Goal: Information Seeking & Learning: Learn about a topic

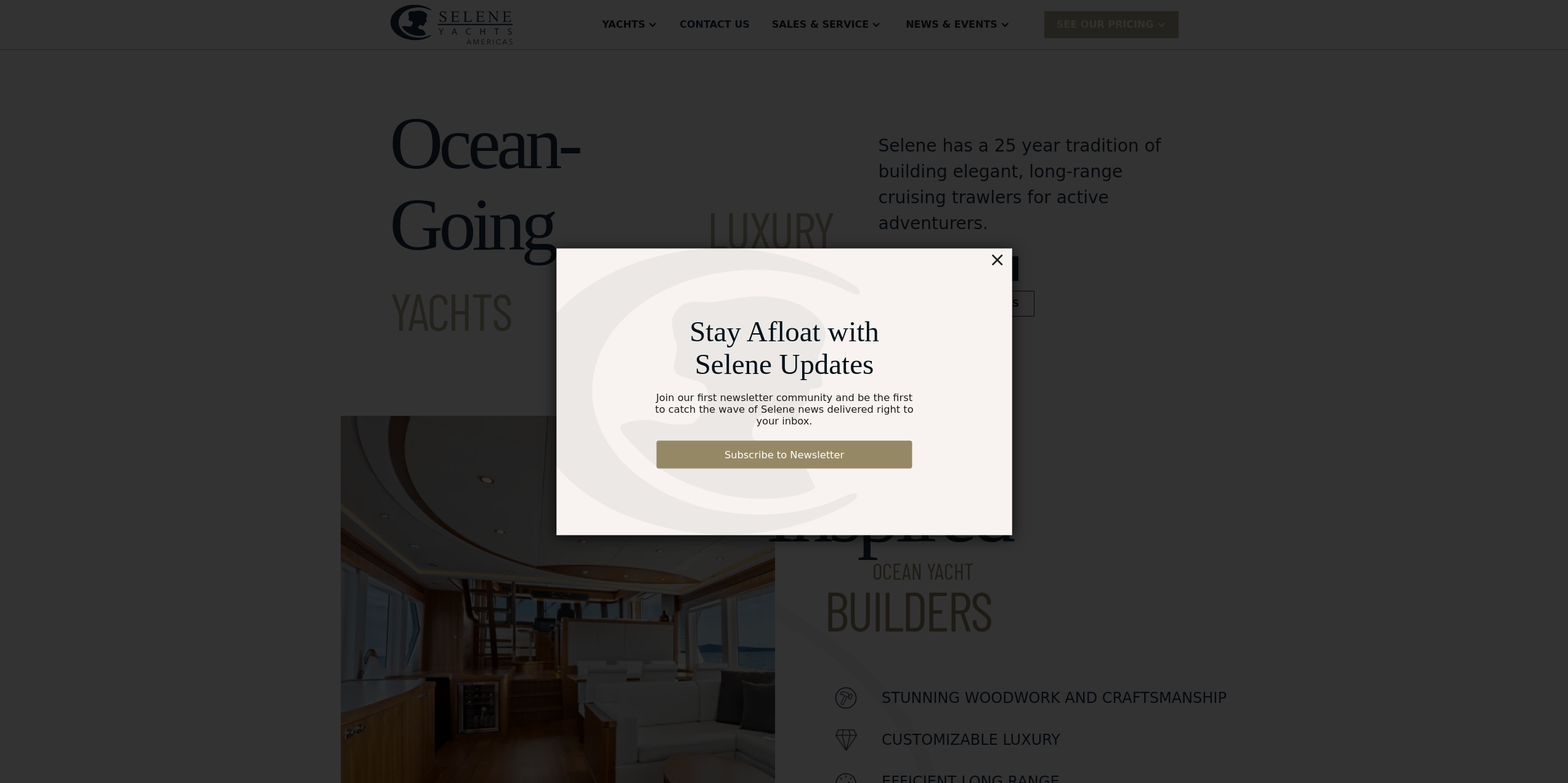
click at [1022, 252] on div "×" at bounding box center [1020, 245] width 18 height 25
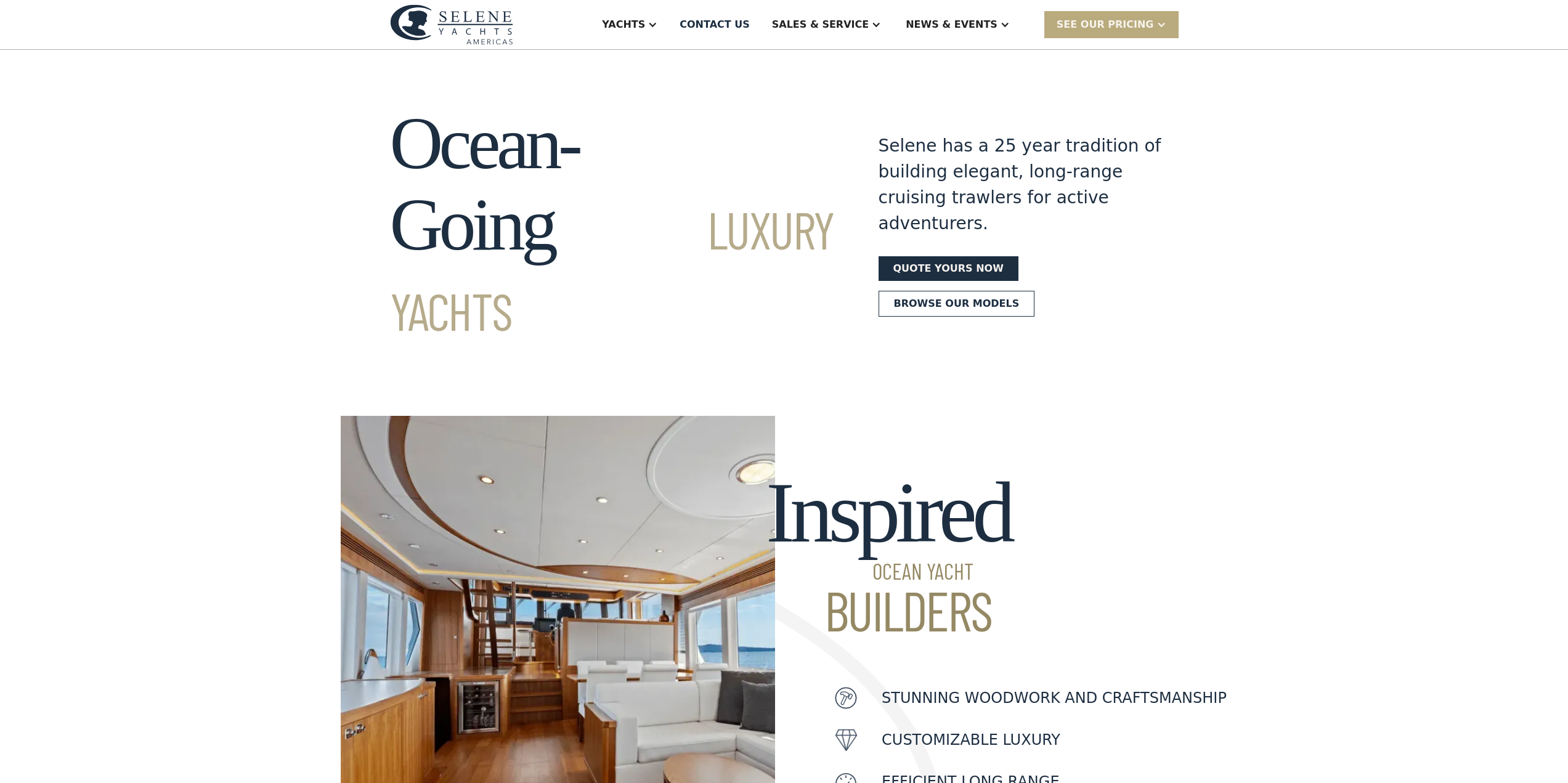
click at [1138, 25] on div "SEE Our Pricing" at bounding box center [1105, 24] width 97 height 15
click at [1123, 22] on div "SEE Our Pricing" at bounding box center [1105, 24] width 97 height 15
click at [1110, 50] on link "Get a PASSCODE" at bounding box center [1127, 52] width 165 height 27
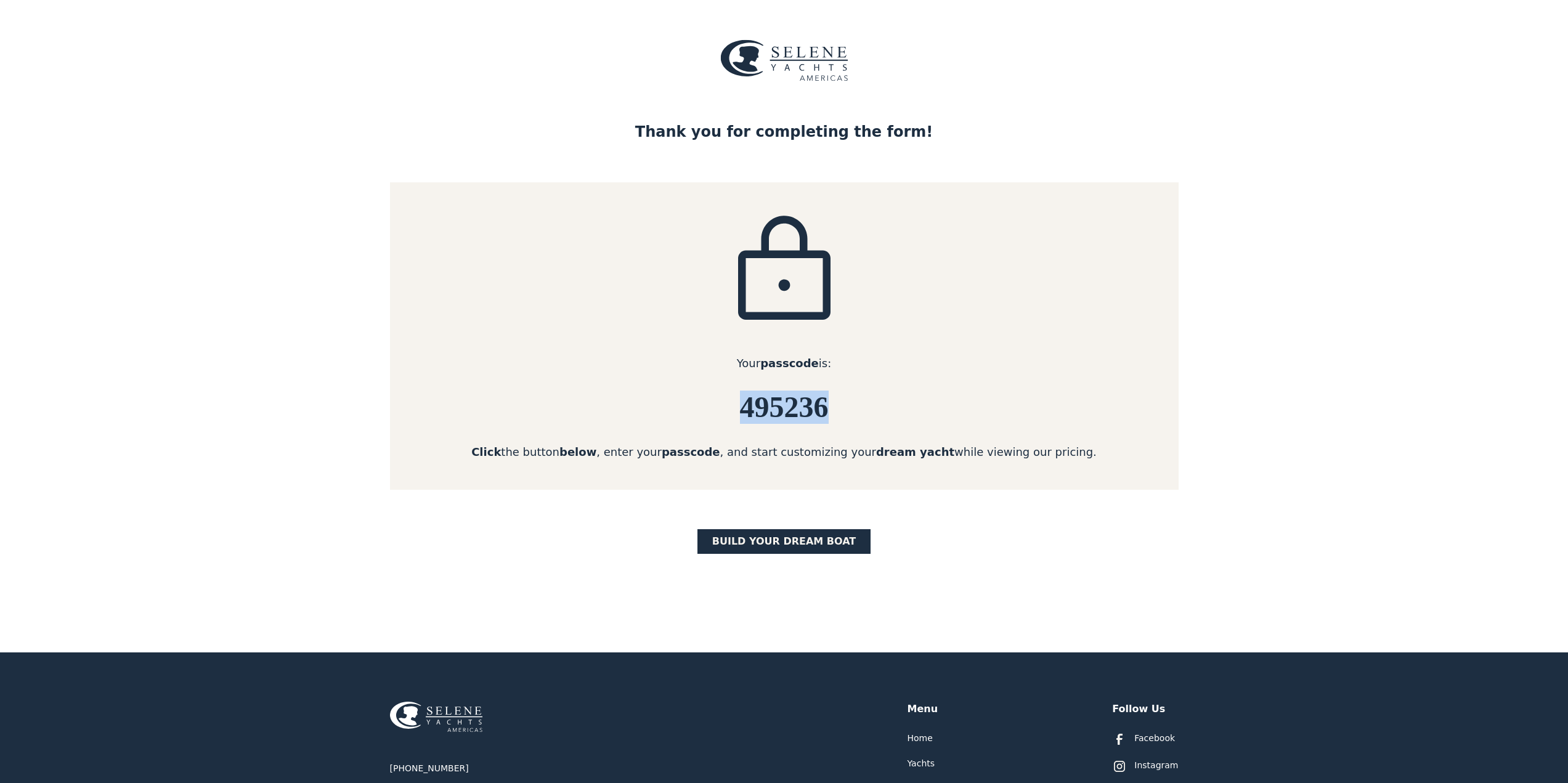
drag, startPoint x: 719, startPoint y: 411, endPoint x: 829, endPoint y: 410, distance: 110.0
click at [829, 410] on h6 "495236" at bounding box center [784, 407] width 789 height 33
copy h6 "495236"
click at [790, 543] on link "BUILD yOUR dream boat" at bounding box center [784, 542] width 174 height 25
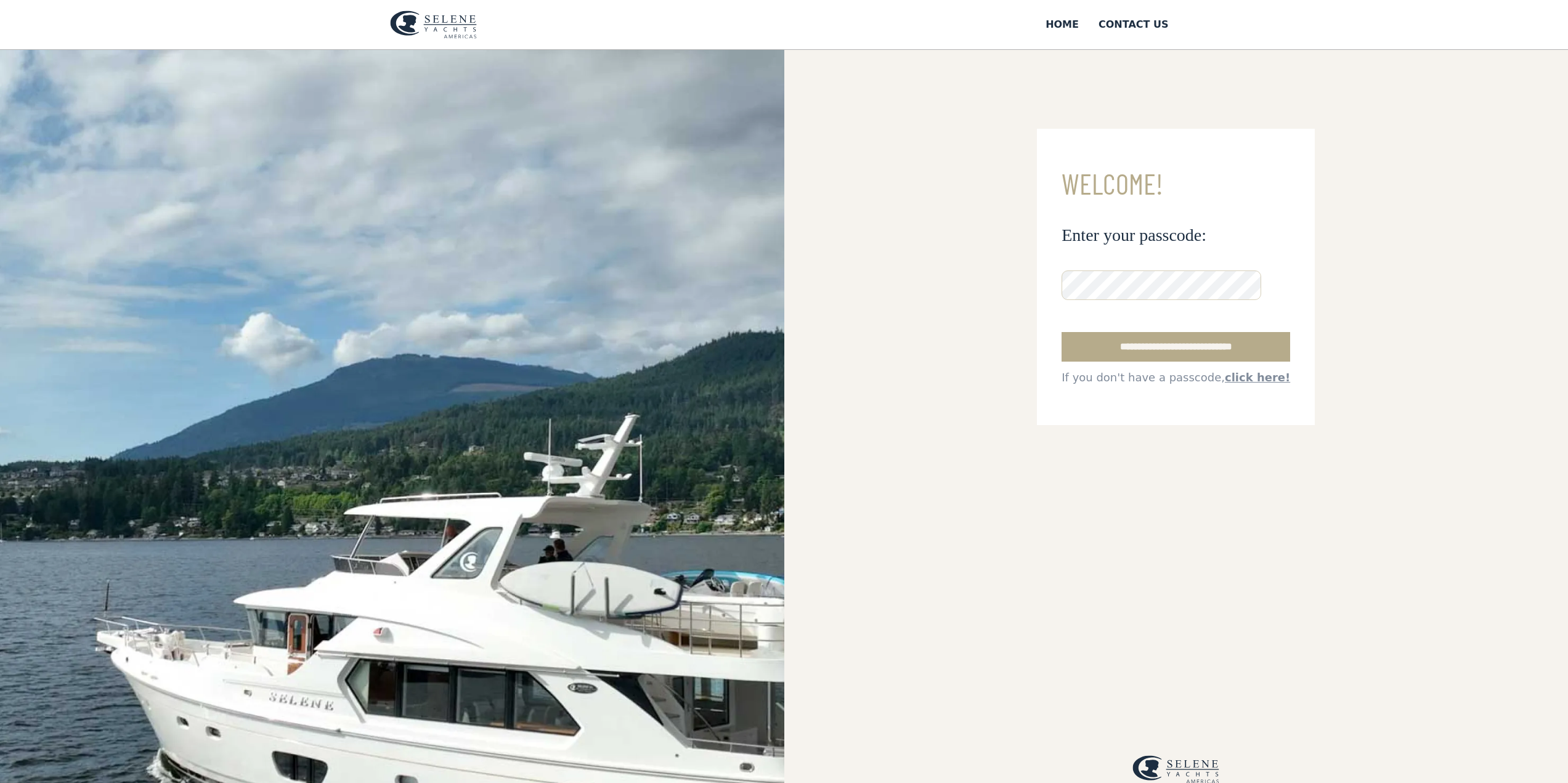
click at [1062, 332] on input "**********" at bounding box center [1176, 346] width 229 height 30
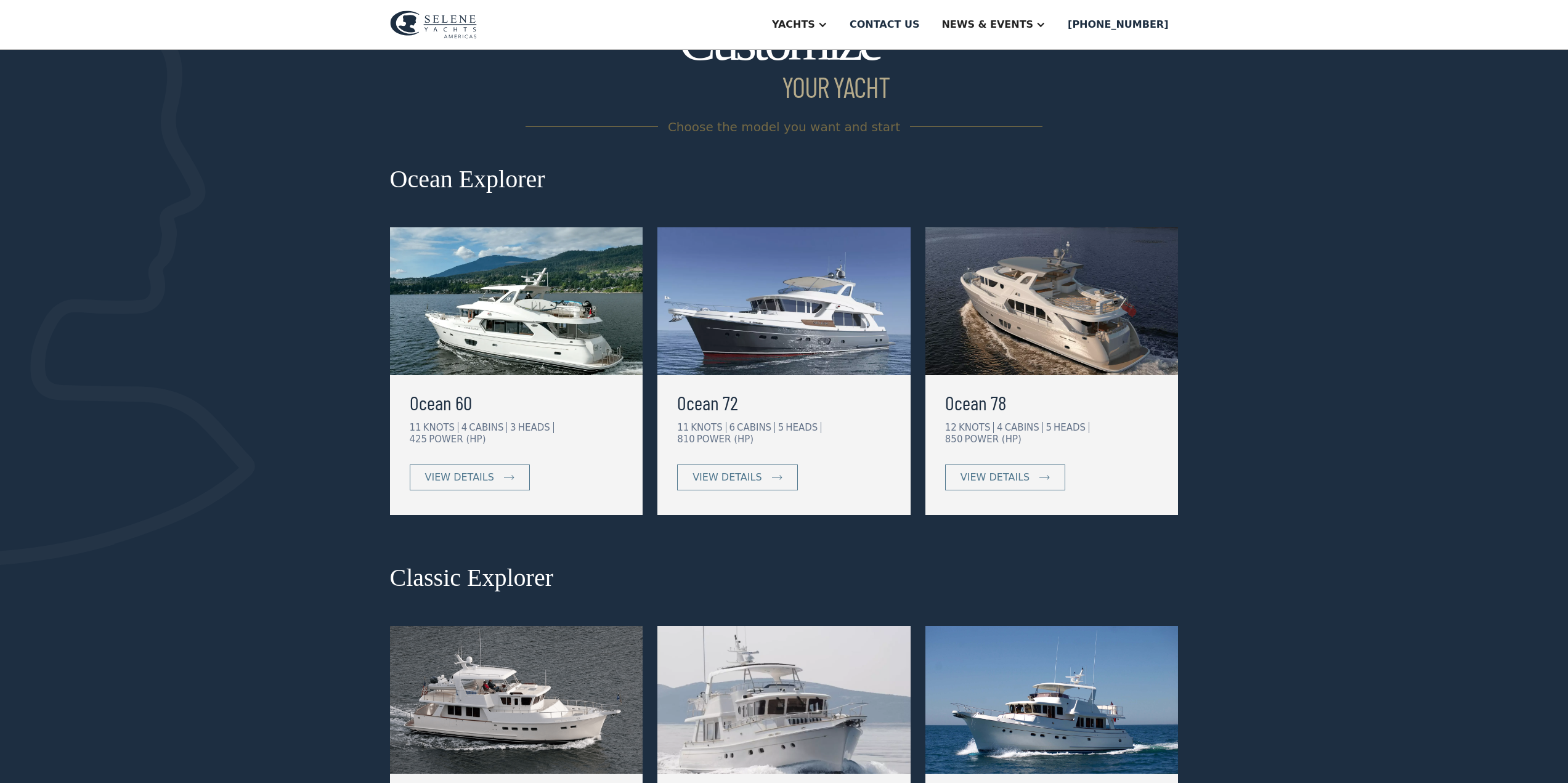
scroll to position [123, 0]
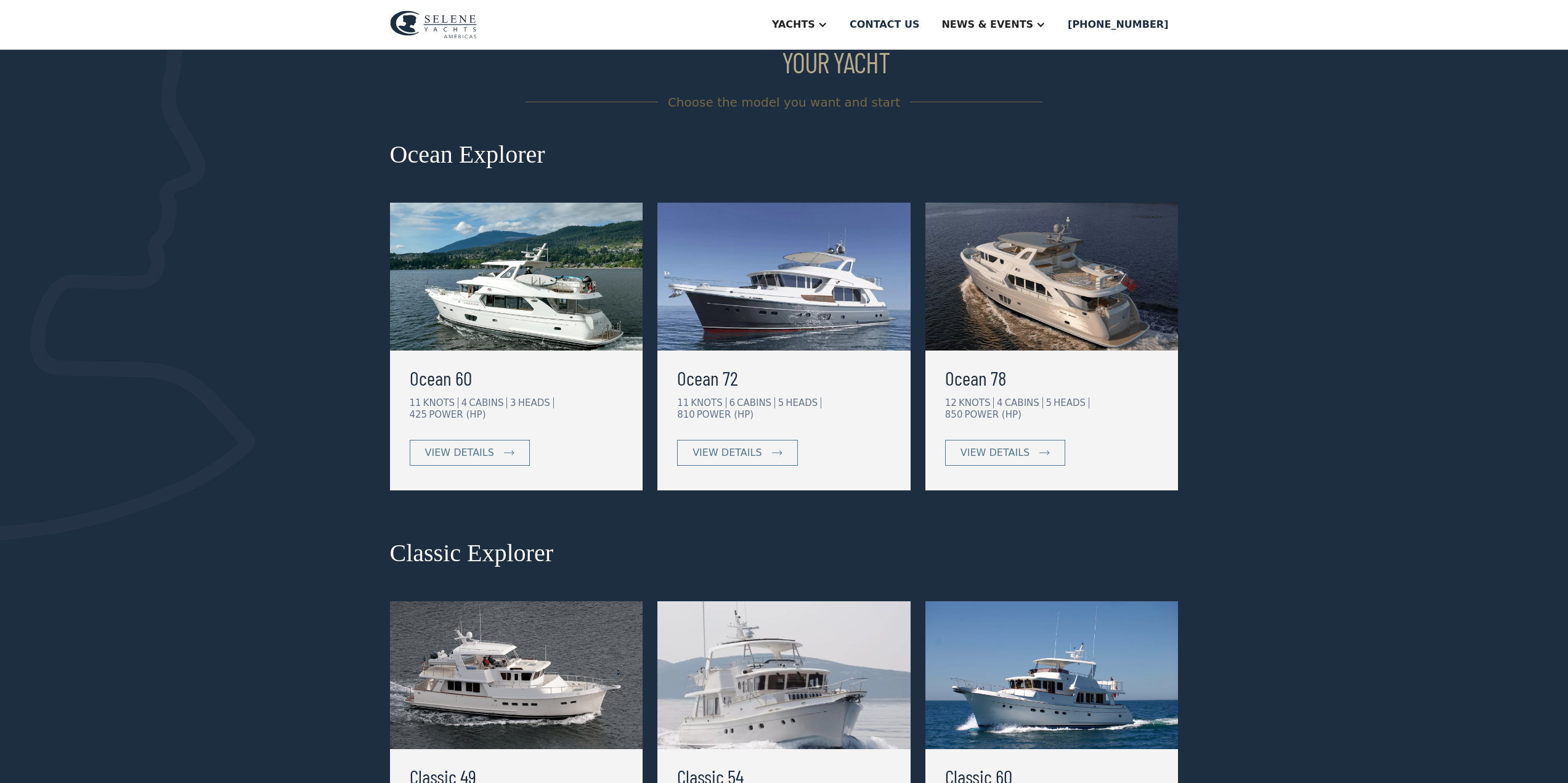
click at [1455, 396] on div "Customize your yacht Choose the model you want and start Ocean Explorer Ocean 6…" at bounding box center [784, 438] width 1568 height 904
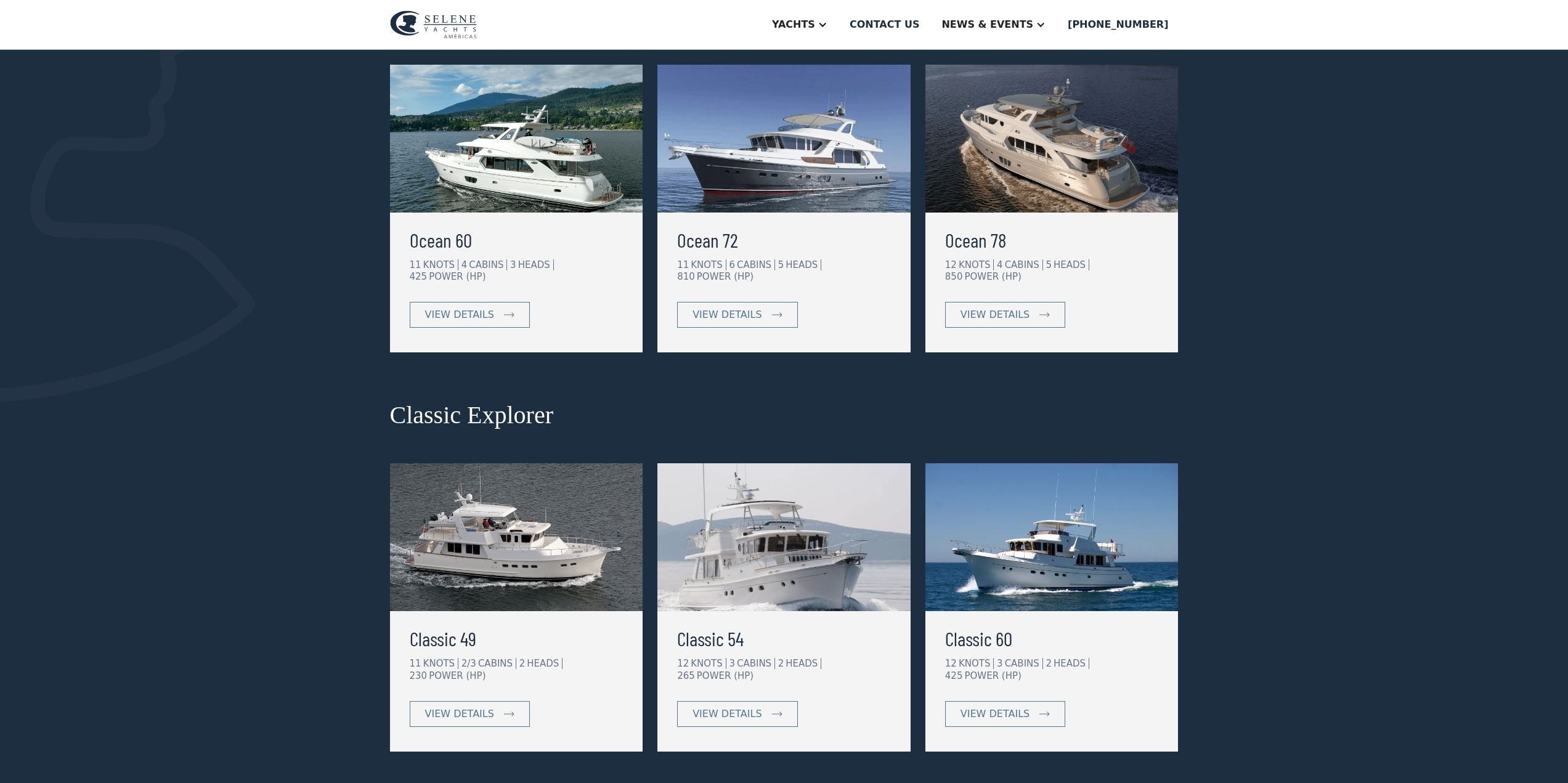
scroll to position [185, 0]
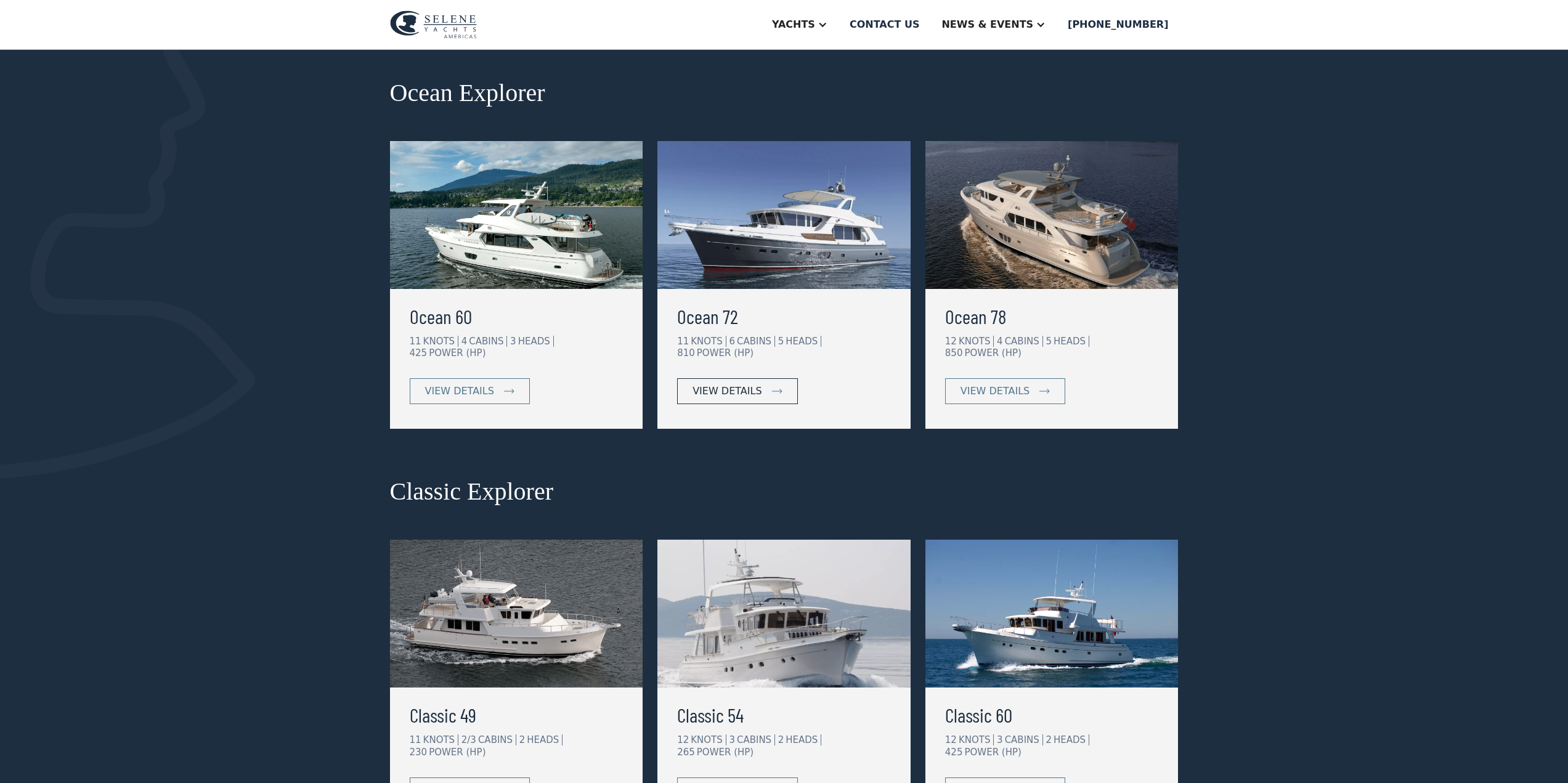
click at [719, 384] on div "view details" at bounding box center [726, 391] width 69 height 15
click at [783, 260] on img at bounding box center [784, 215] width 253 height 148
click at [1038, 221] on img at bounding box center [1052, 215] width 253 height 148
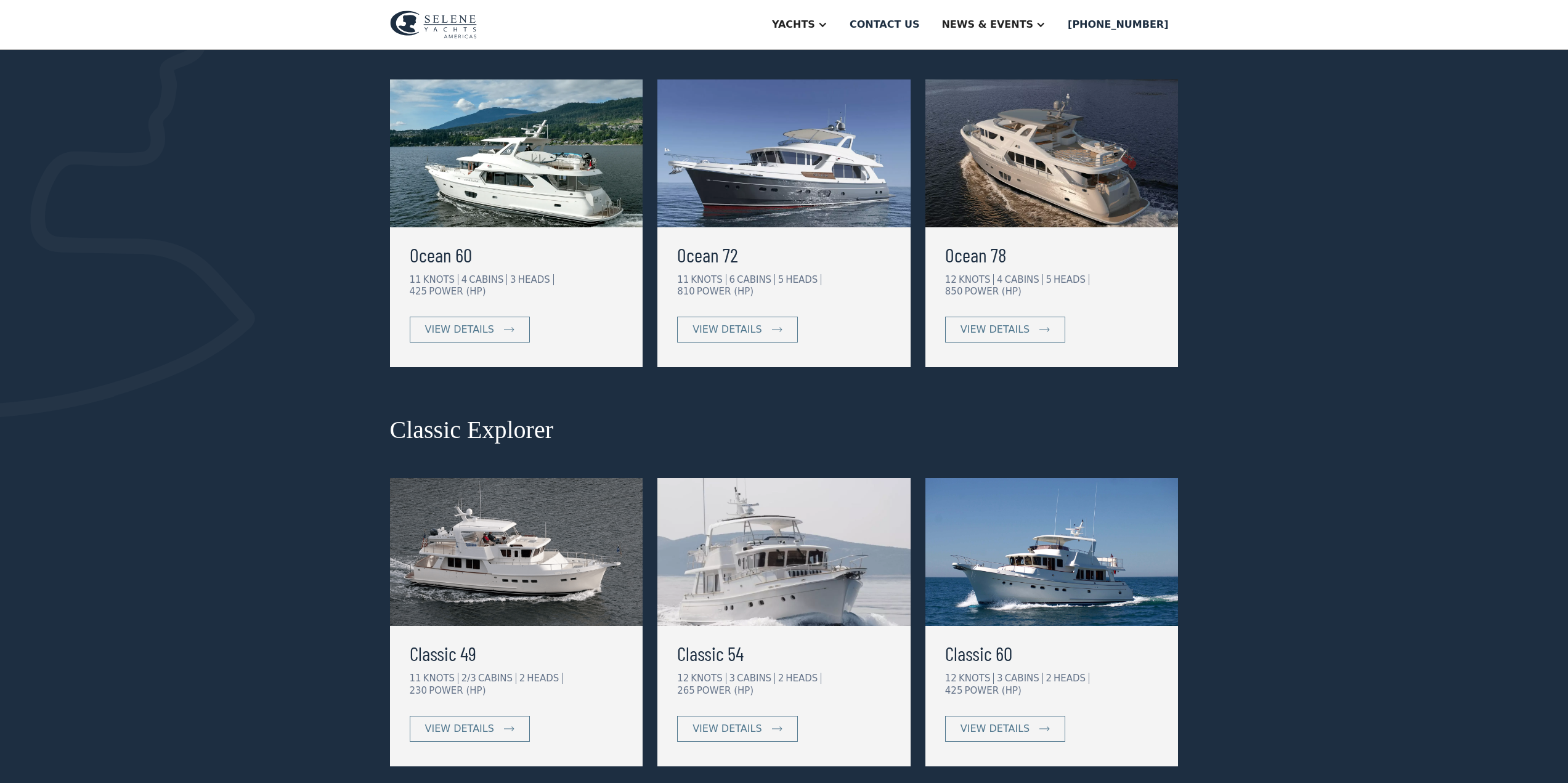
scroll to position [0, 0]
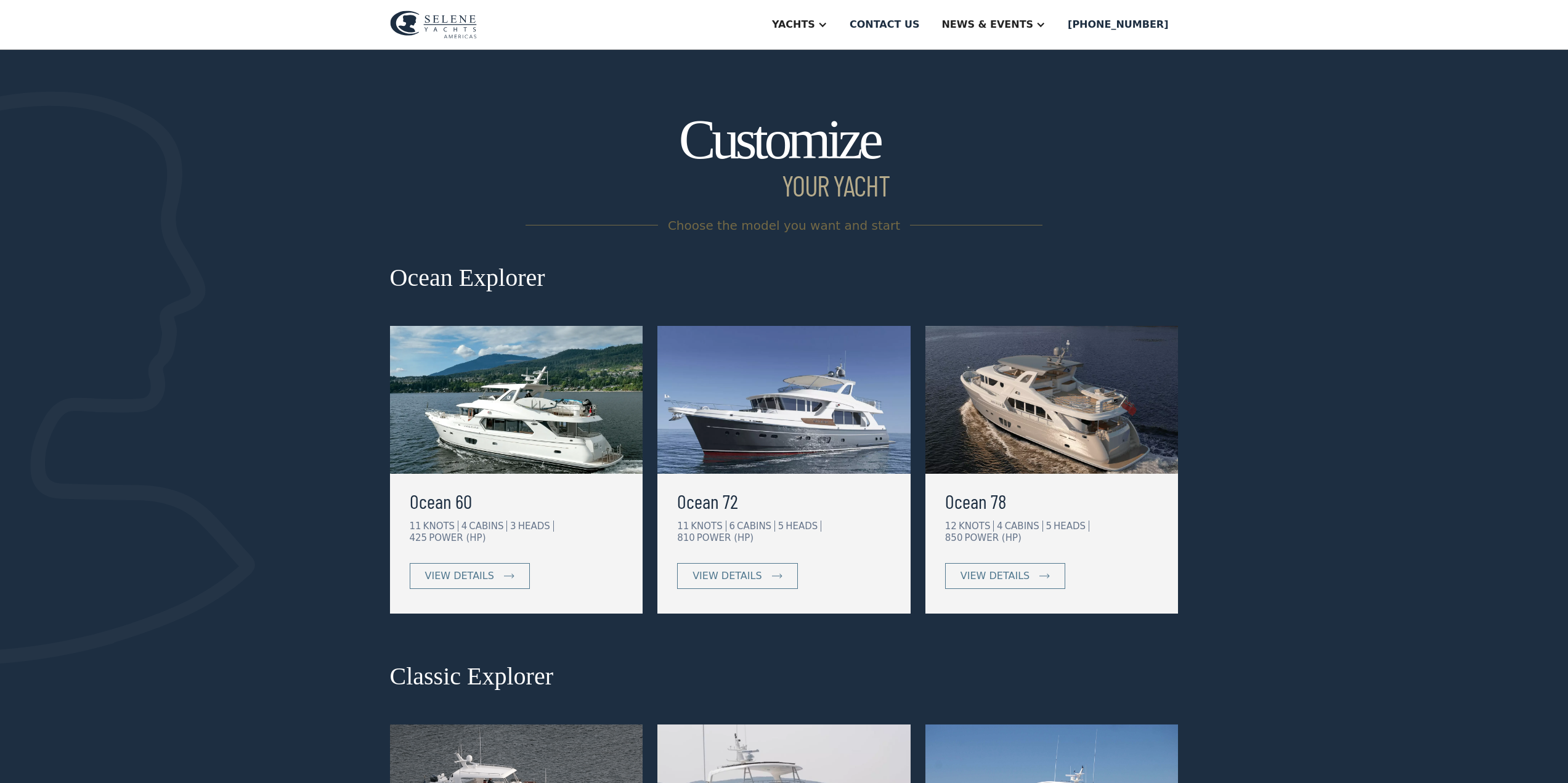
click at [457, 21] on img at bounding box center [433, 25] width 87 height 29
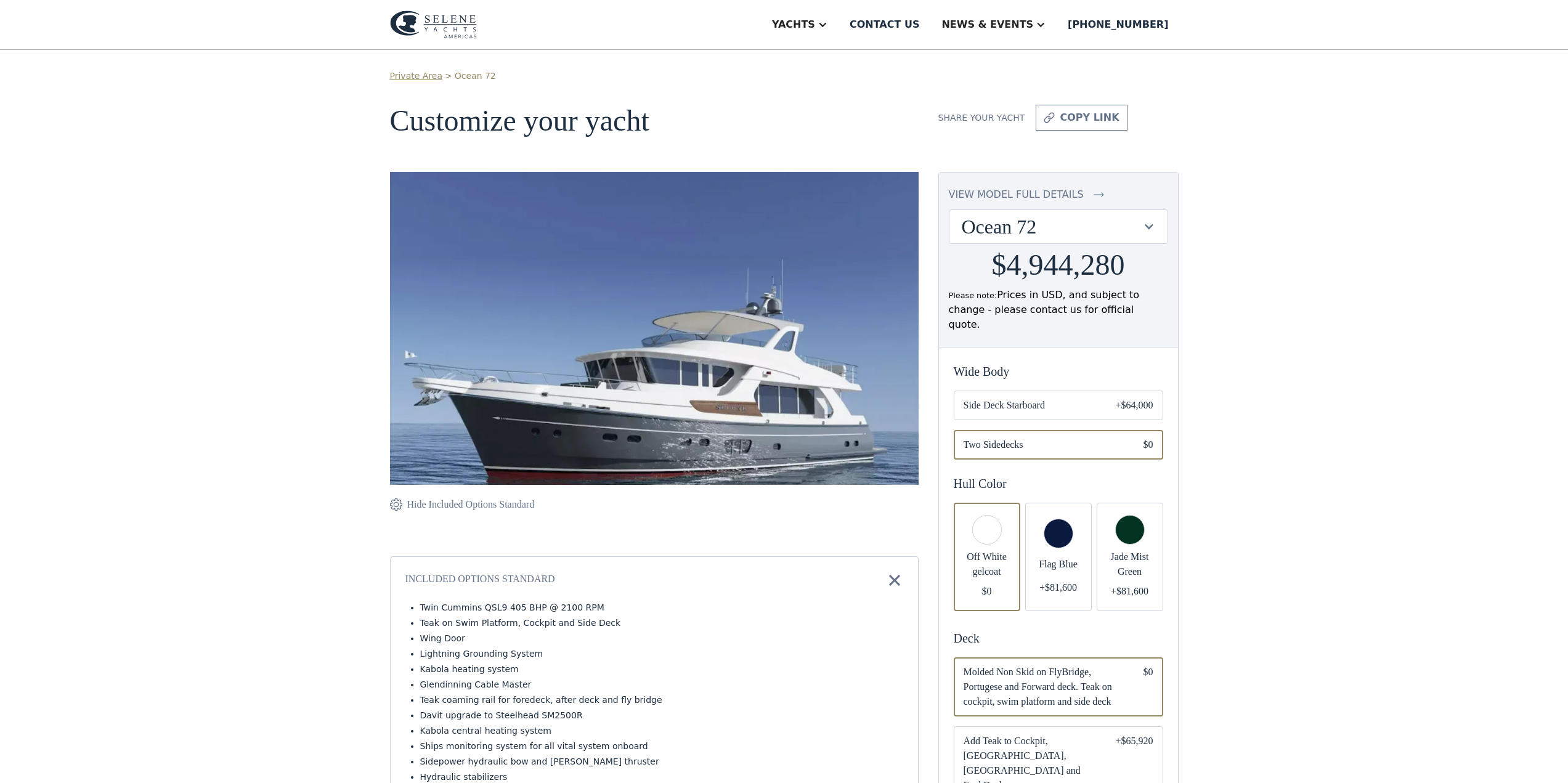
click at [1149, 231] on div at bounding box center [1148, 226] width 12 height 12
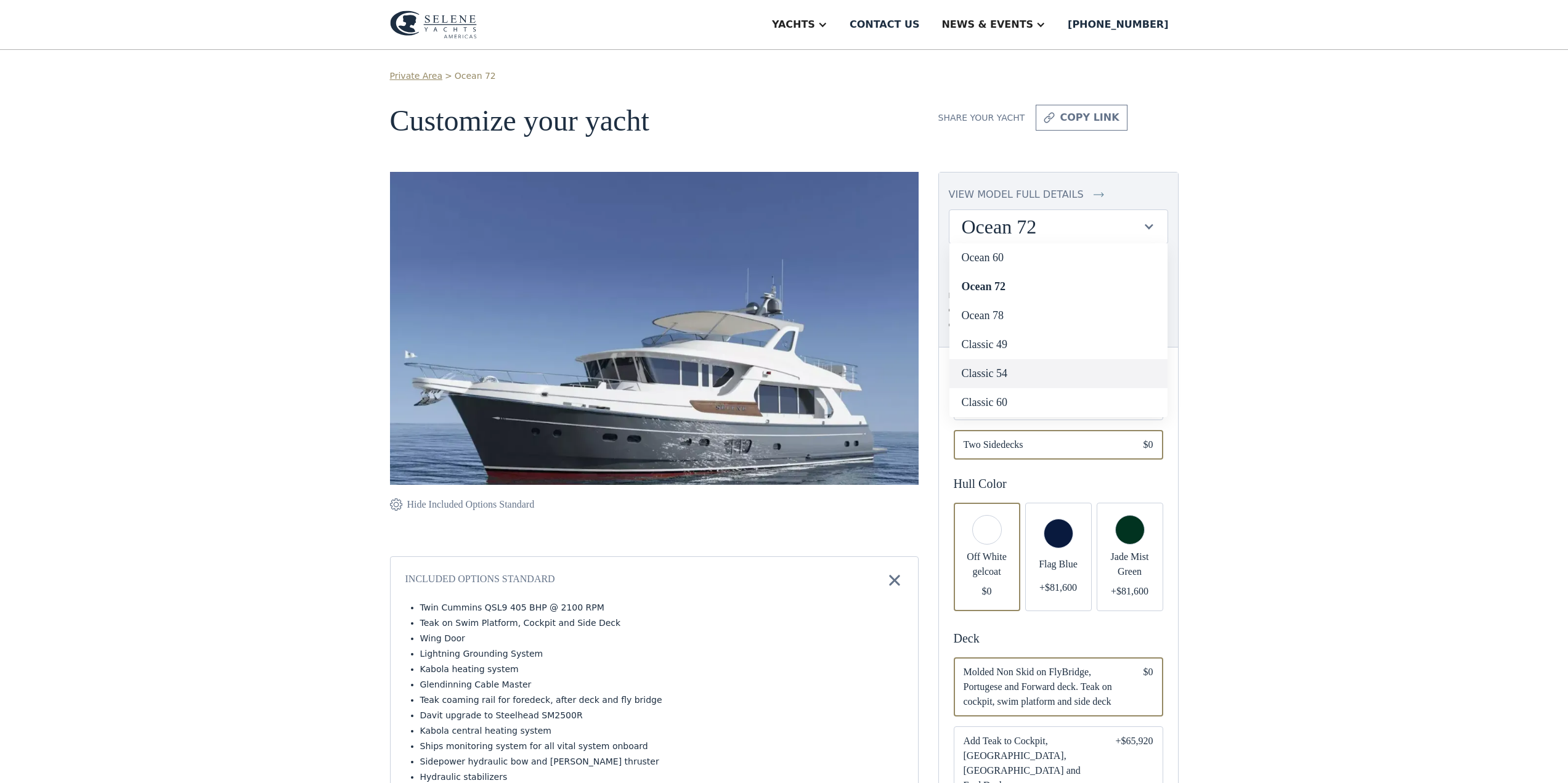
click at [1004, 373] on link "Classic 54" at bounding box center [1058, 374] width 218 height 29
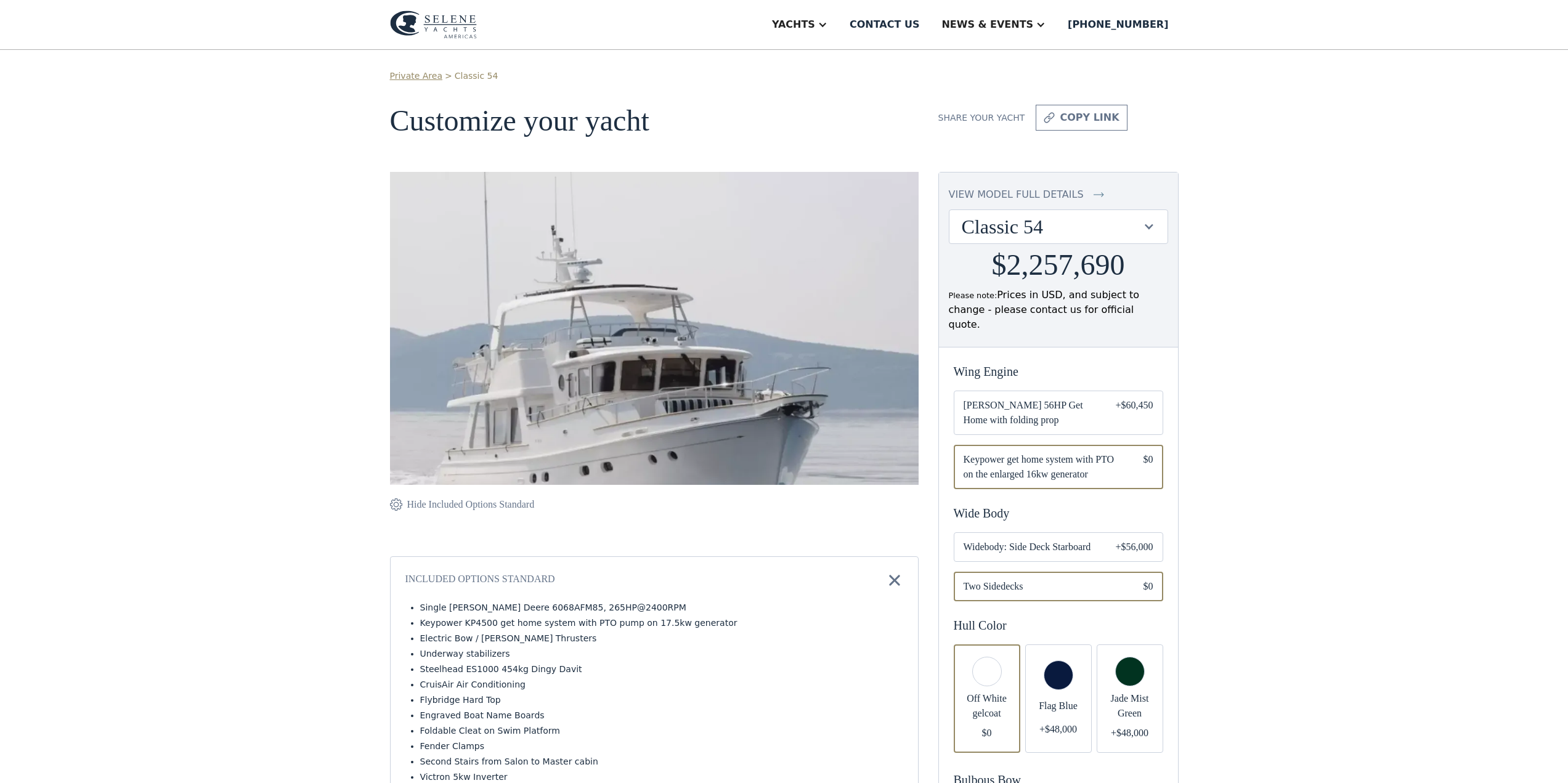
click at [1156, 233] on div "Classic 54" at bounding box center [1058, 226] width 218 height 33
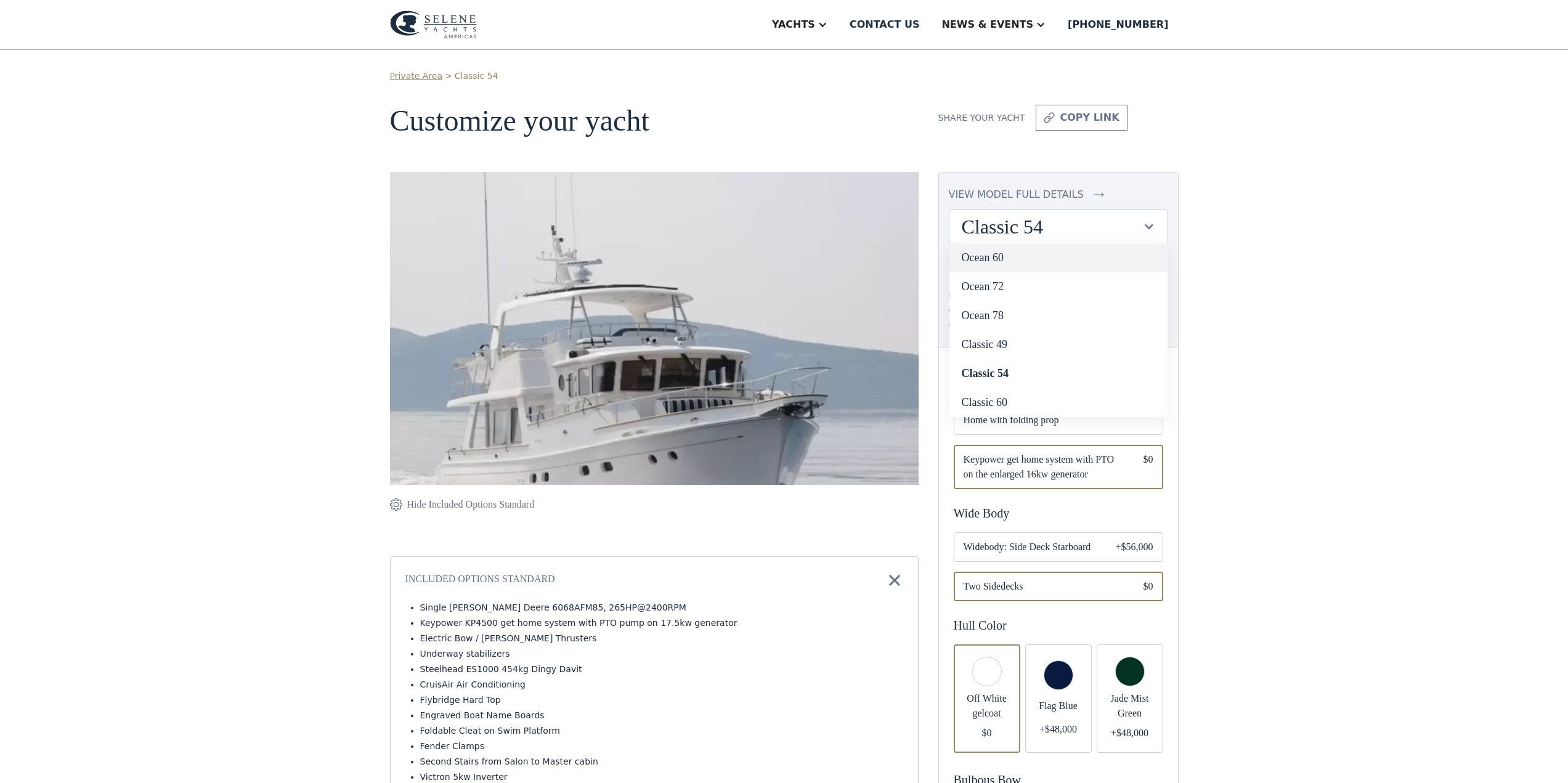
click at [1091, 254] on link "Ocean 60" at bounding box center [1058, 258] width 218 height 29
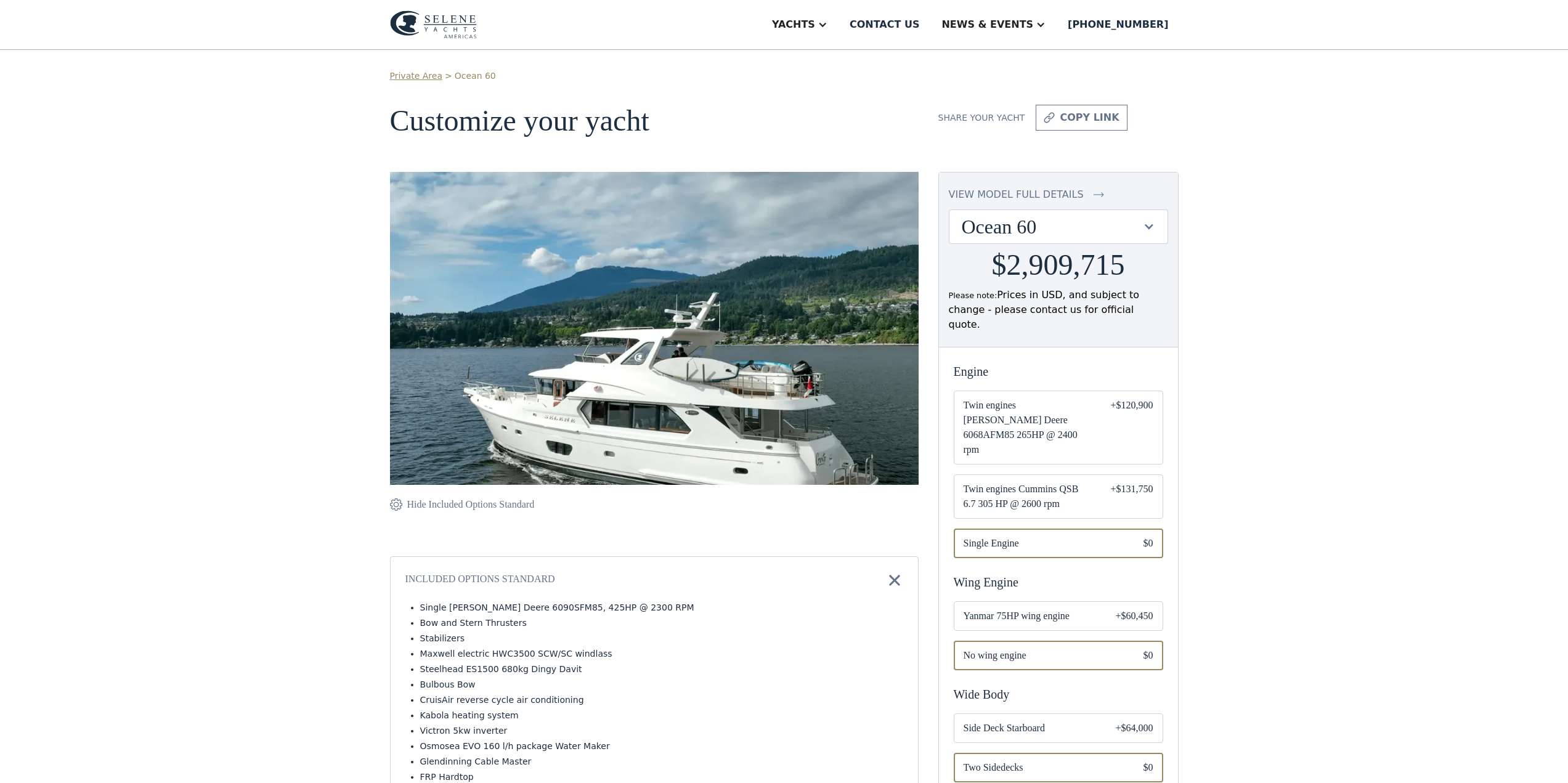
click at [1157, 226] on div "Ocean 60" at bounding box center [1058, 226] width 218 height 33
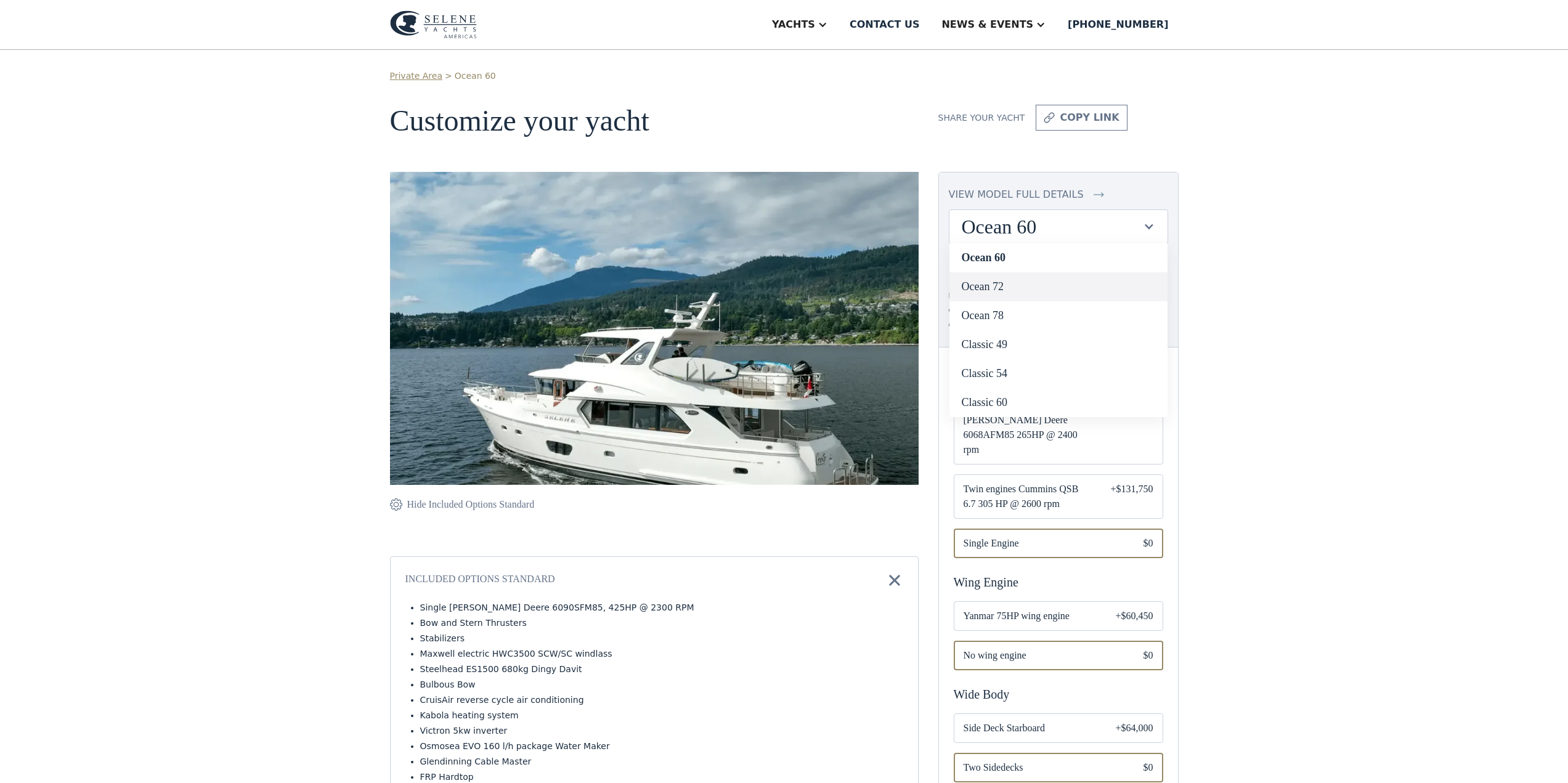
click at [1029, 284] on link "Ocean 72" at bounding box center [1058, 286] width 218 height 29
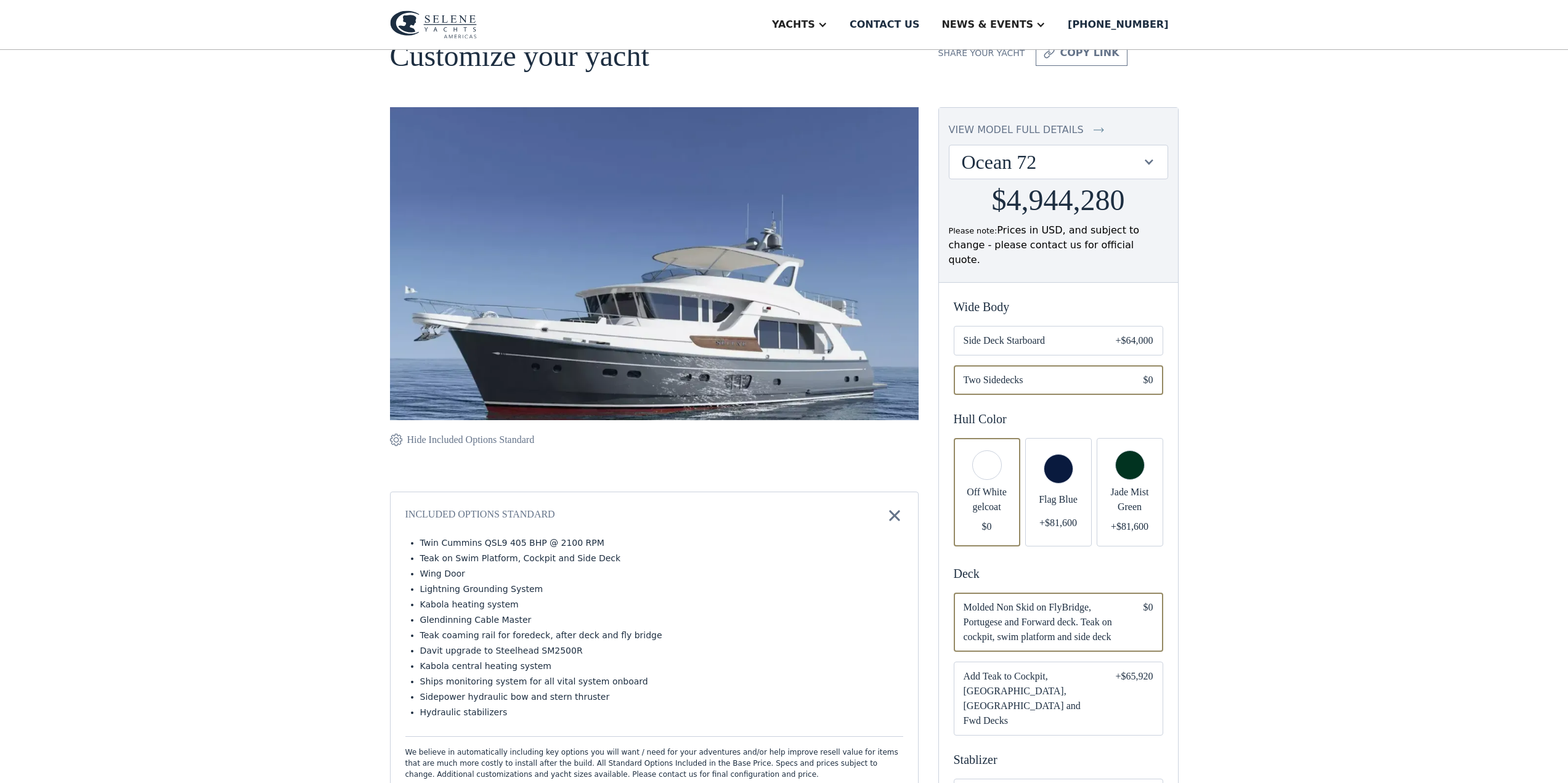
scroll to position [62, 0]
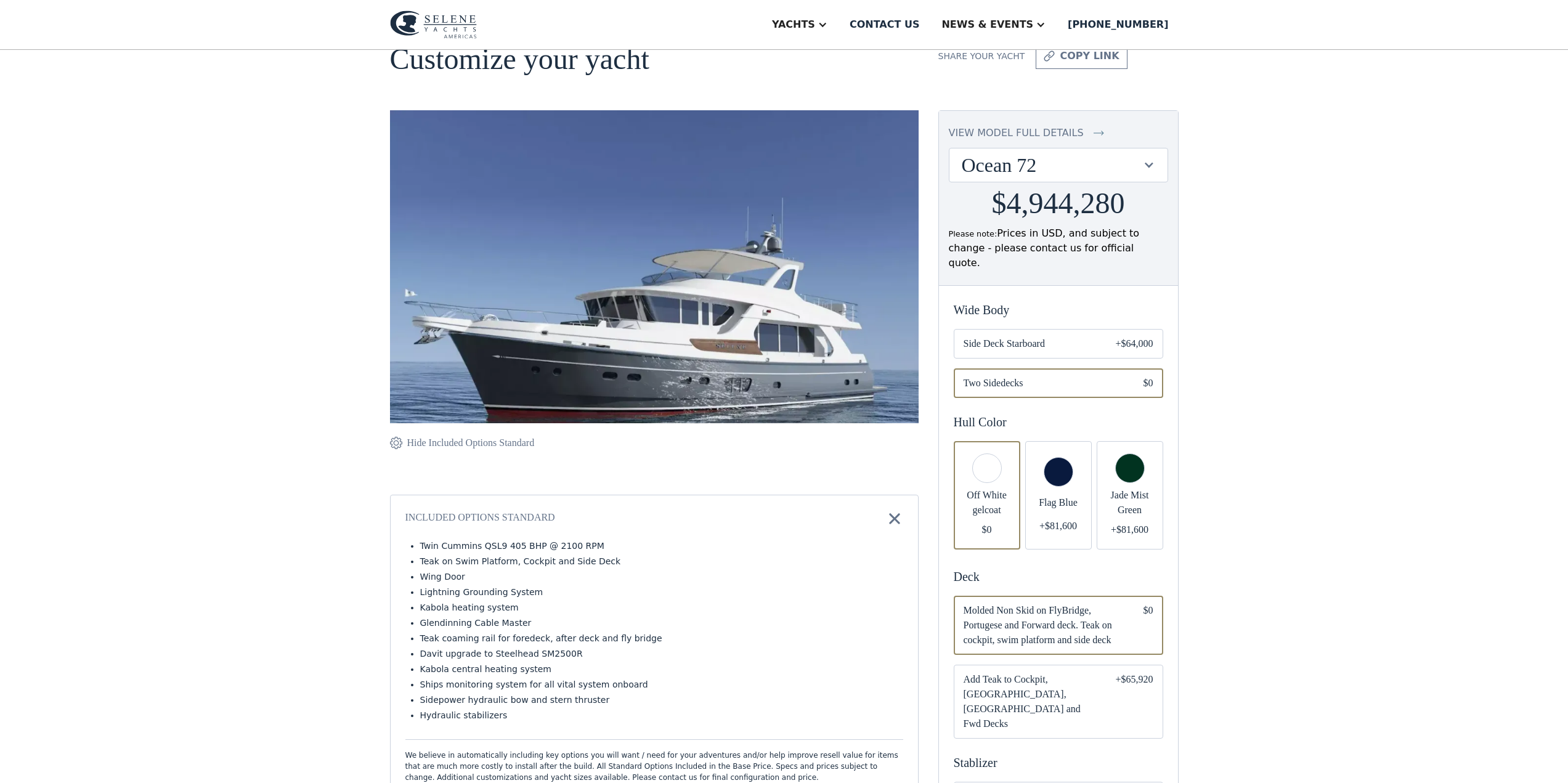
click at [1055, 336] on span "Side Deck Starboard" at bounding box center [1030, 344] width 132 height 15
click at [1071, 376] on span "Two Sidedecks" at bounding box center [1043, 383] width 160 height 15
click at [1139, 455] on div "Email Form" at bounding box center [1130, 495] width 66 height 108
click at [1066, 466] on div "Email Form" at bounding box center [1058, 495] width 66 height 108
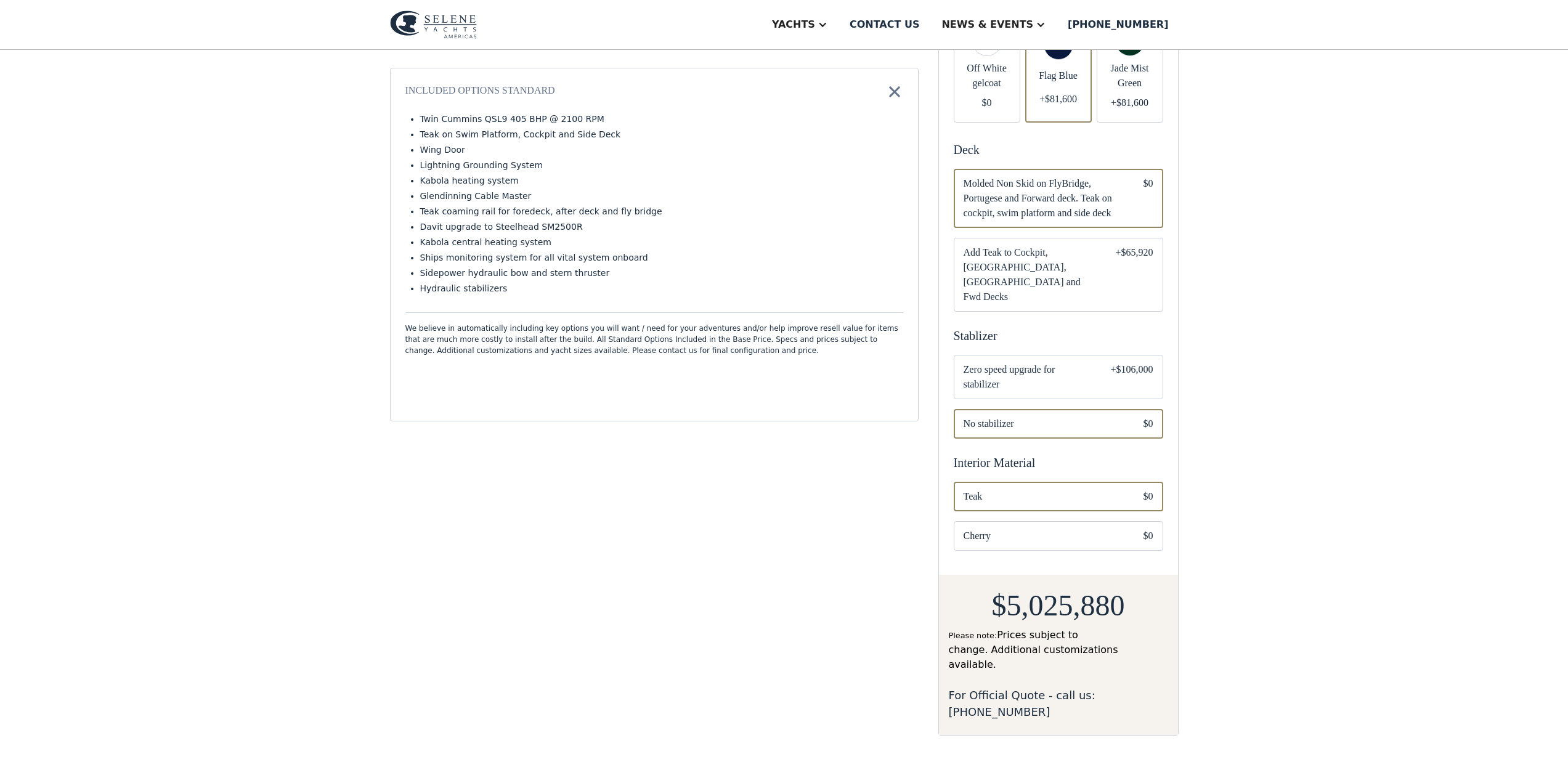
scroll to position [493, 0]
click at [1050, 358] on span "Zero speed upgrade for stabilizer" at bounding box center [1027, 372] width 128 height 30
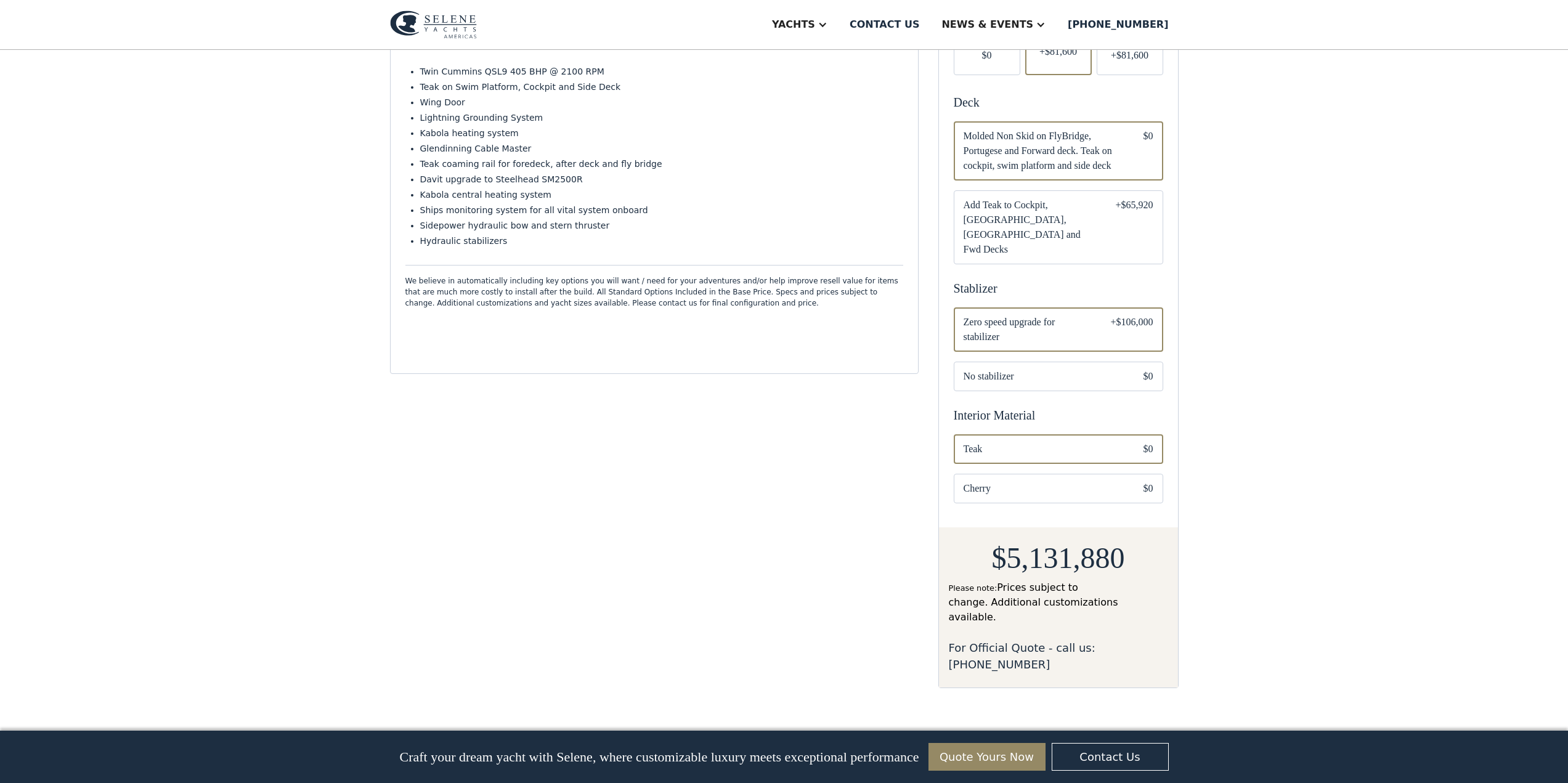
scroll to position [555, 0]
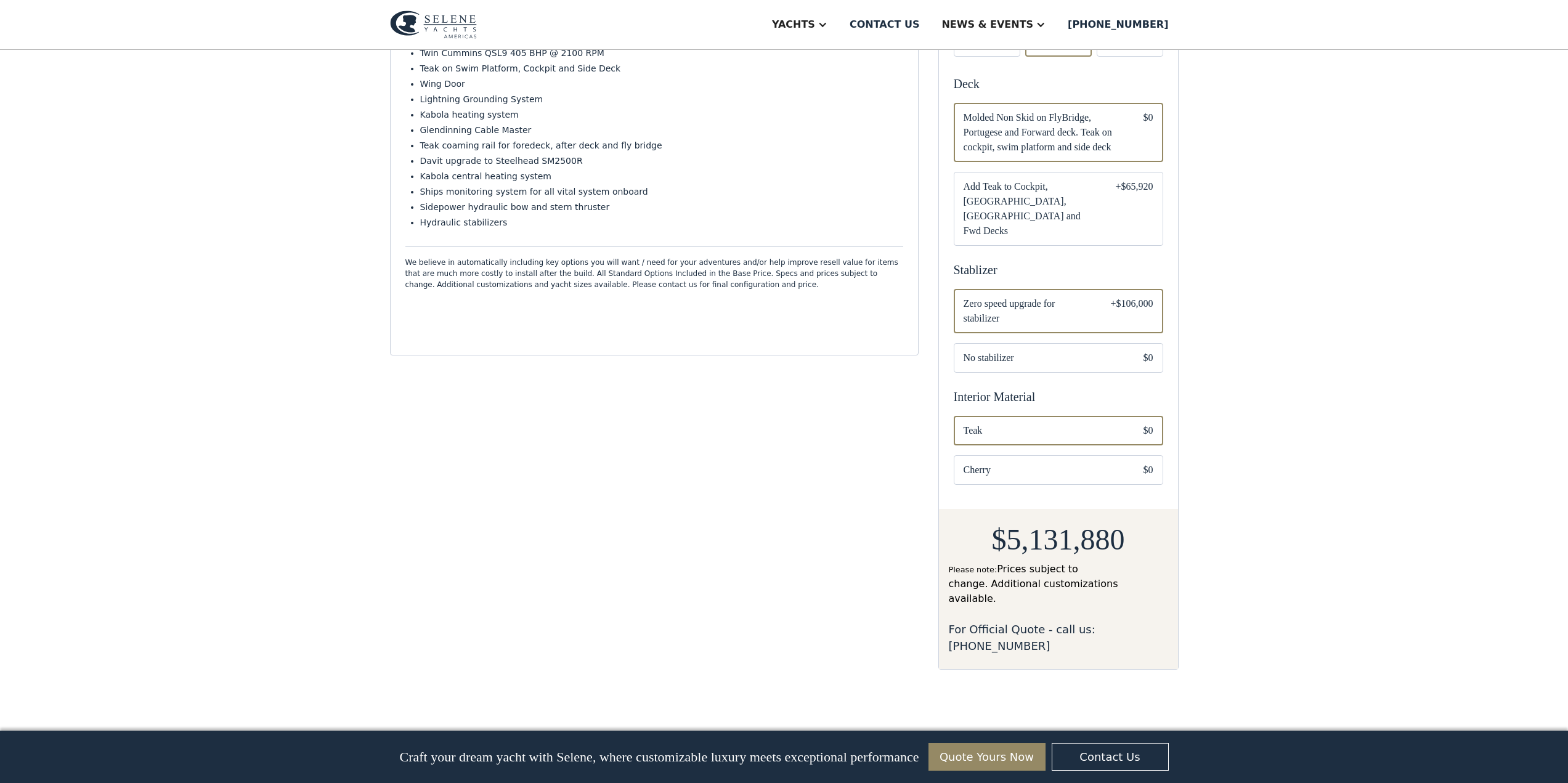
click at [1048, 455] on div "Email Form" at bounding box center [1058, 470] width 209 height 30
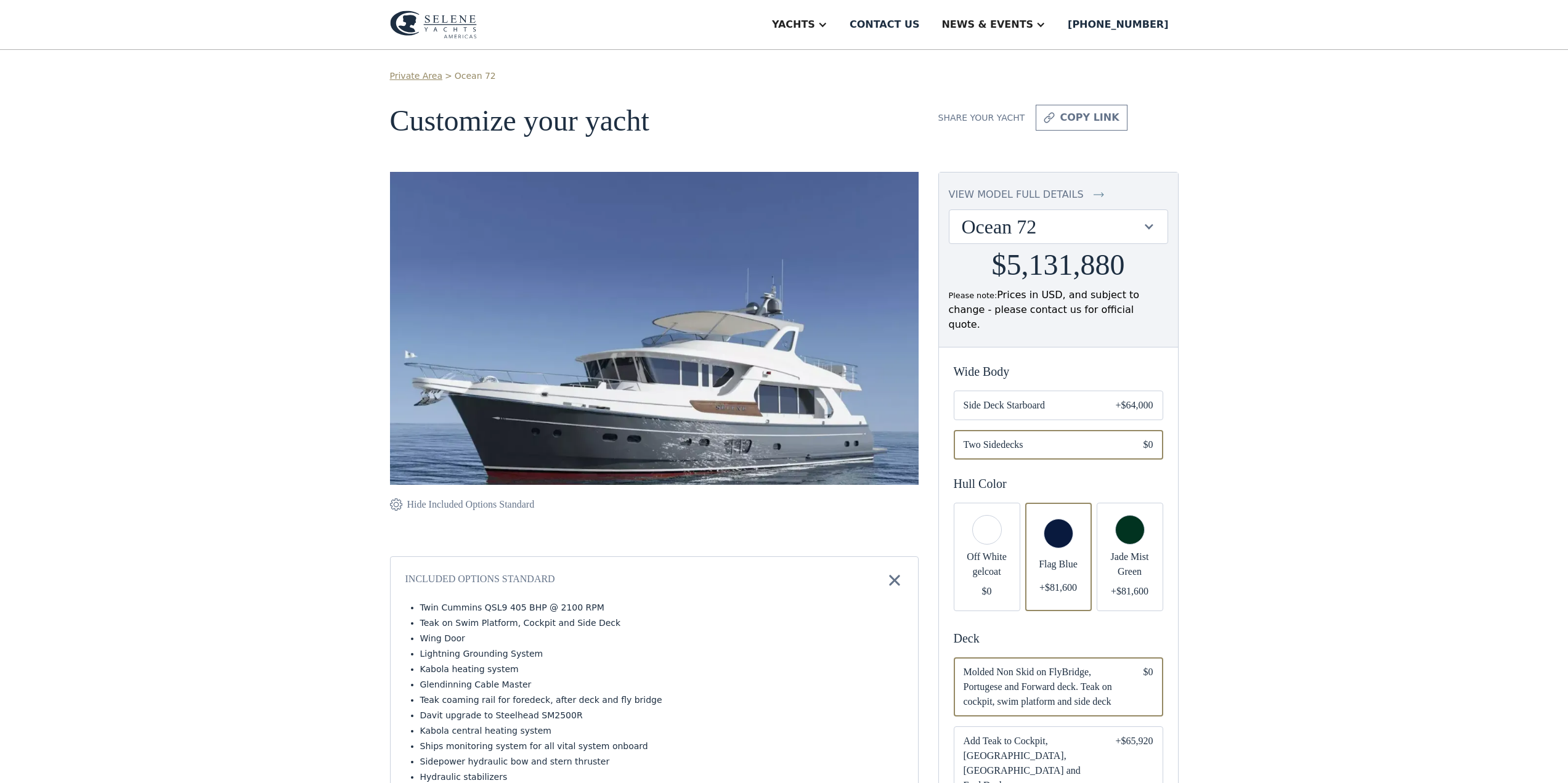
click at [394, 507] on img at bounding box center [396, 505] width 13 height 15
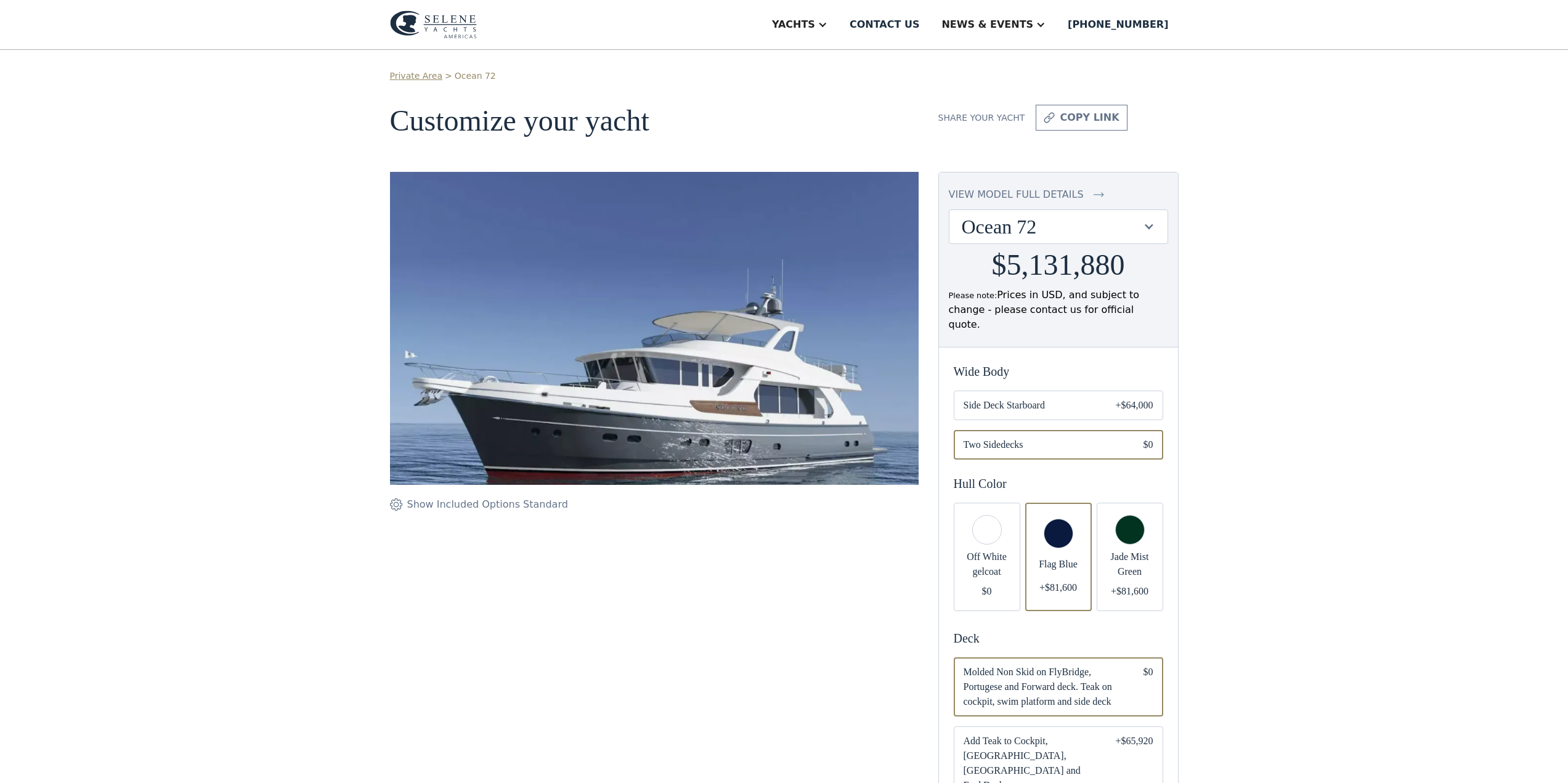
click at [394, 507] on img at bounding box center [396, 505] width 13 height 15
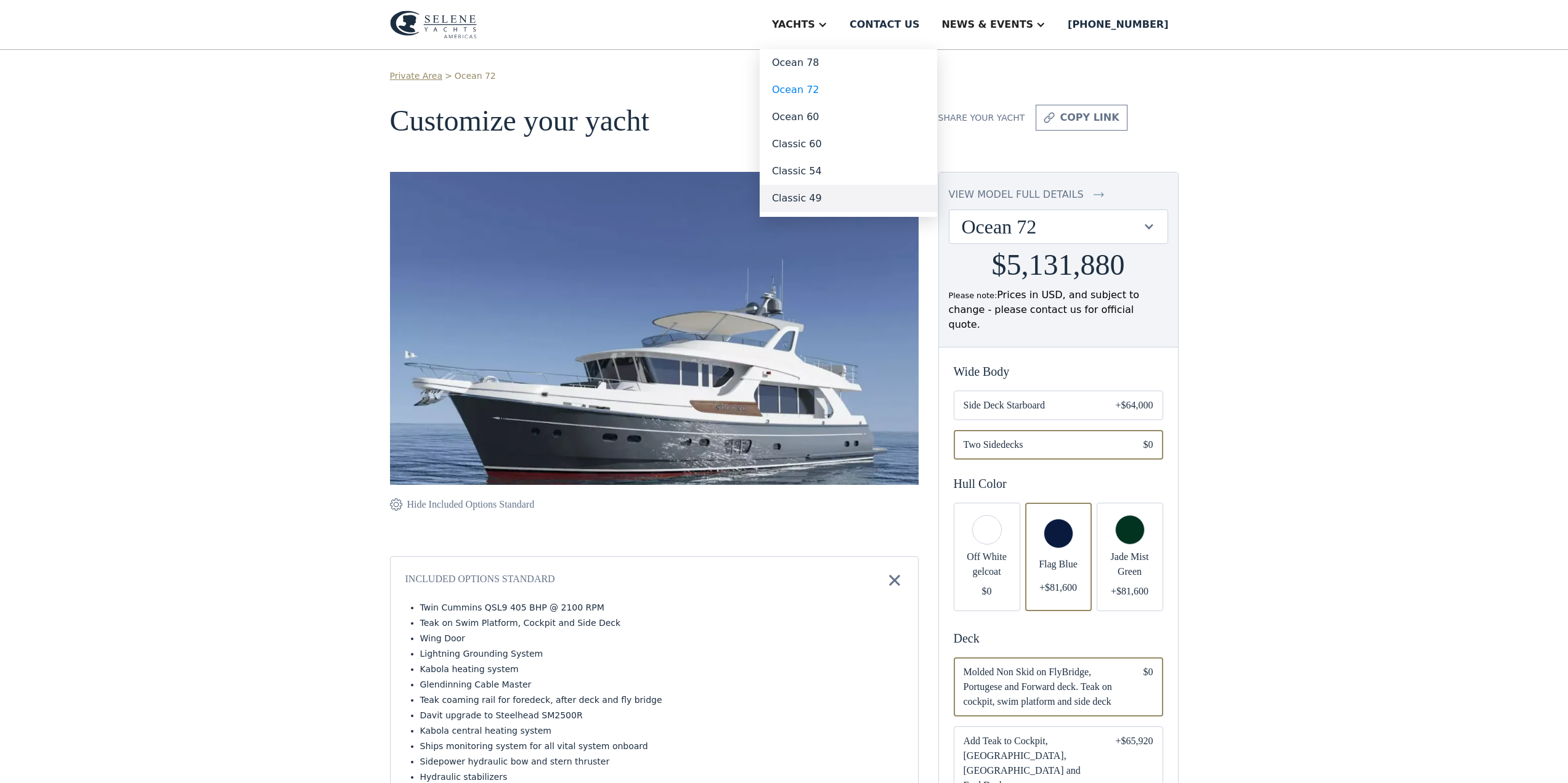
click at [856, 200] on link "Classic 49" at bounding box center [848, 199] width 177 height 27
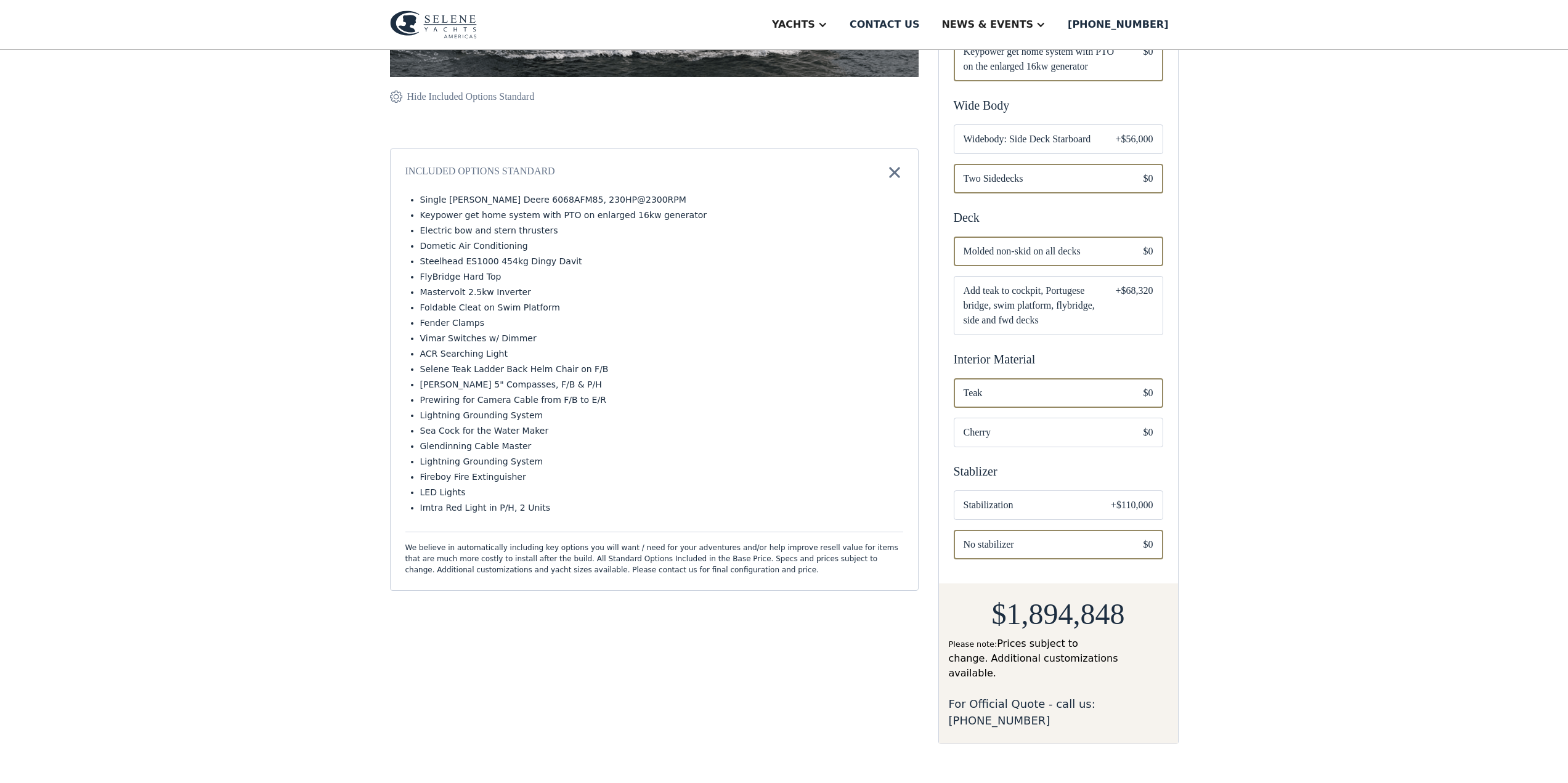
scroll to position [493, 0]
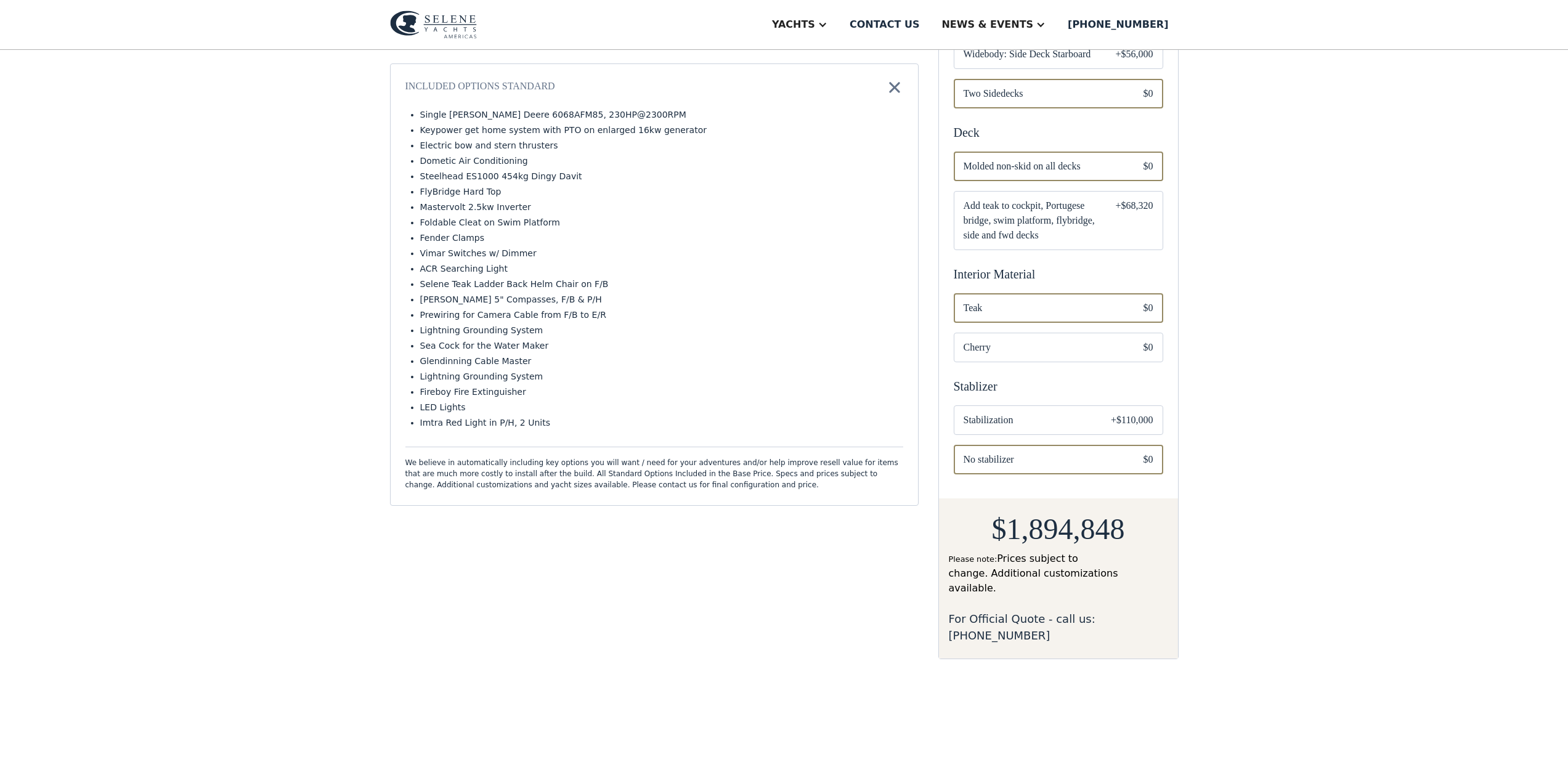
click at [1120, 340] on span "Cherry" at bounding box center [1043, 347] width 160 height 15
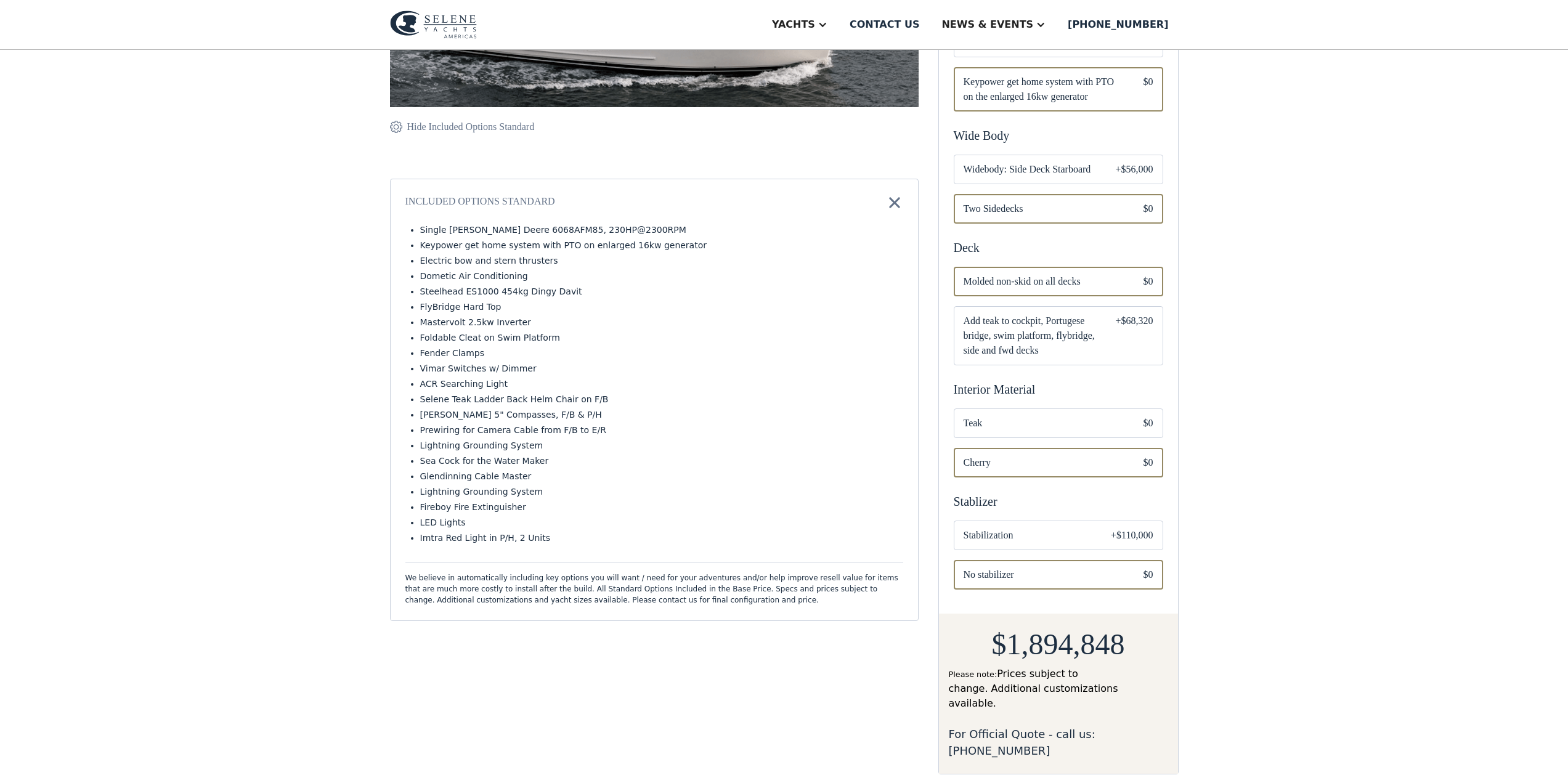
scroll to position [370, 0]
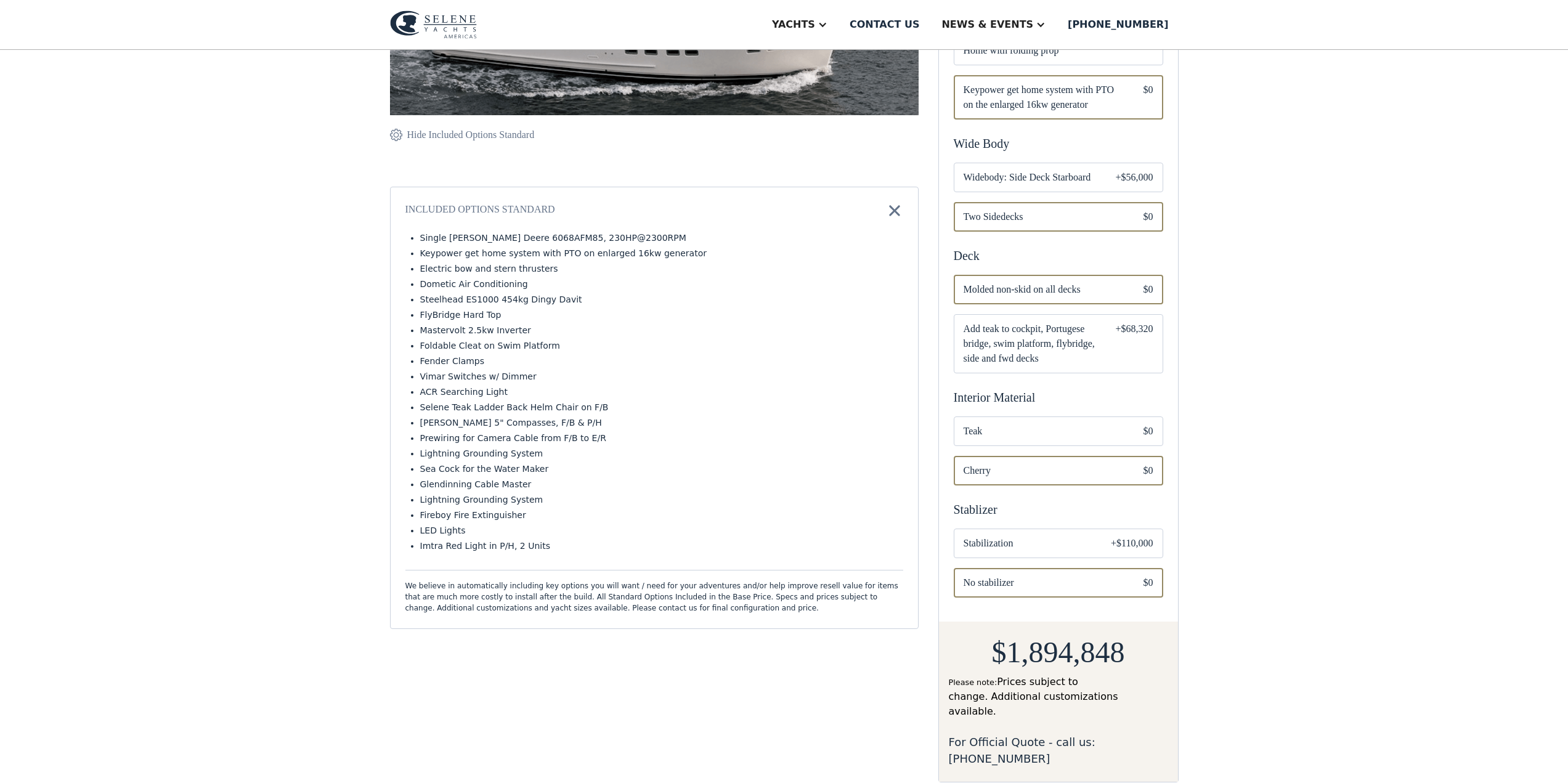
drag, startPoint x: 1054, startPoint y: 534, endPoint x: 1028, endPoint y: 531, distance: 26.2
click at [1054, 536] on span "Stabilization" at bounding box center [1027, 543] width 128 height 15
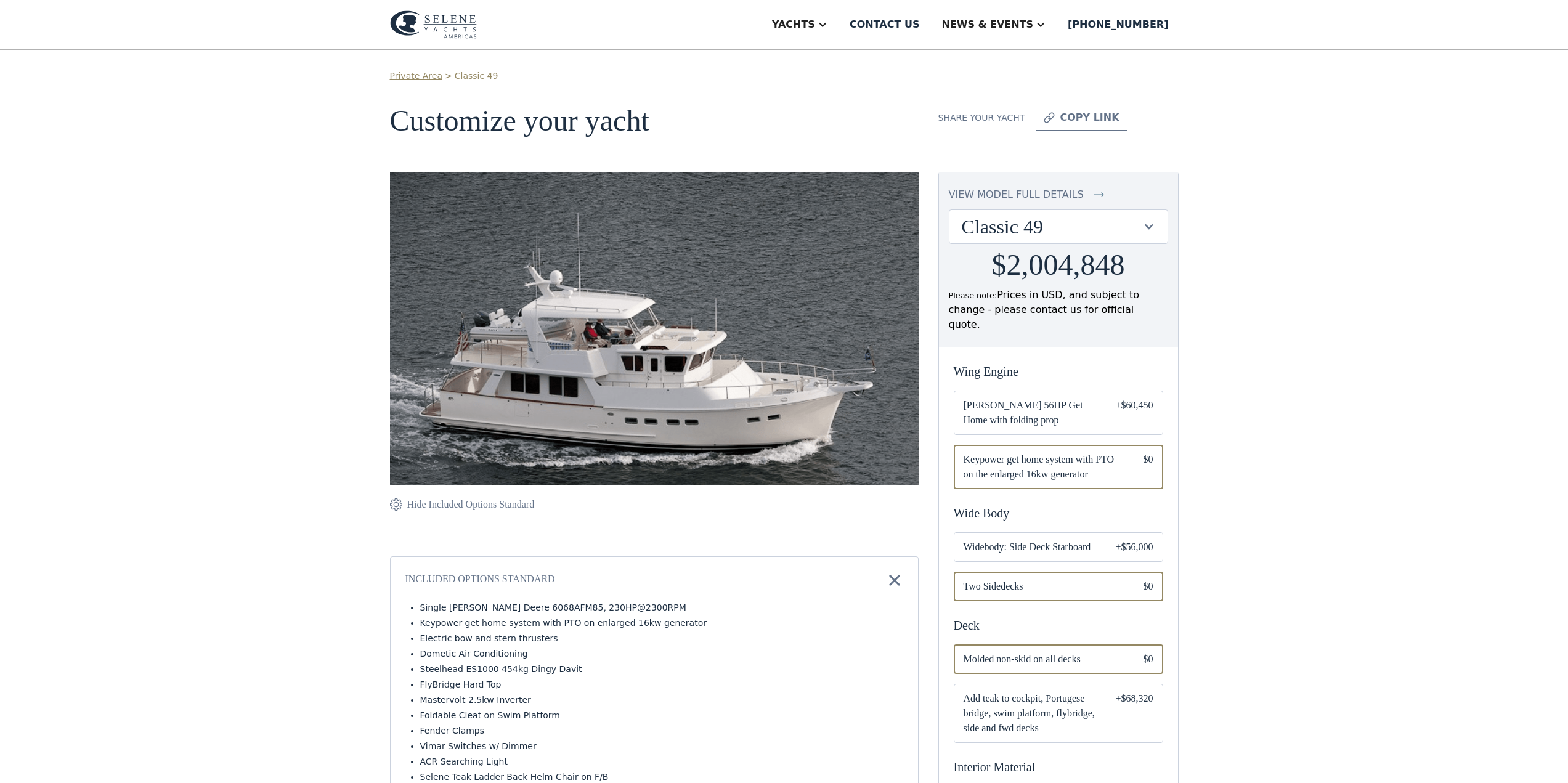
click at [1025, 540] on span "Widebody: Side Deck Starboard" at bounding box center [1030, 547] width 132 height 15
click at [1014, 399] on span "[PERSON_NAME] 56HP Get Home with folding prop" at bounding box center [1030, 413] width 132 height 30
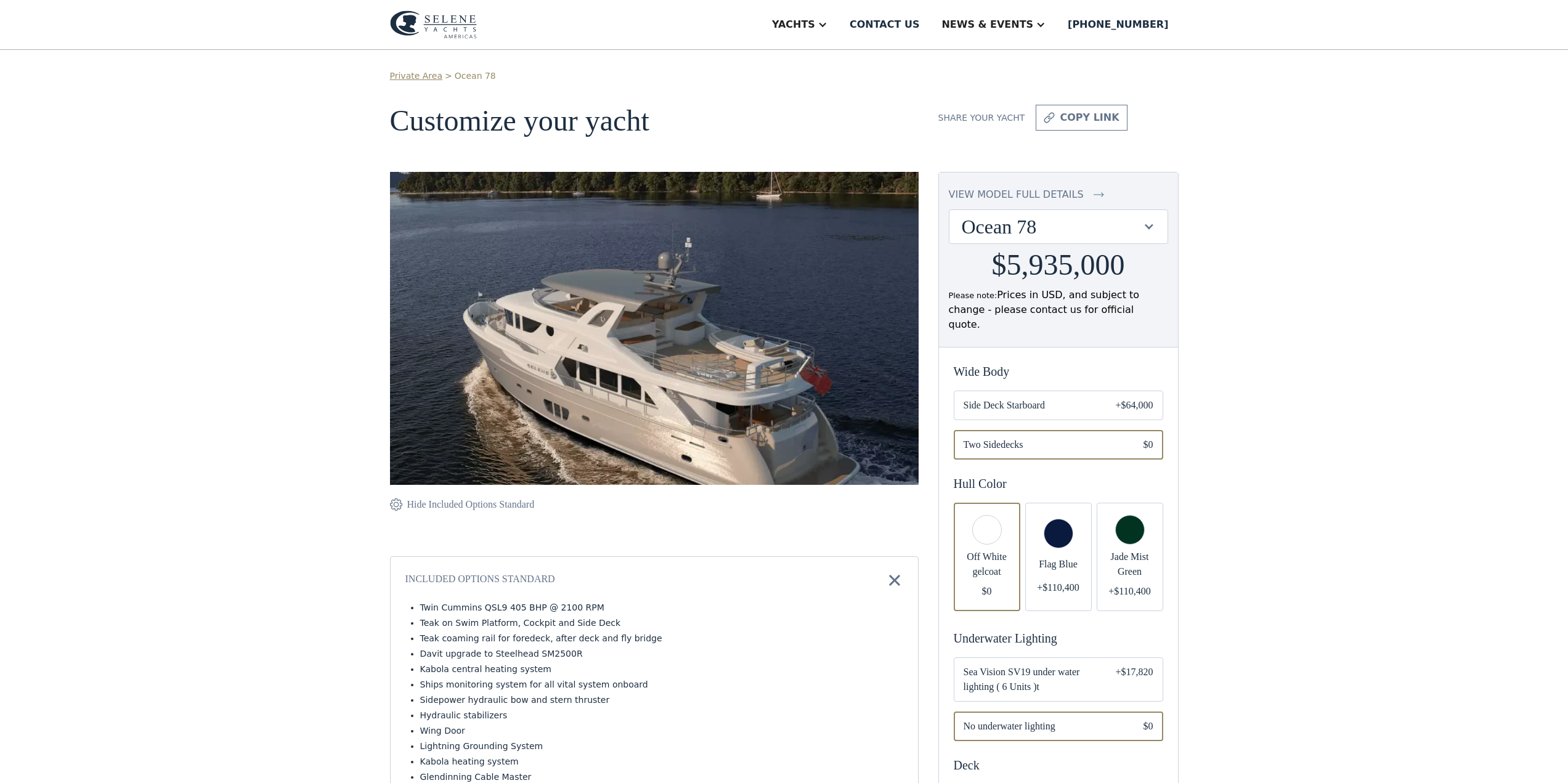
click at [1074, 523] on div "Email Form" at bounding box center [1058, 557] width 66 height 108
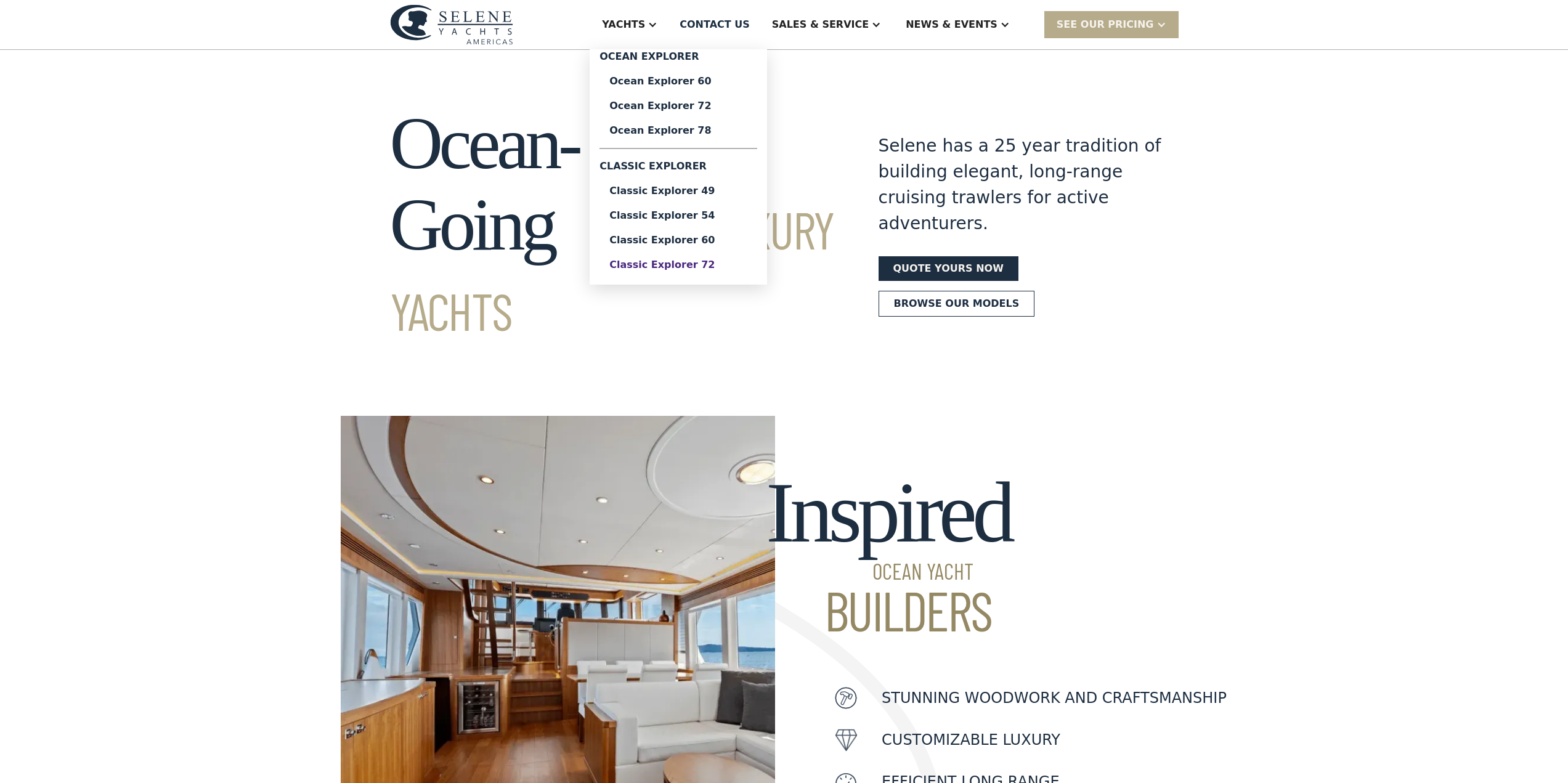
click at [725, 270] on div "Classic Explorer 72" at bounding box center [678, 265] width 138 height 10
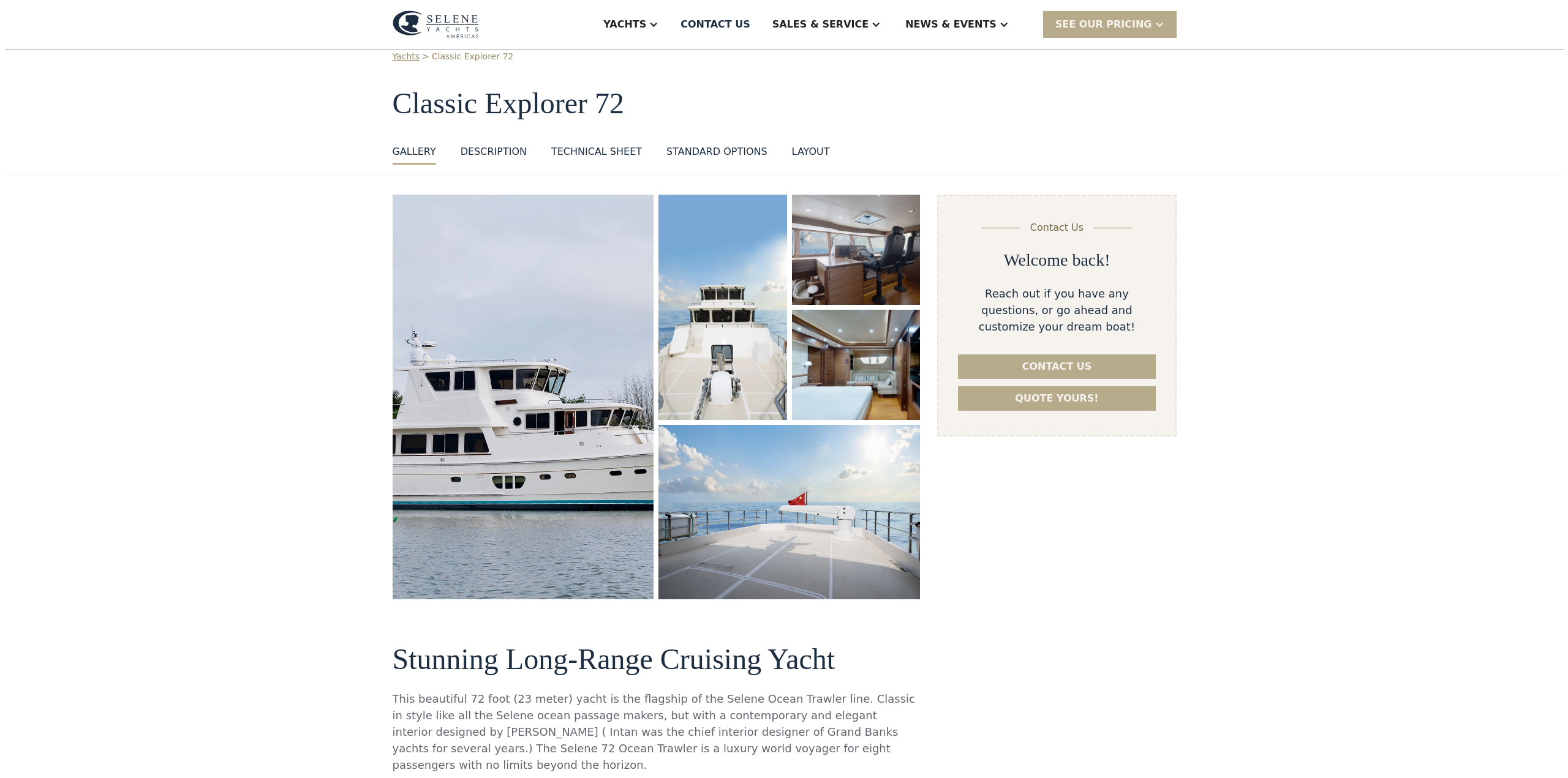
scroll to position [61, 0]
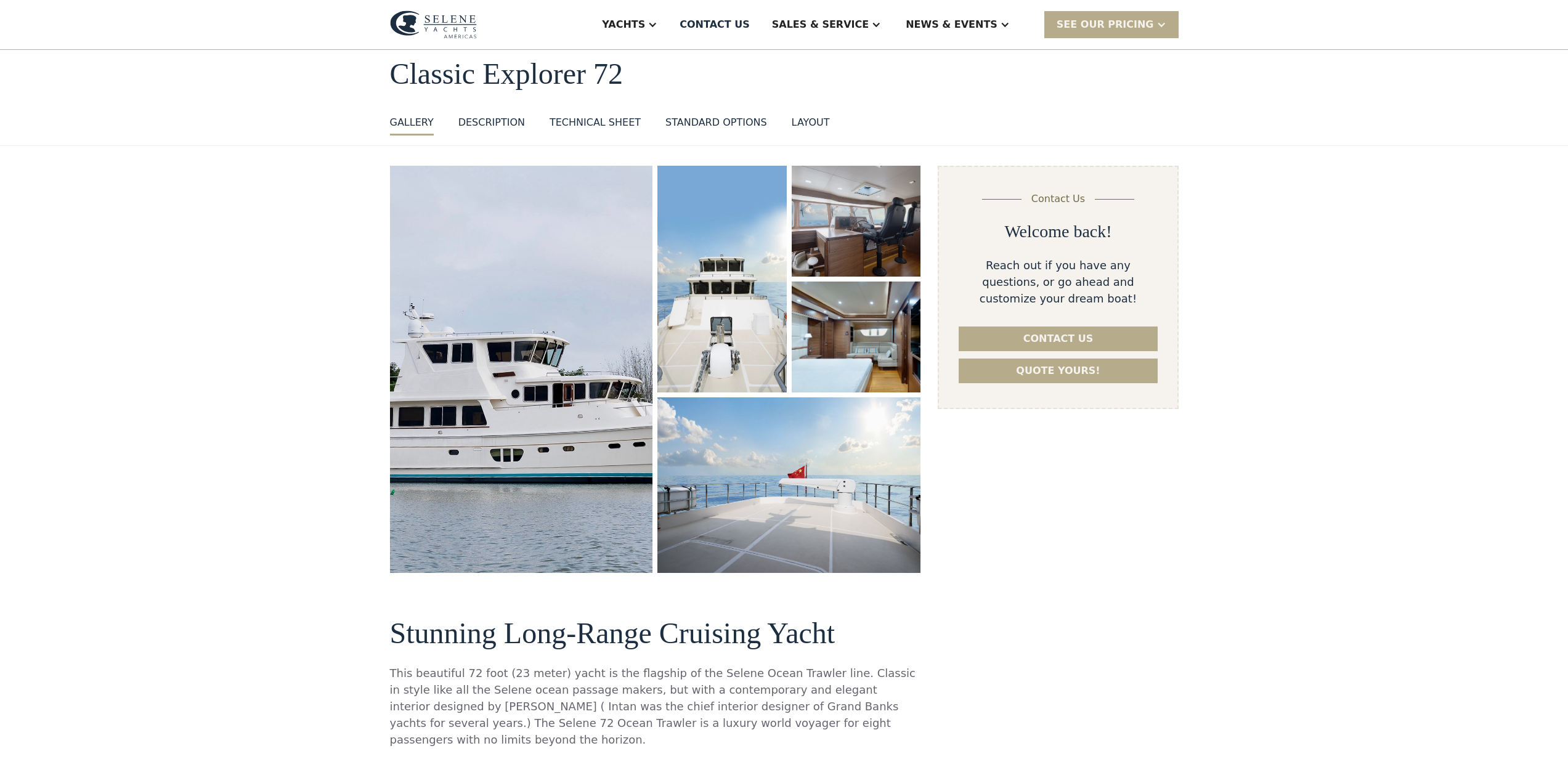
click at [523, 339] on img "open lightbox" at bounding box center [521, 370] width 270 height 418
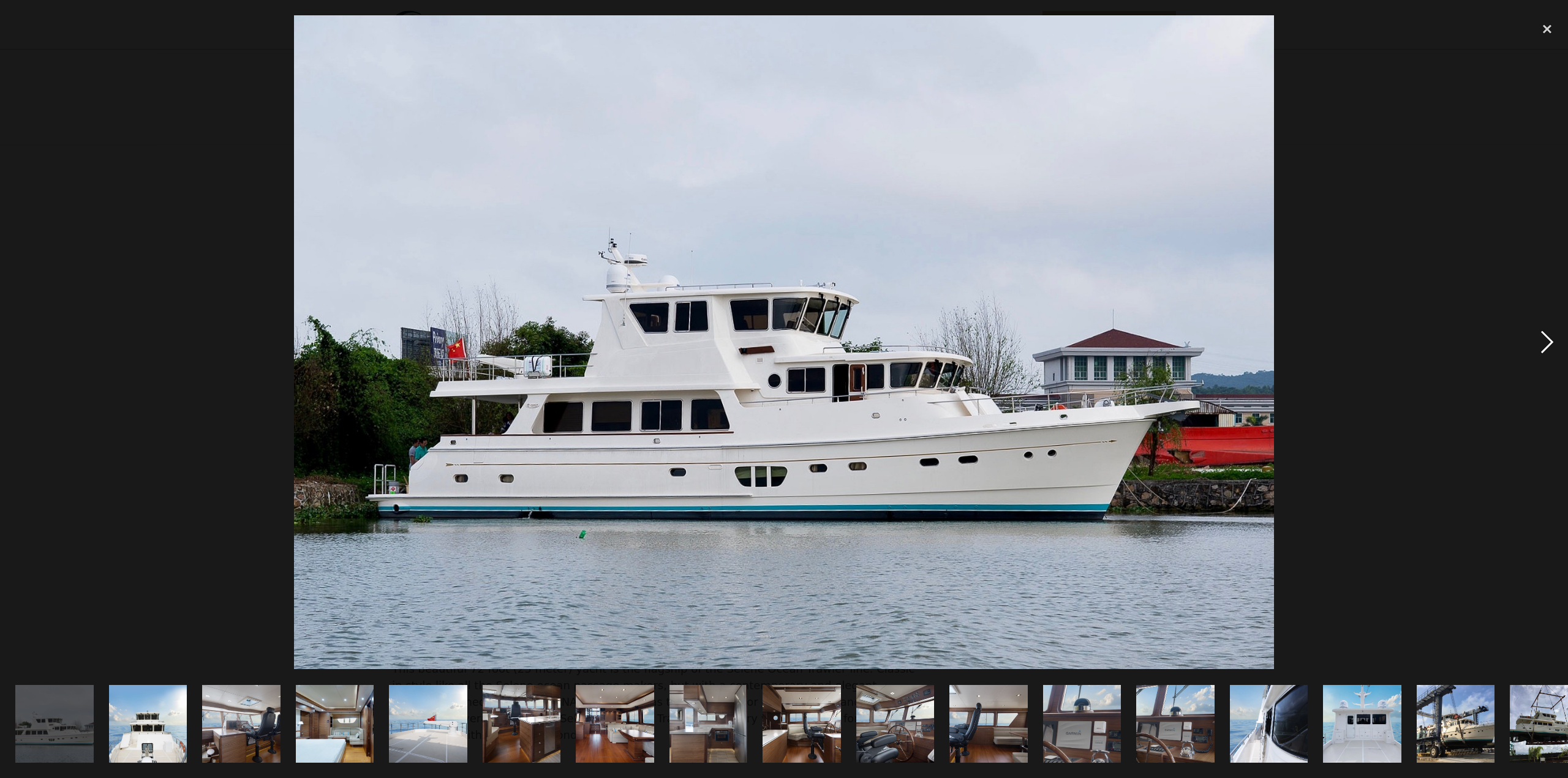
click at [1545, 345] on div "next image" at bounding box center [1548, 342] width 42 height 654
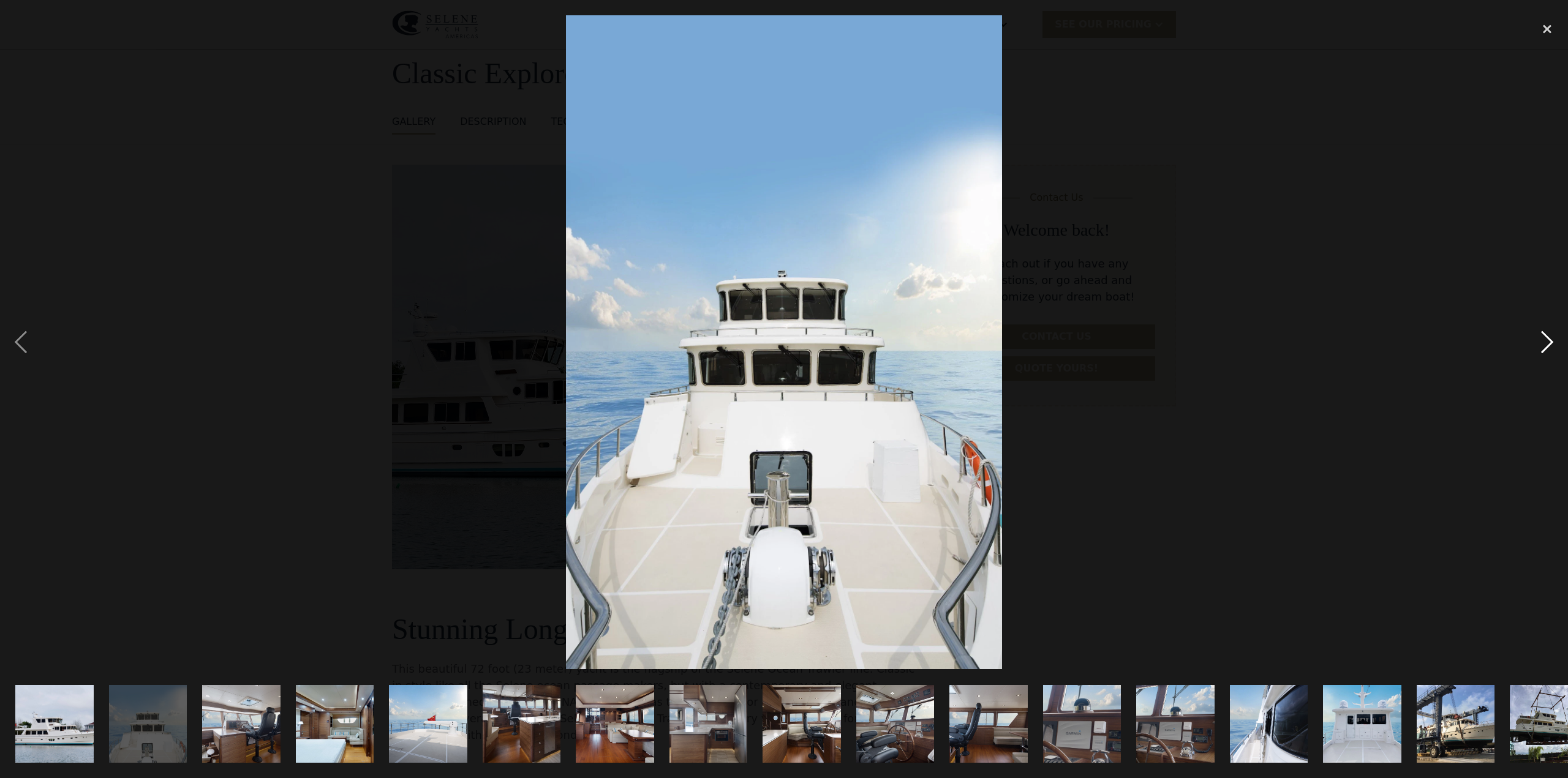
click at [1545, 345] on div "next image" at bounding box center [1548, 342] width 42 height 654
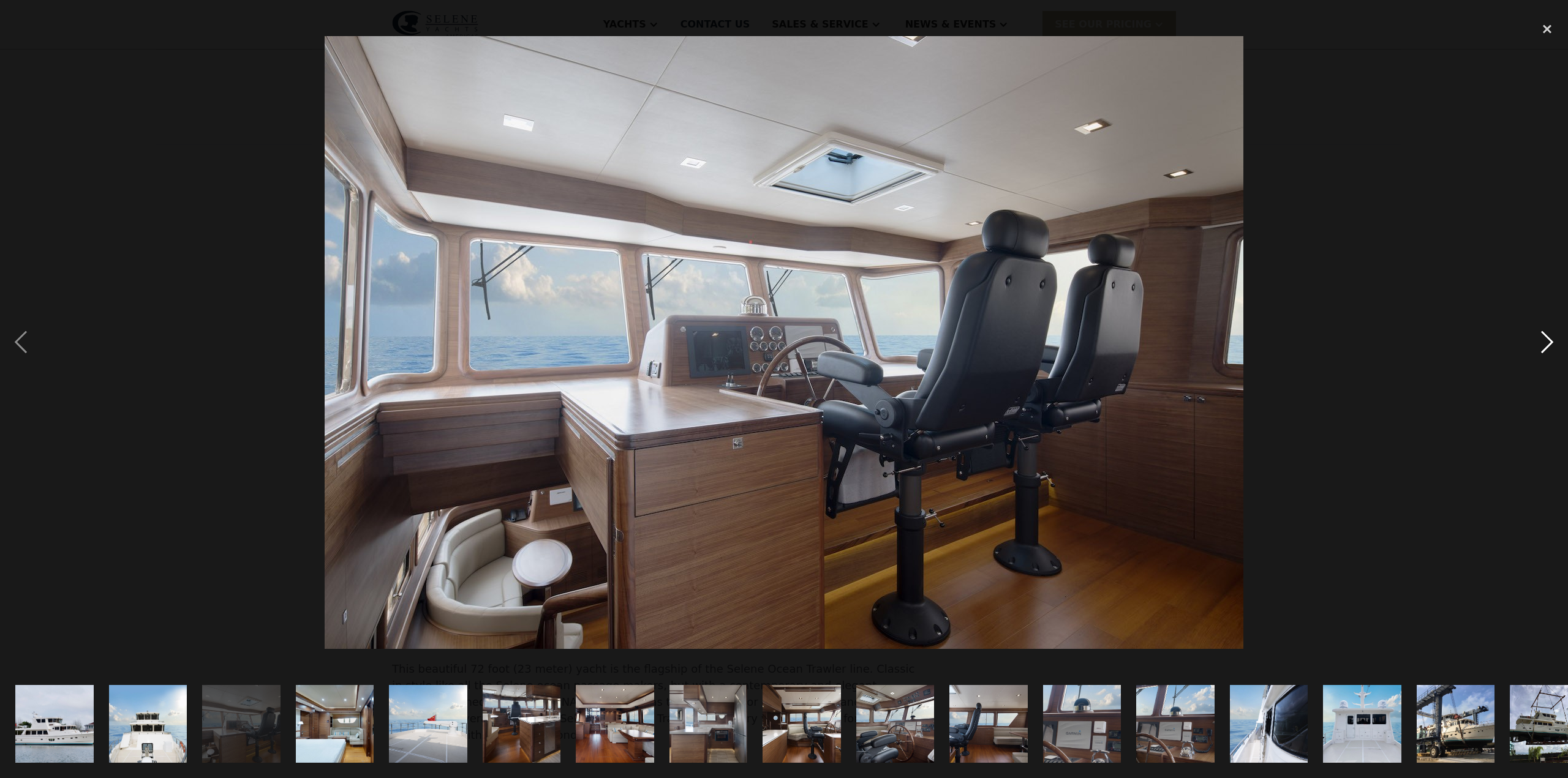
click at [1545, 345] on div "next image" at bounding box center [1548, 342] width 42 height 654
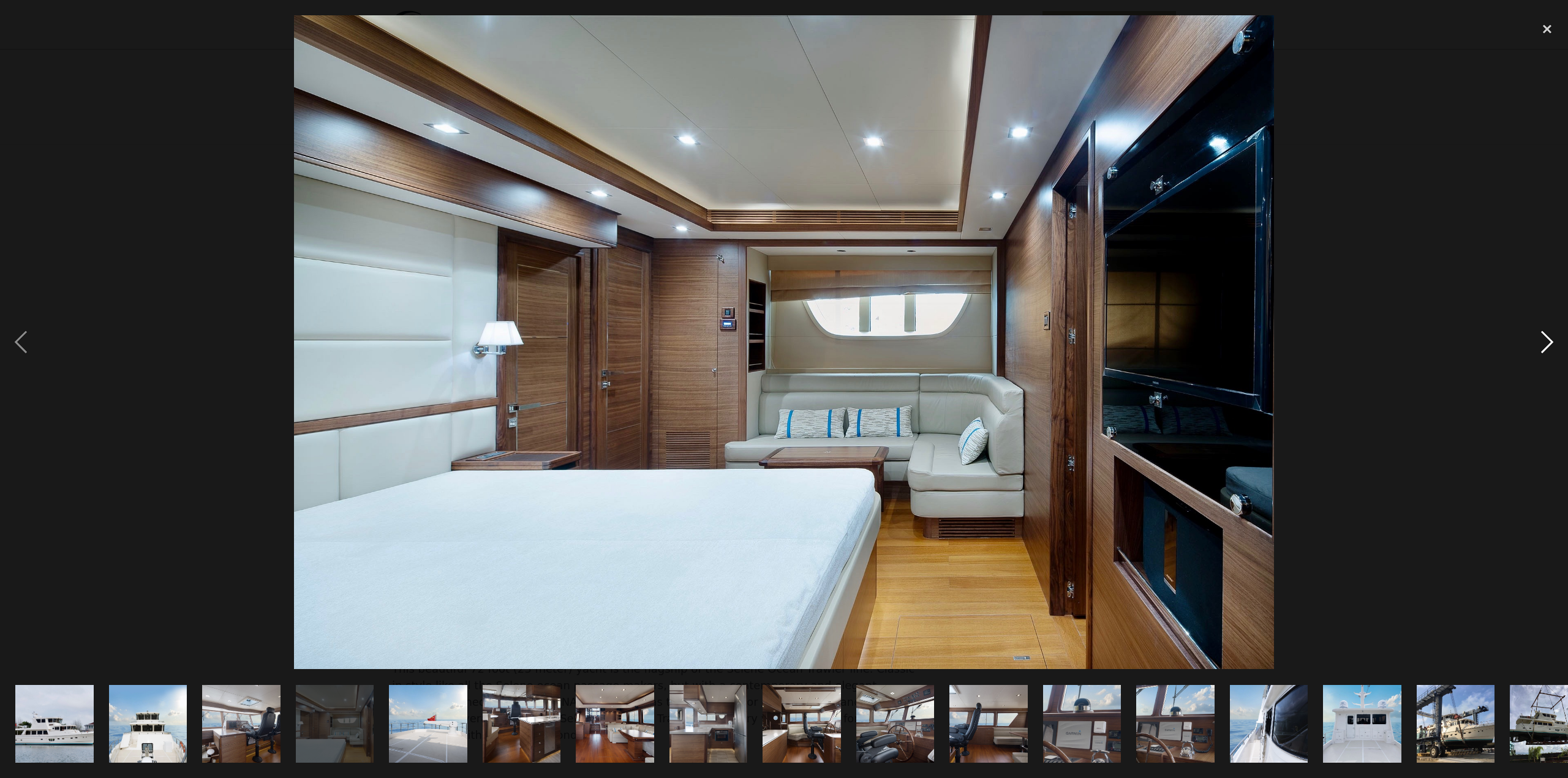
click at [1545, 345] on div "next image" at bounding box center [1548, 342] width 42 height 654
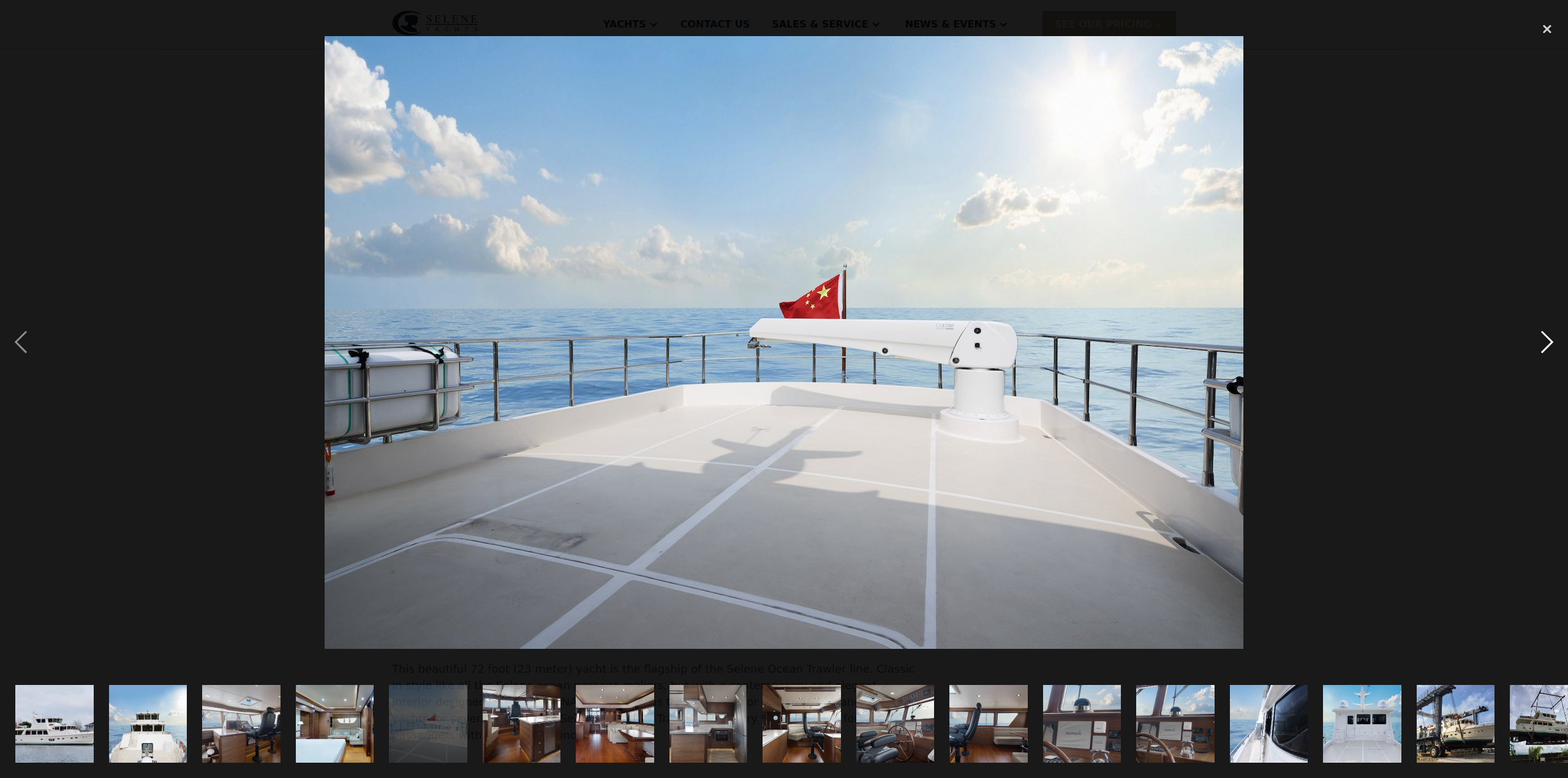
click at [1545, 345] on div "next image" at bounding box center [1548, 342] width 42 height 654
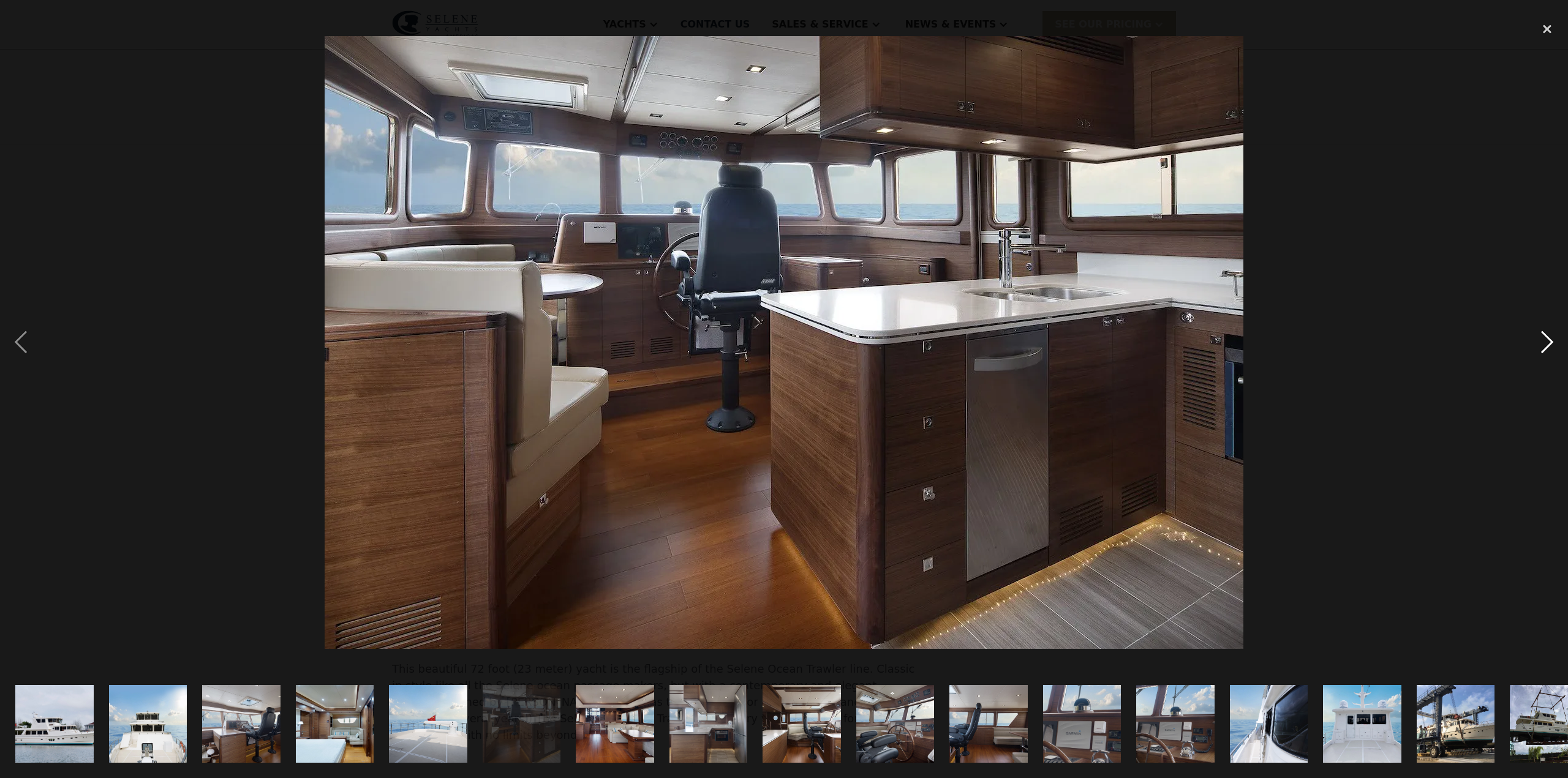
click at [1545, 345] on div "next image" at bounding box center [1548, 342] width 42 height 654
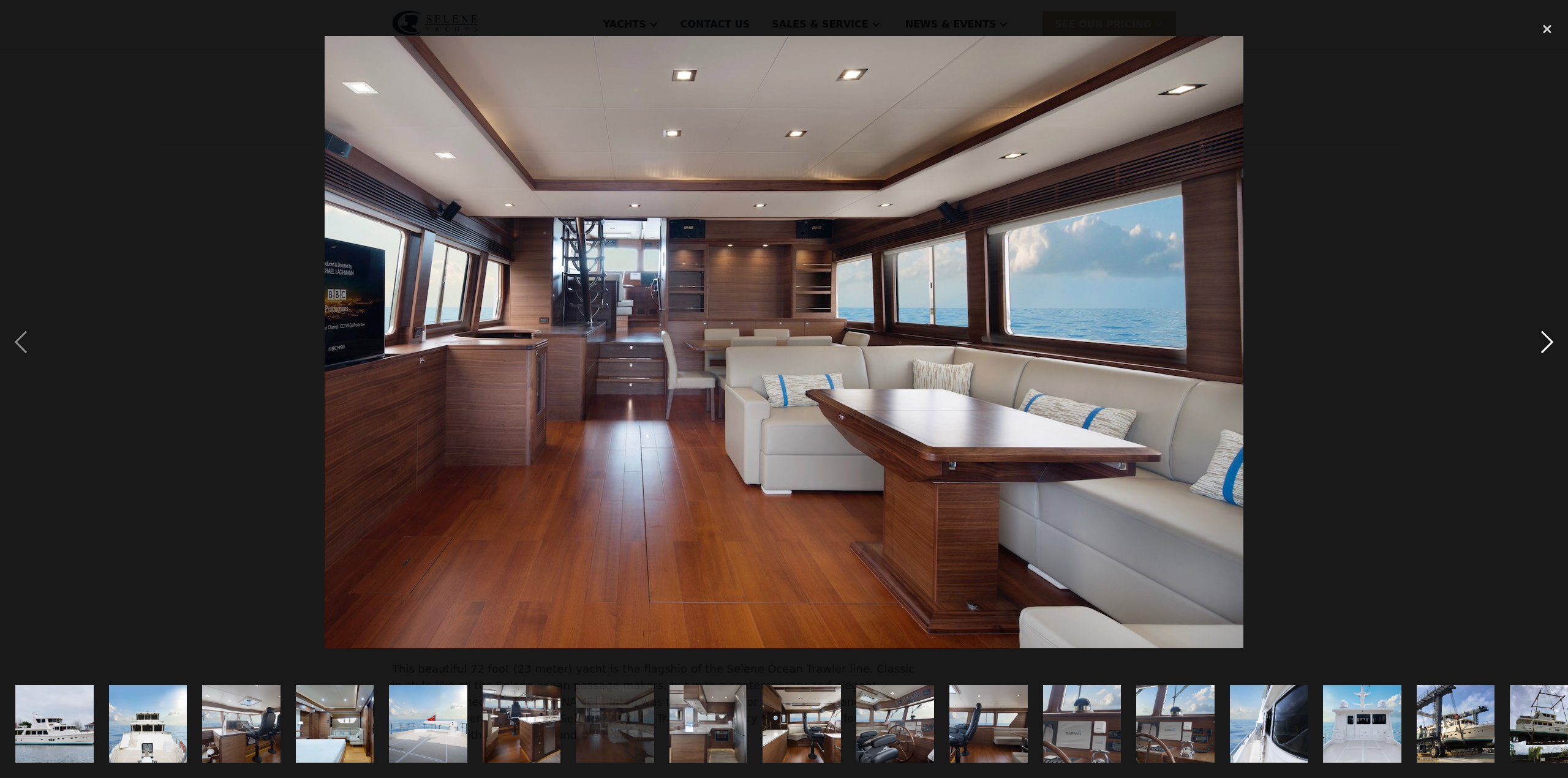
click at [1545, 345] on div "next image" at bounding box center [1548, 342] width 42 height 654
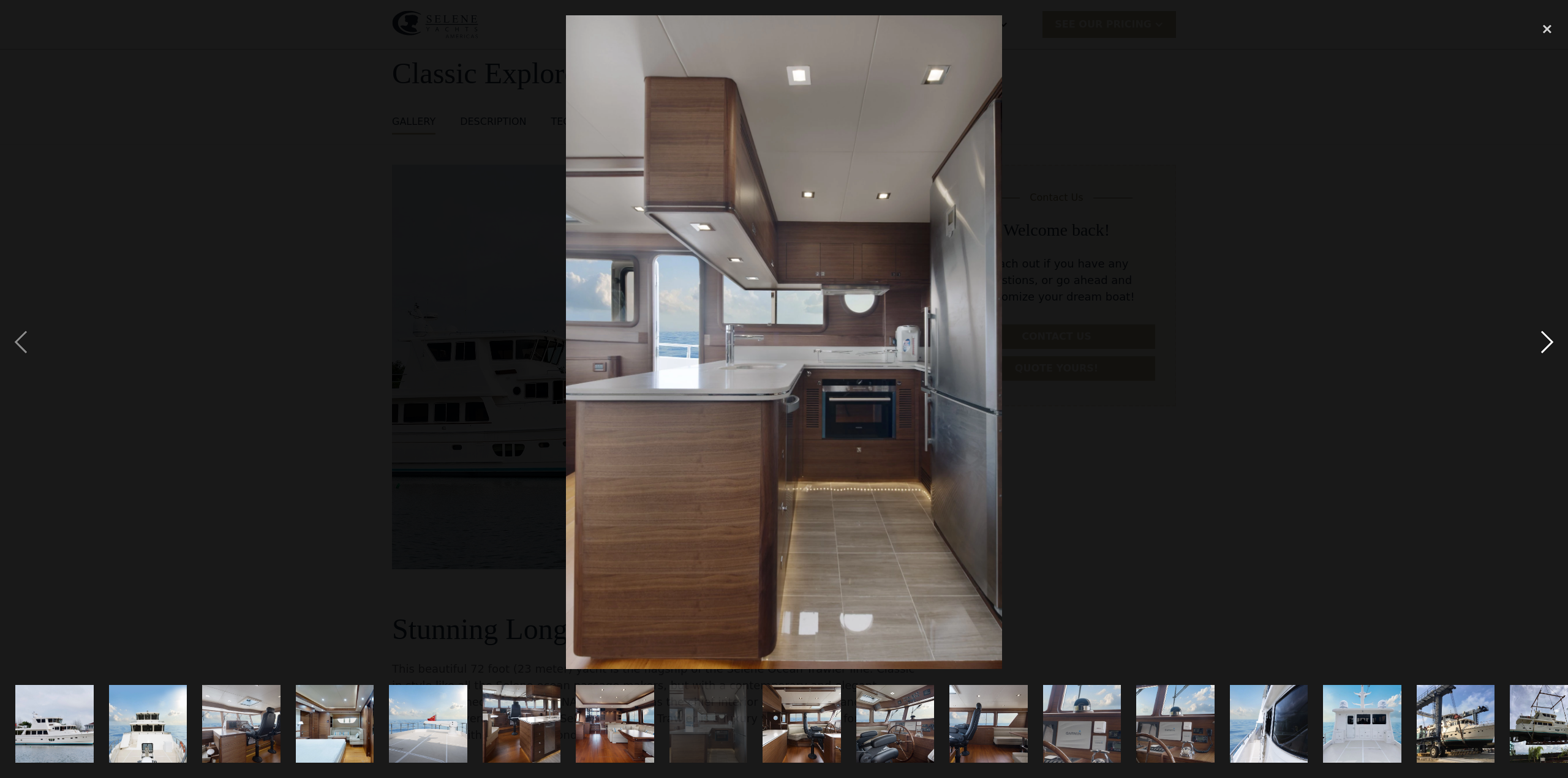
click at [1545, 345] on div "next image" at bounding box center [1548, 342] width 42 height 654
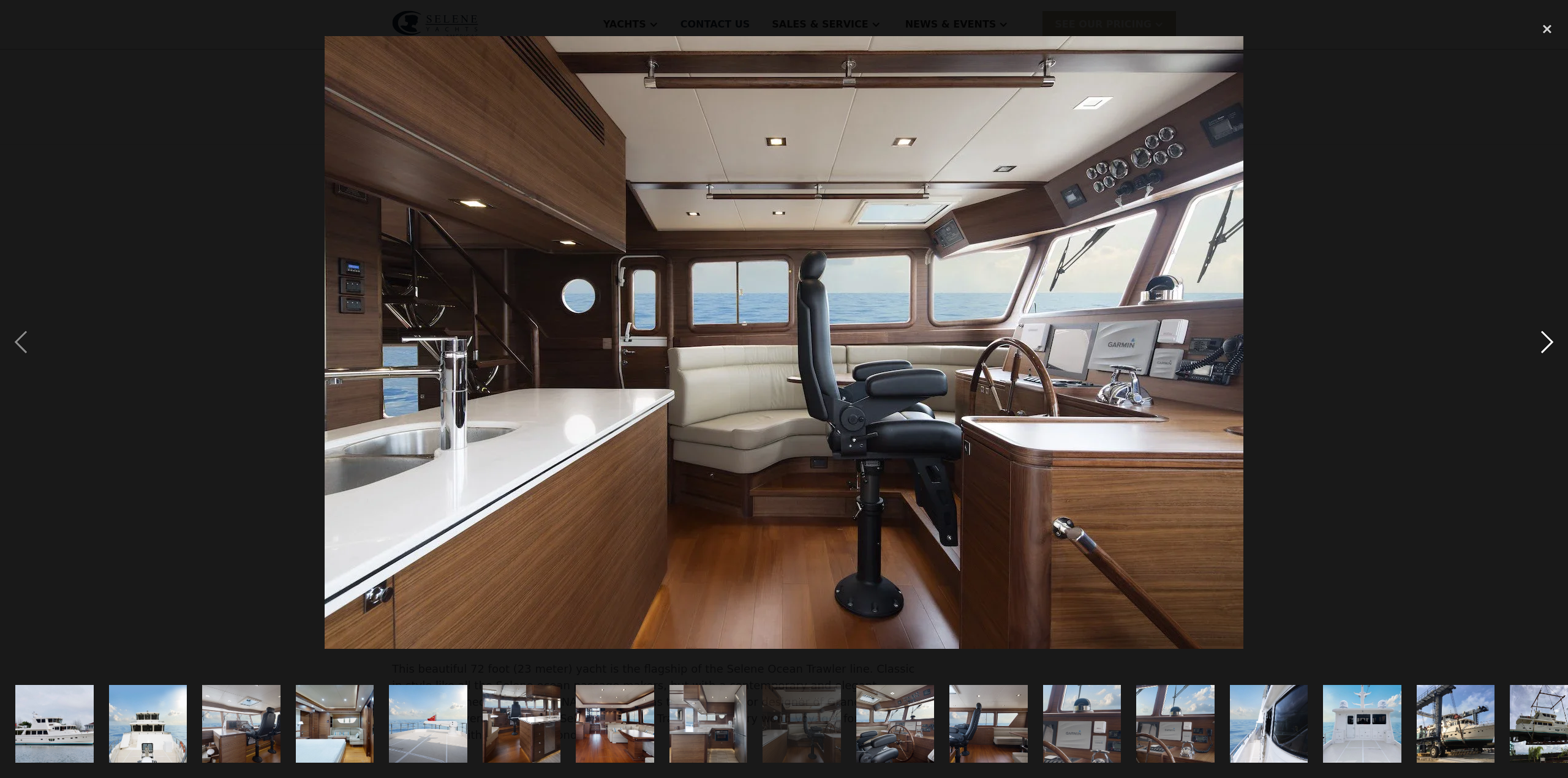
click at [1545, 345] on div "next image" at bounding box center [1548, 342] width 42 height 654
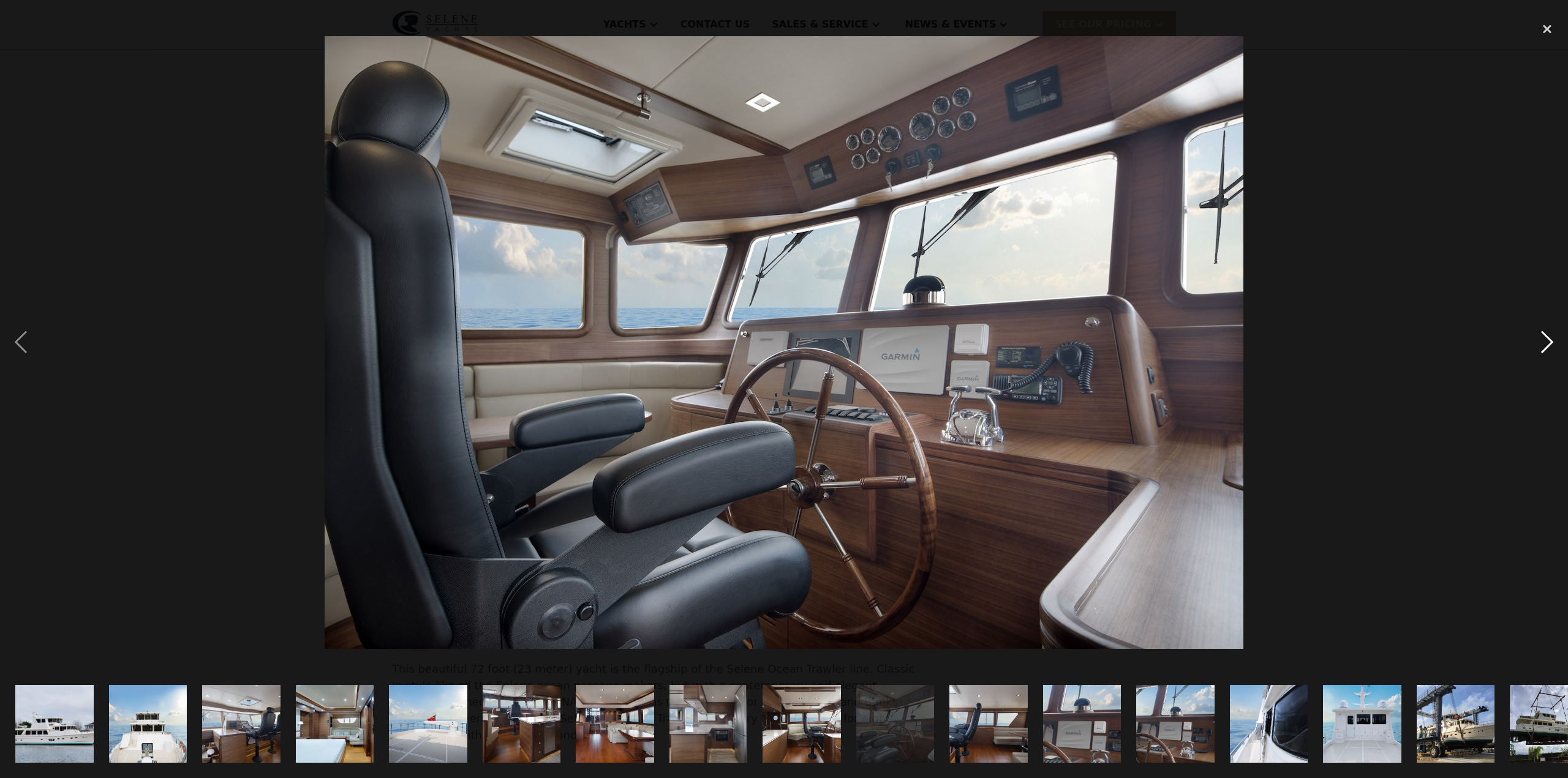
click at [1545, 345] on div "next image" at bounding box center [1548, 342] width 42 height 654
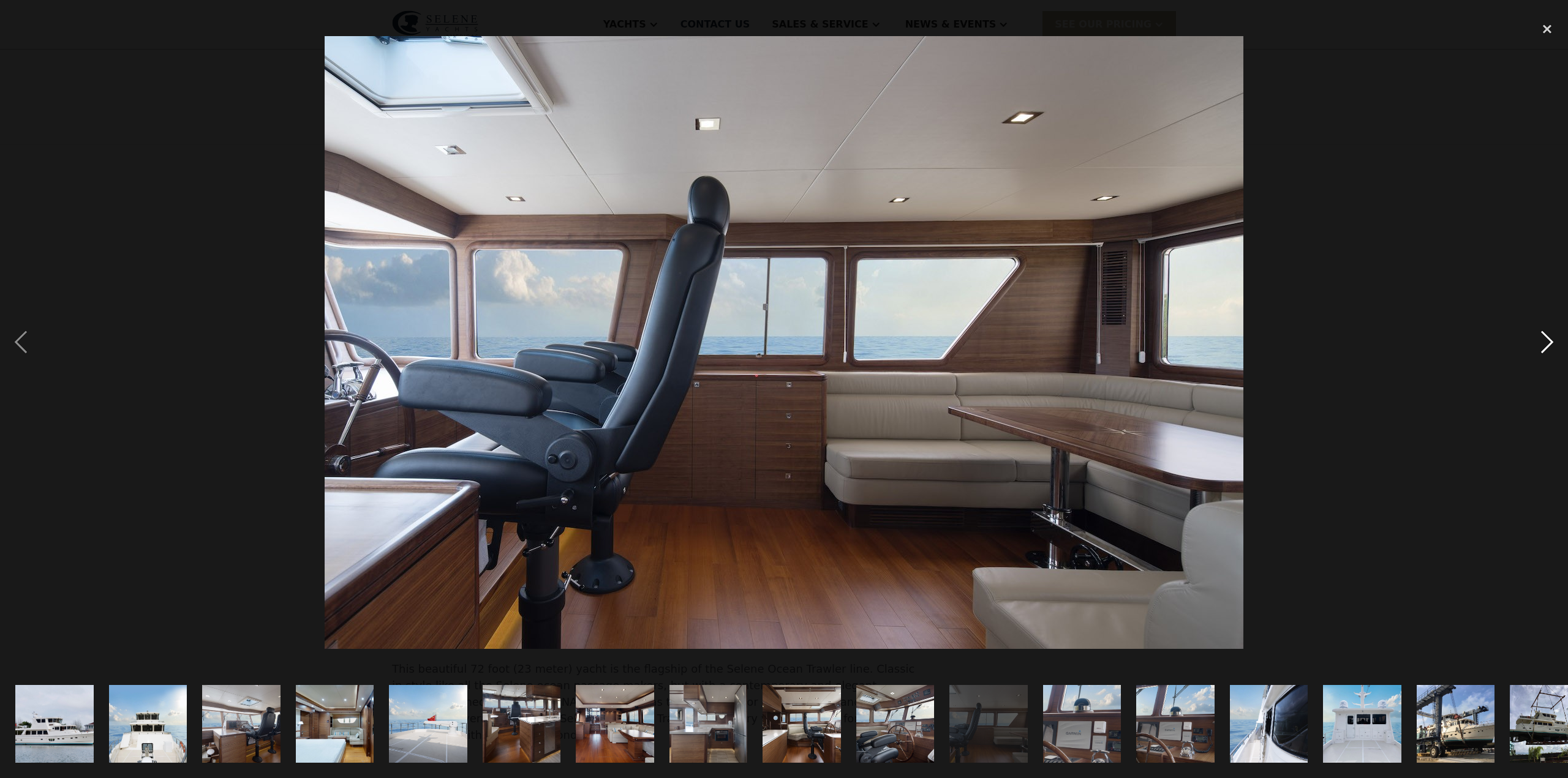
click at [1545, 345] on div "next image" at bounding box center [1548, 342] width 42 height 654
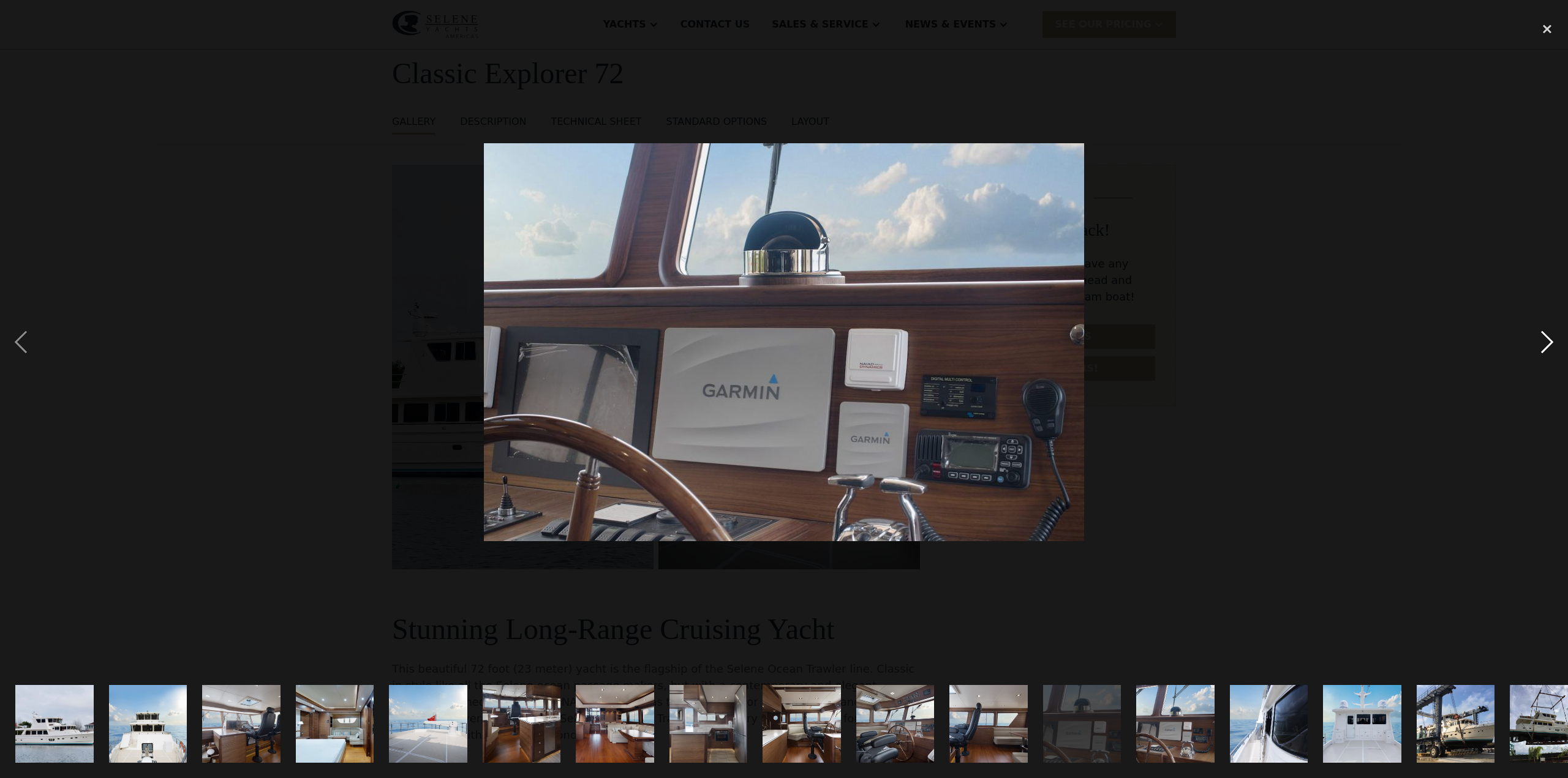
click at [1545, 345] on div "next image" at bounding box center [1548, 342] width 42 height 654
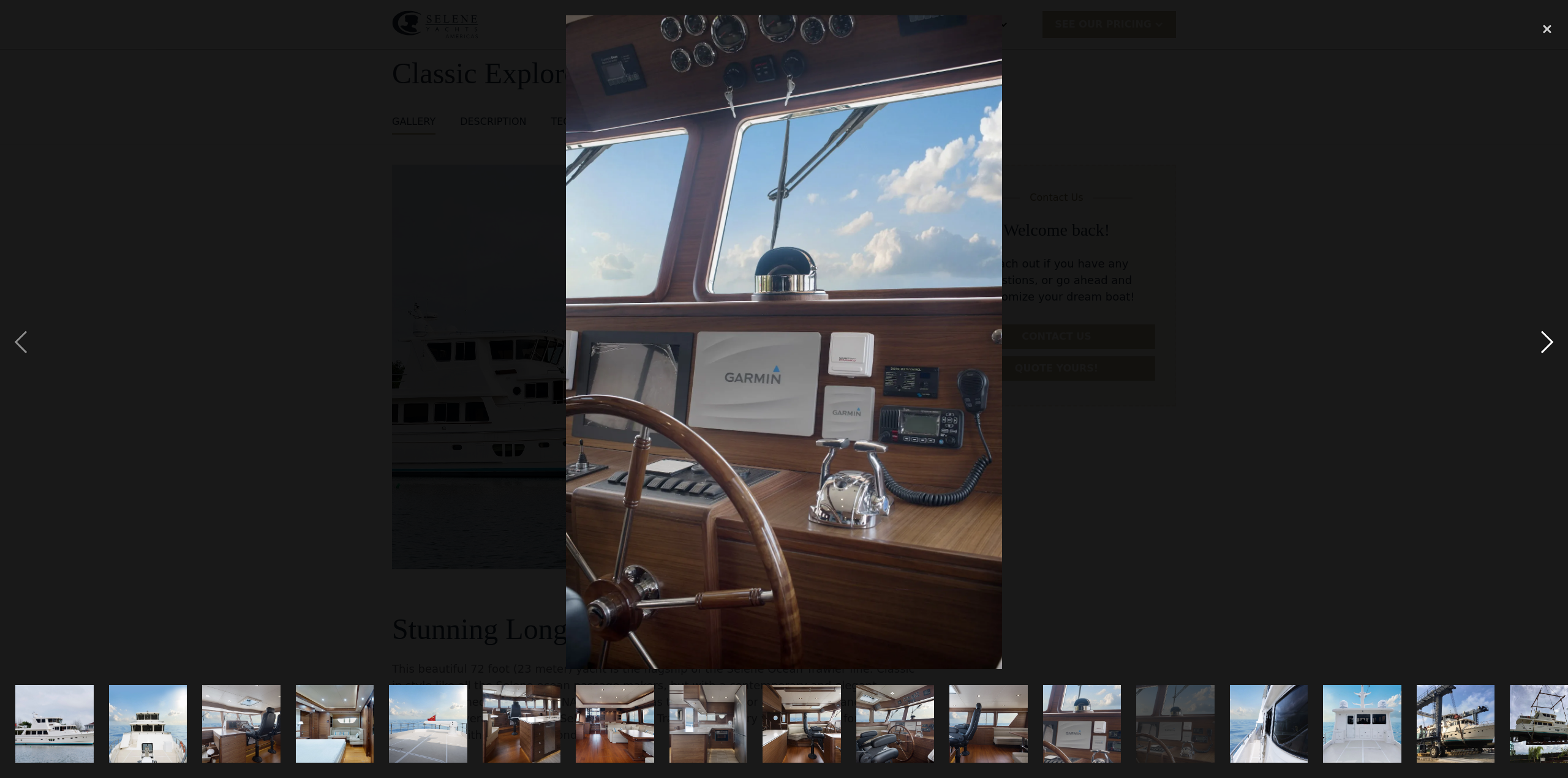
click at [1545, 345] on div "next image" at bounding box center [1548, 342] width 42 height 654
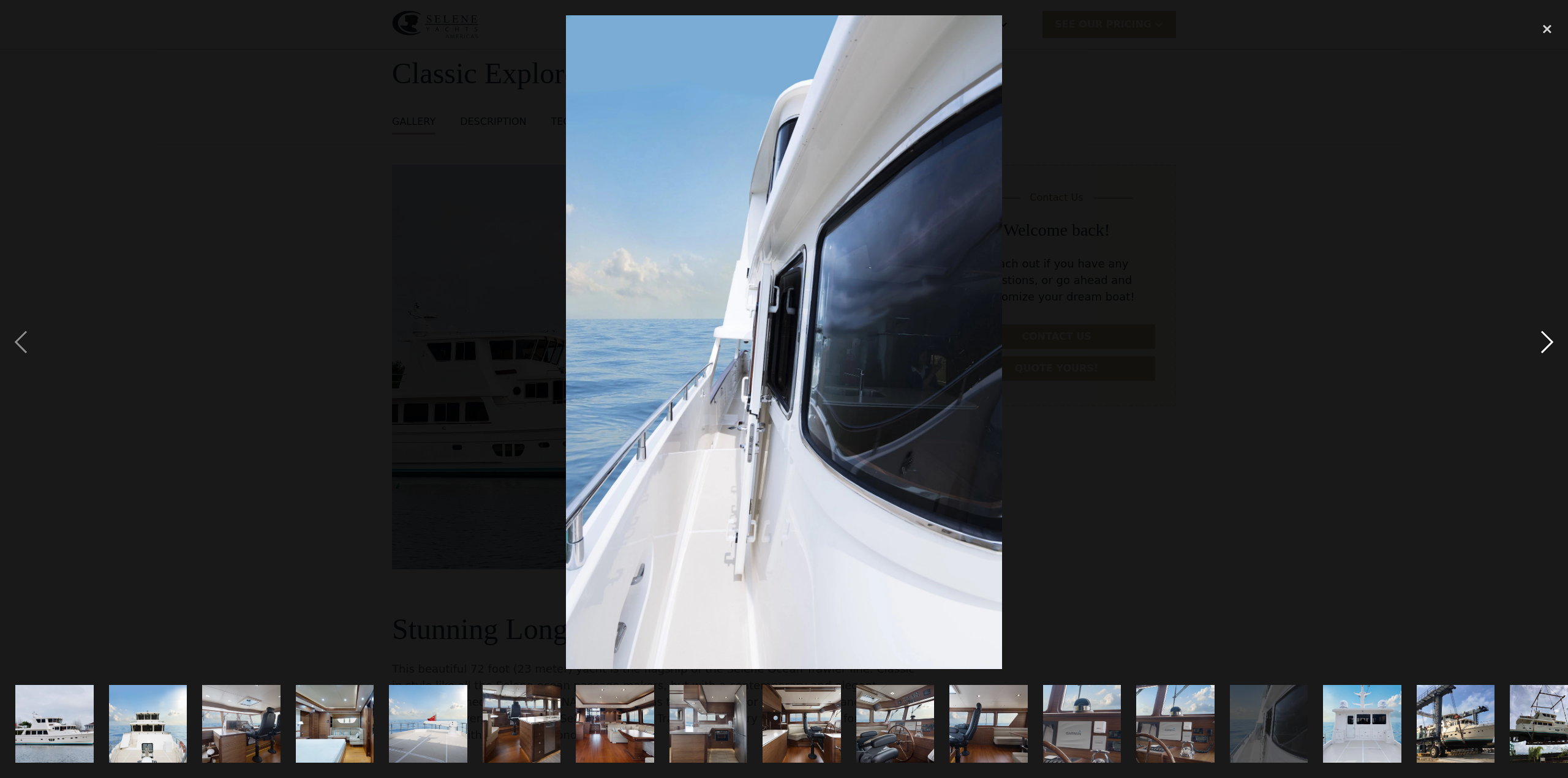
click at [1545, 345] on div "next image" at bounding box center [1548, 342] width 42 height 654
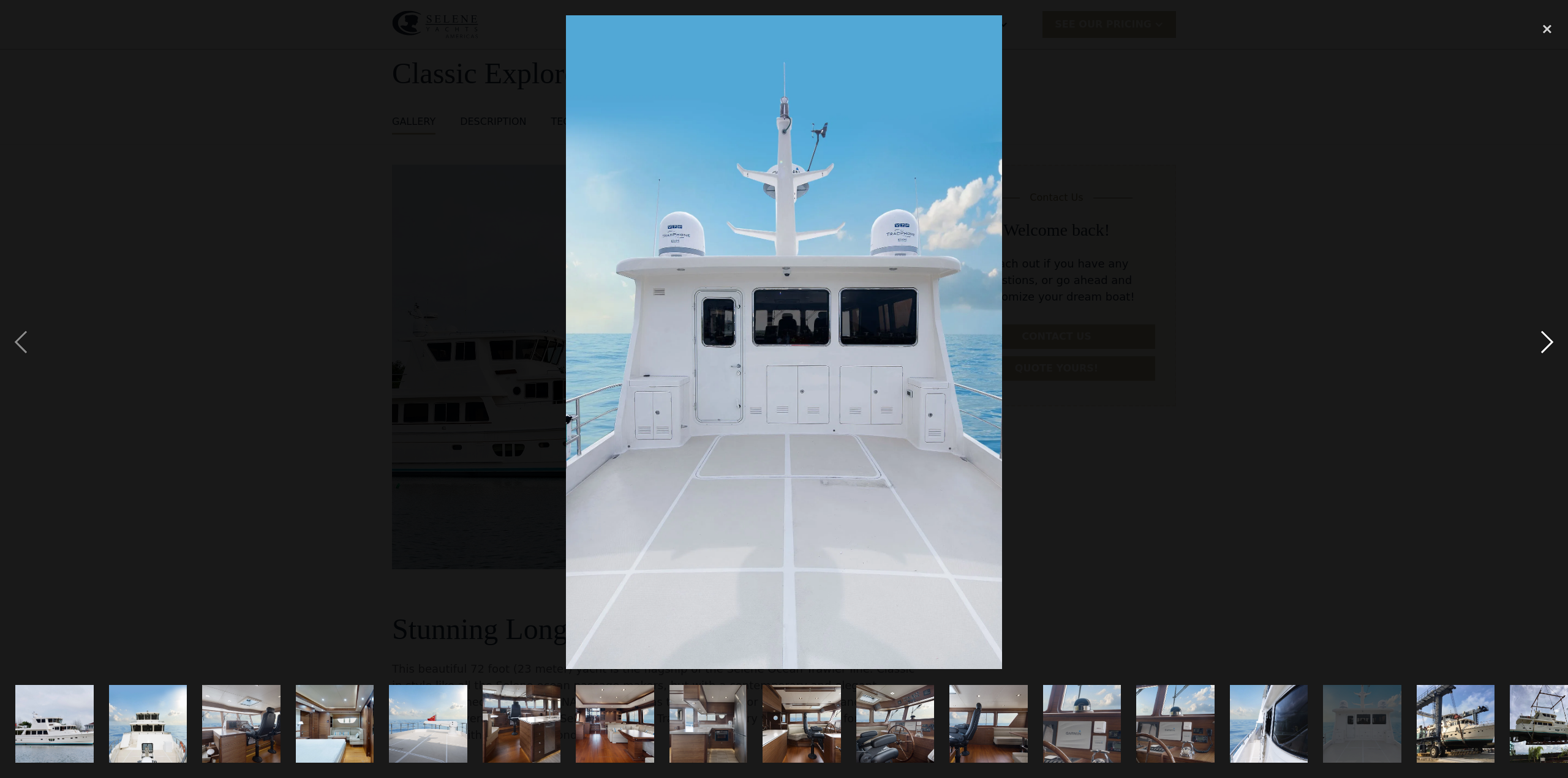
click at [1545, 345] on div "next image" at bounding box center [1548, 342] width 42 height 654
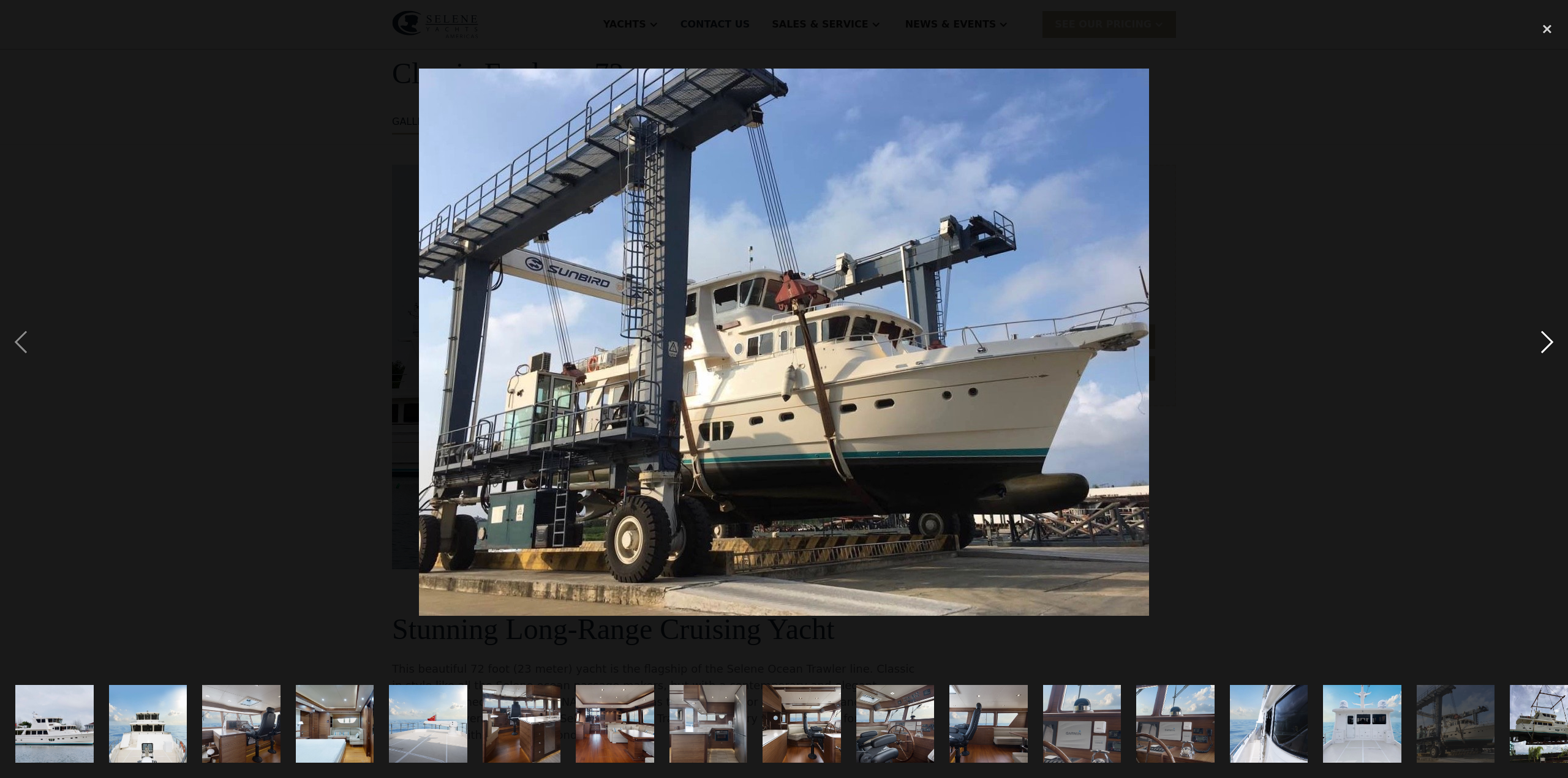
click at [1545, 345] on div "next image" at bounding box center [1548, 342] width 42 height 654
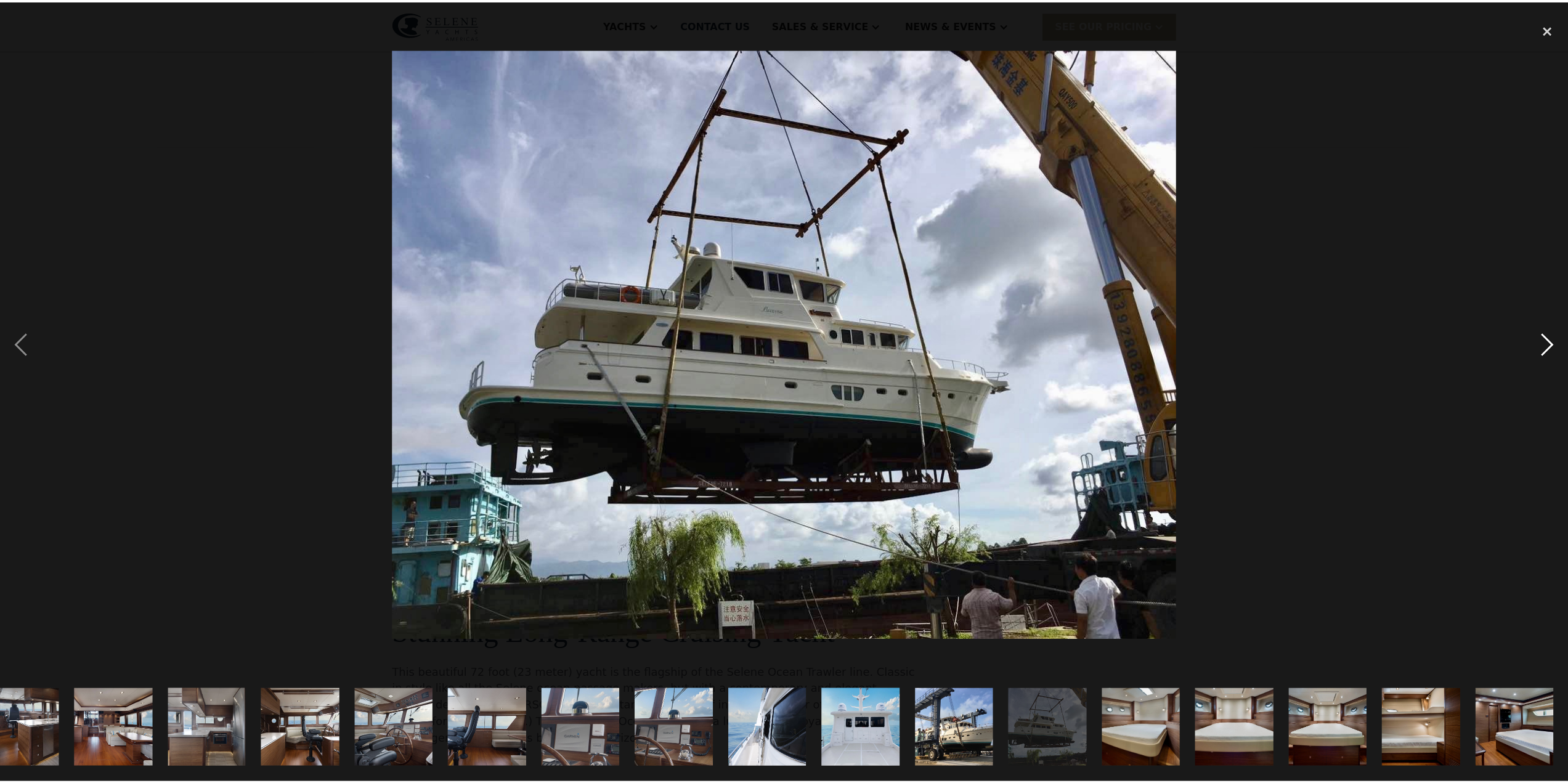
scroll to position [0, 505]
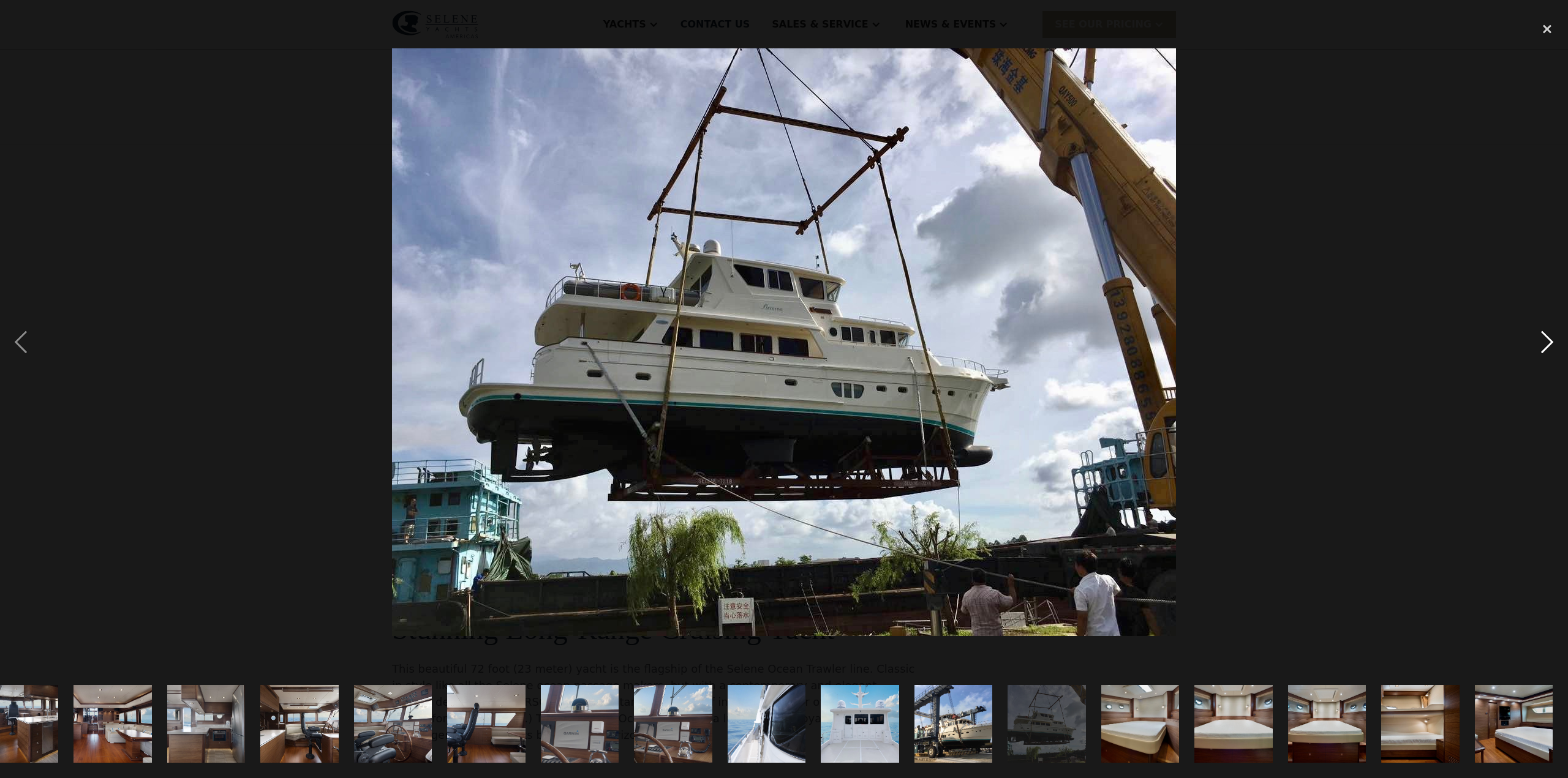
click at [1545, 345] on div "next image" at bounding box center [1548, 342] width 42 height 654
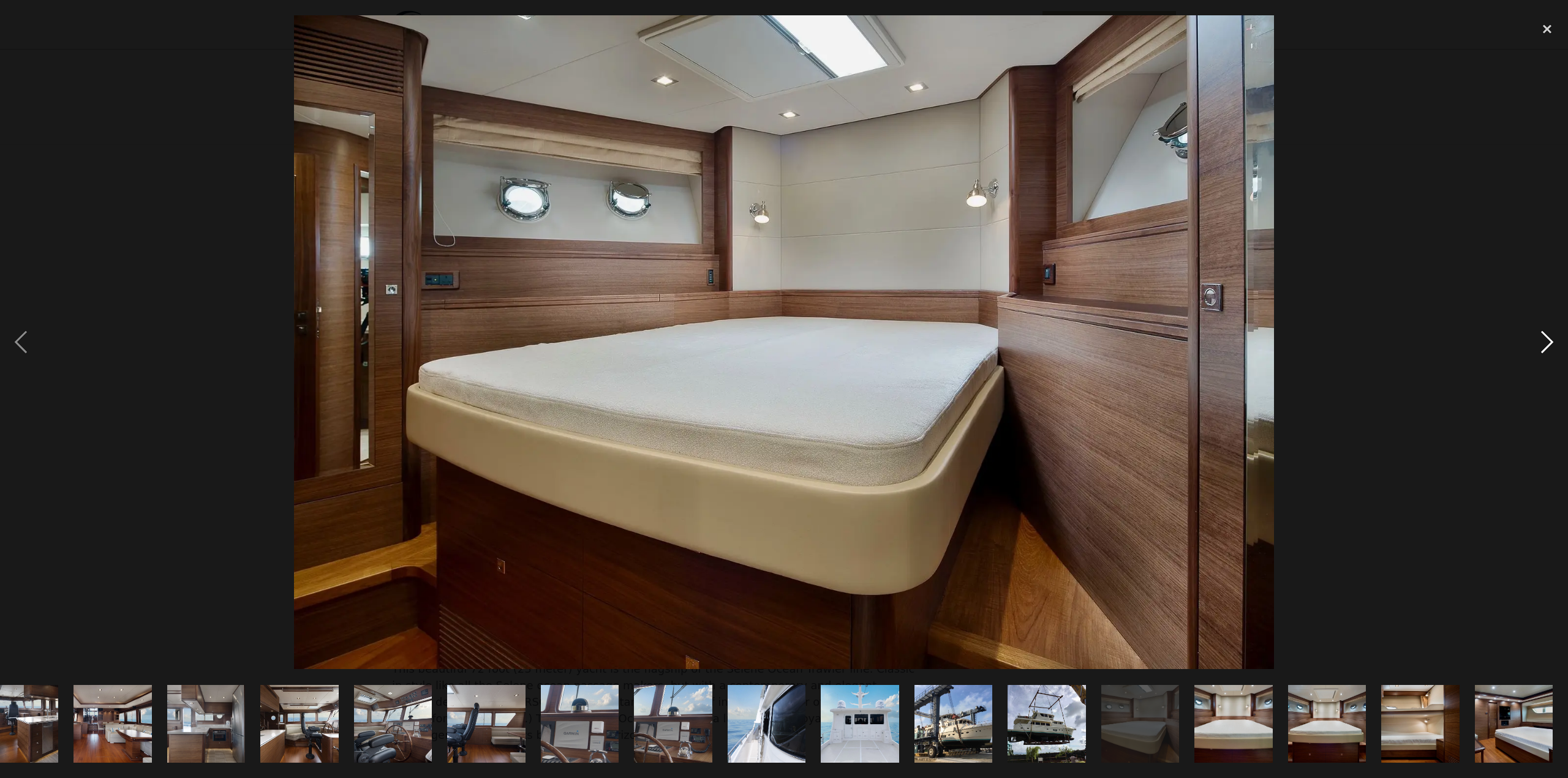
click at [1545, 345] on div "next image" at bounding box center [1548, 342] width 42 height 654
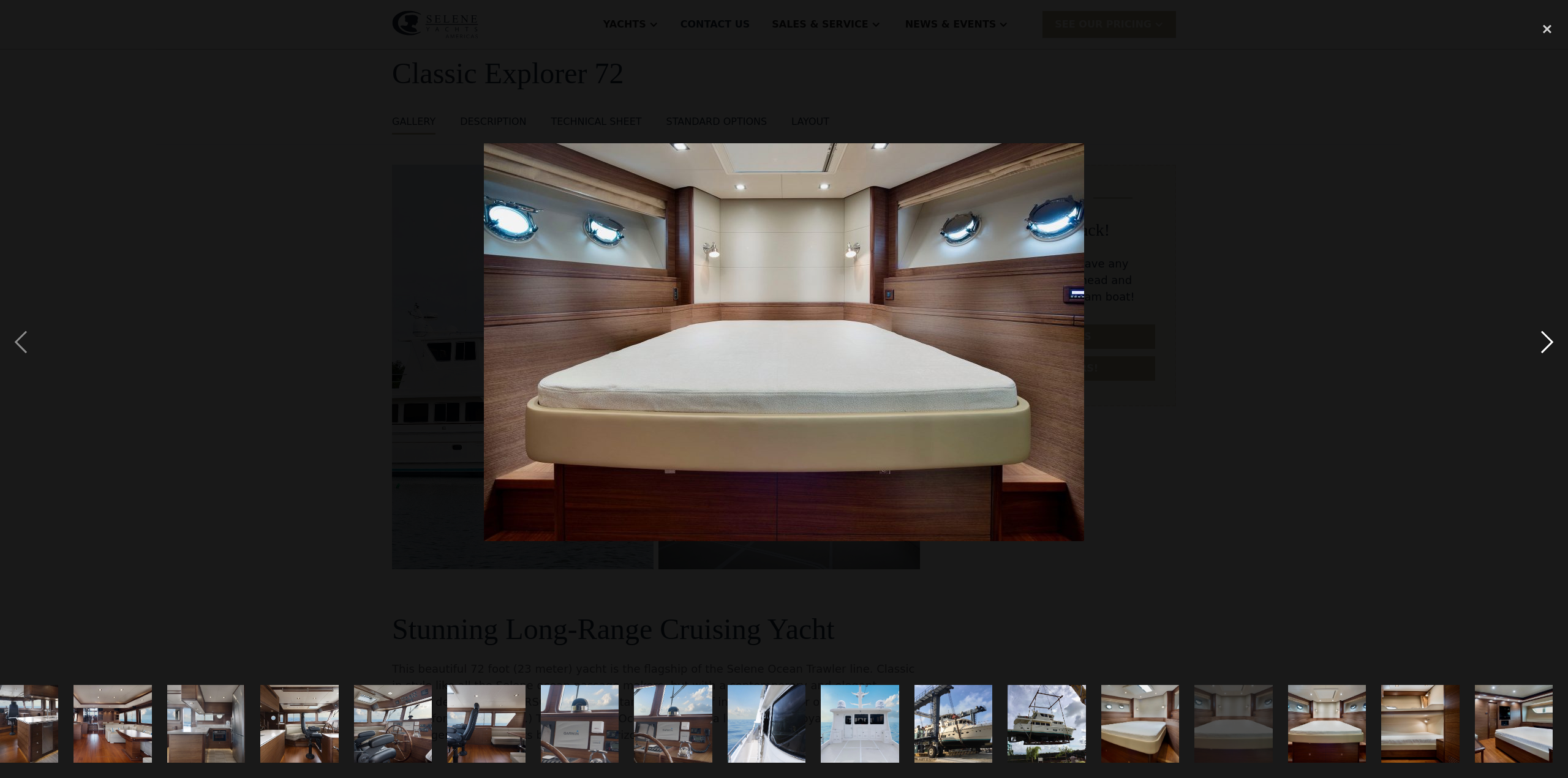
click at [1545, 345] on div "next image" at bounding box center [1548, 342] width 42 height 654
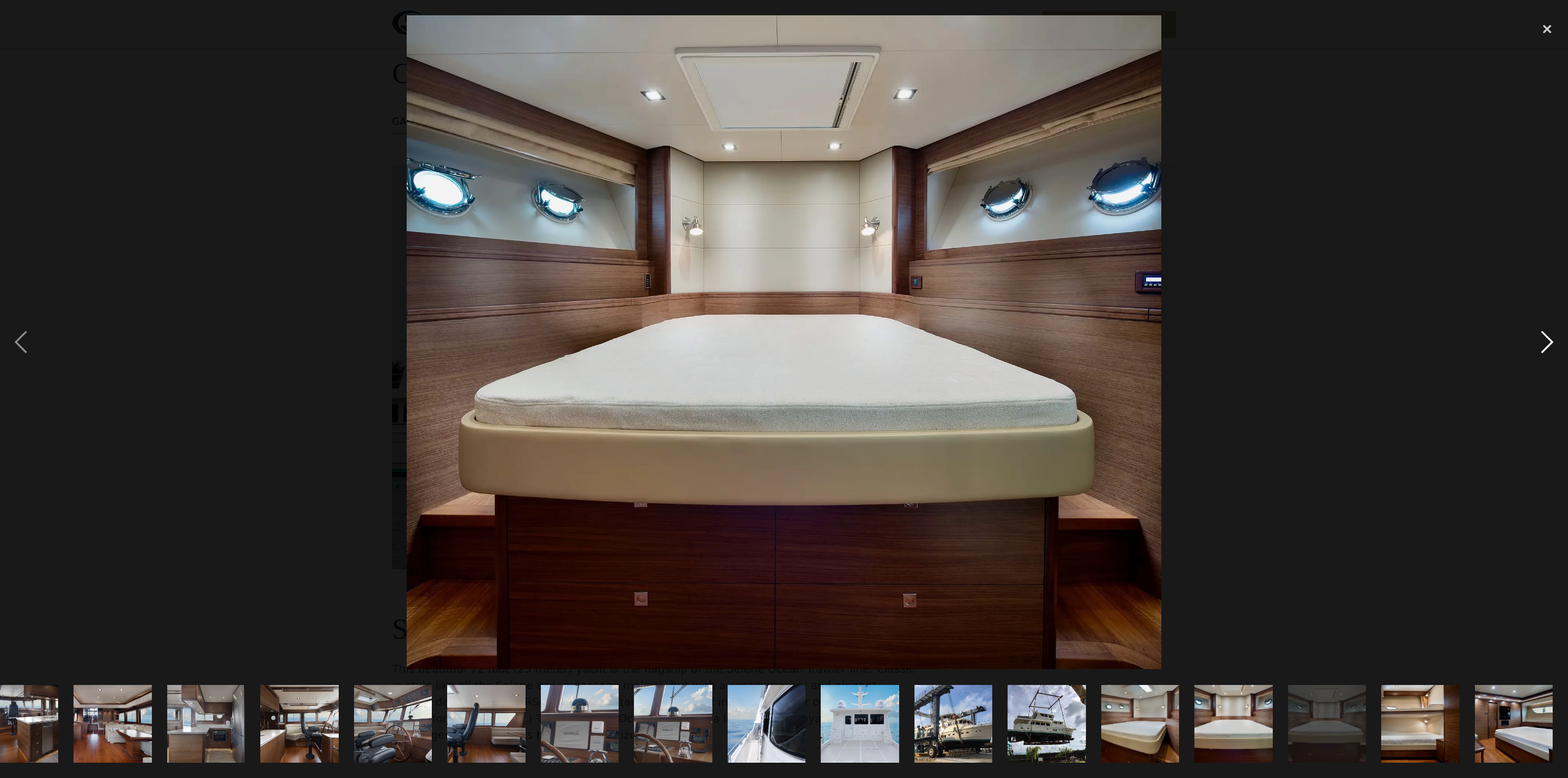
click at [1545, 345] on div "next image" at bounding box center [1548, 342] width 42 height 654
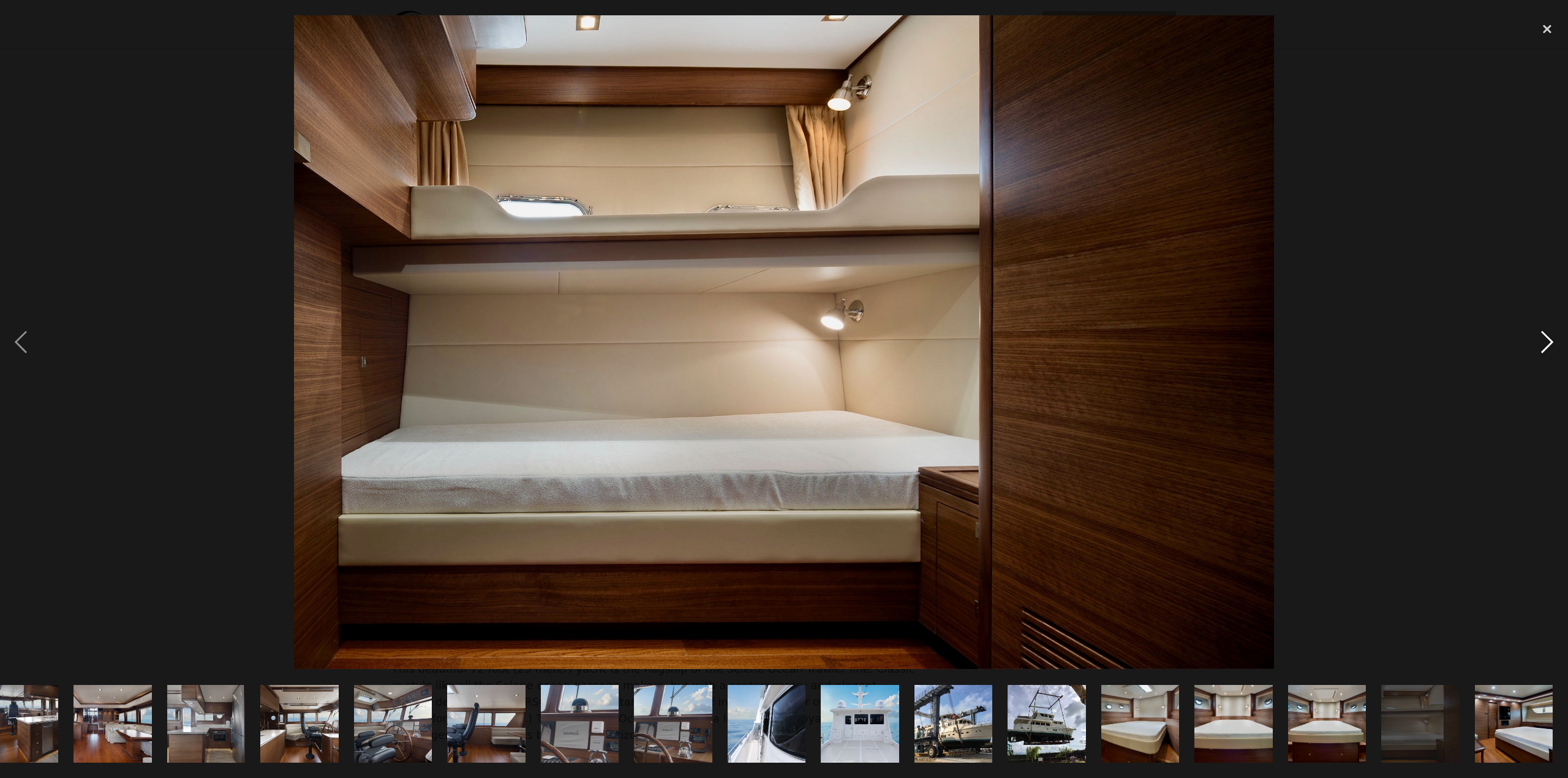
click at [1545, 345] on div "next image" at bounding box center [1548, 342] width 42 height 654
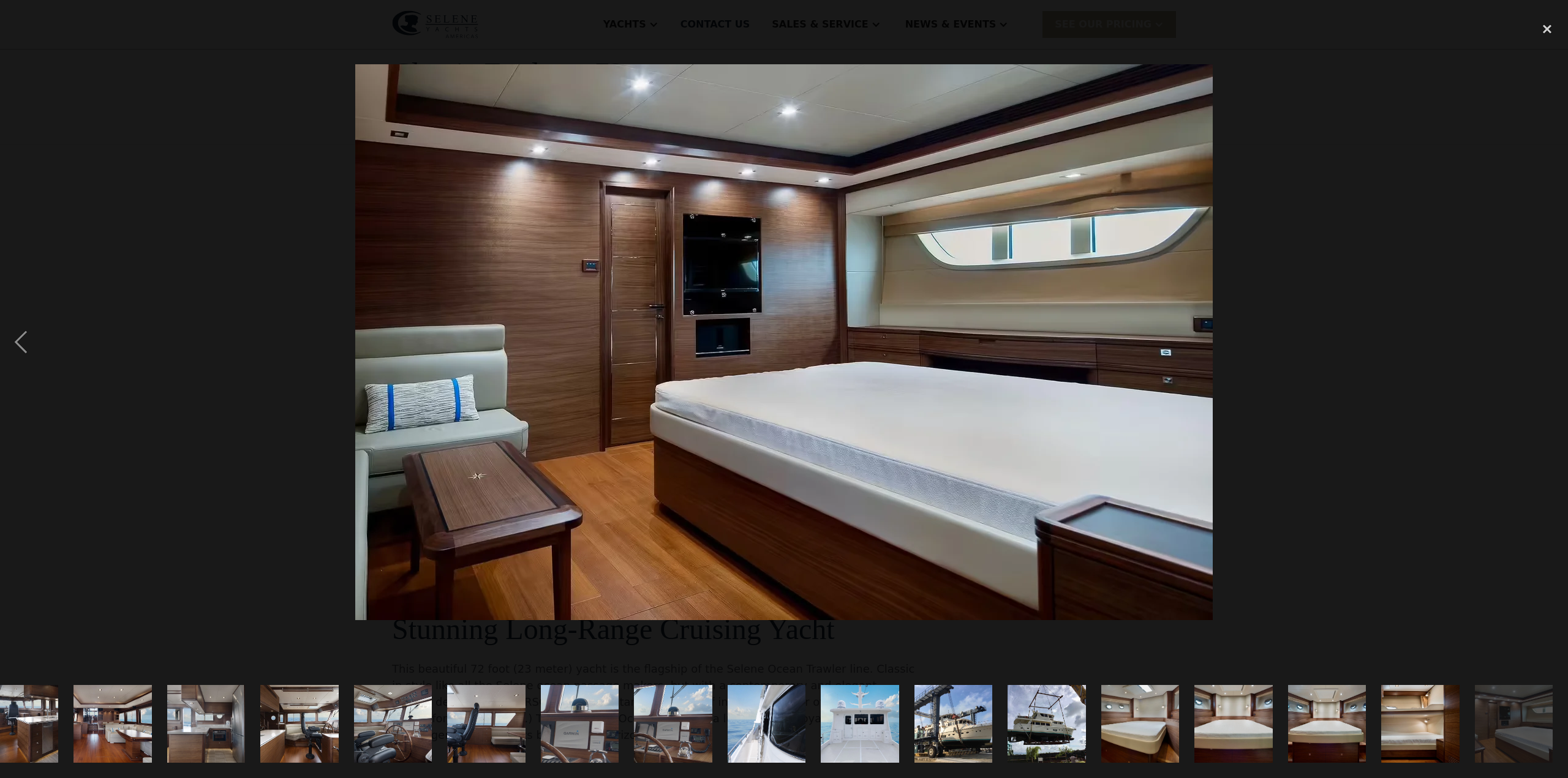
click at [1545, 345] on div "next image" at bounding box center [1548, 342] width 42 height 654
click at [1552, 30] on div "close lightbox" at bounding box center [1548, 28] width 42 height 27
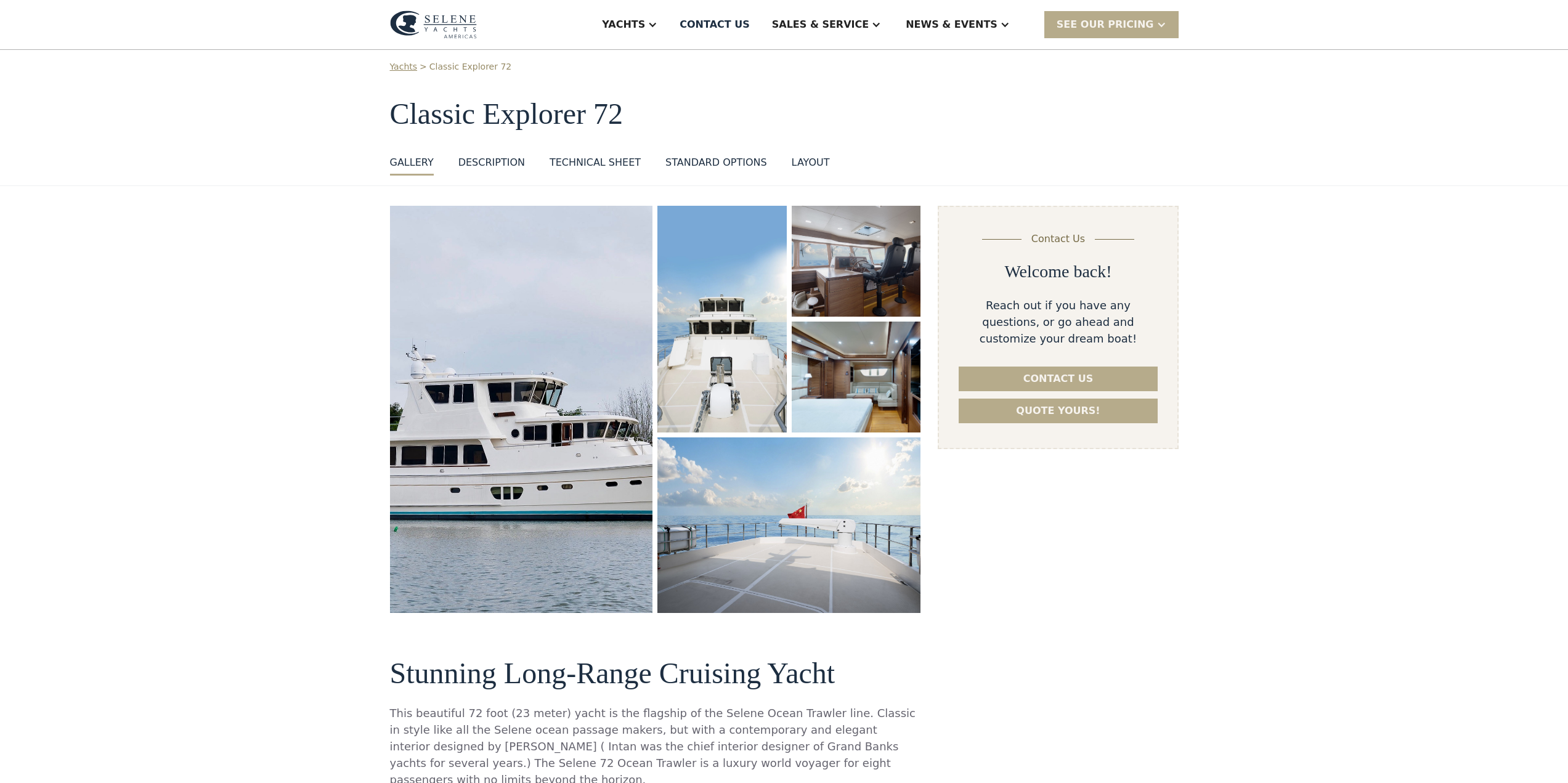
scroll to position [0, 0]
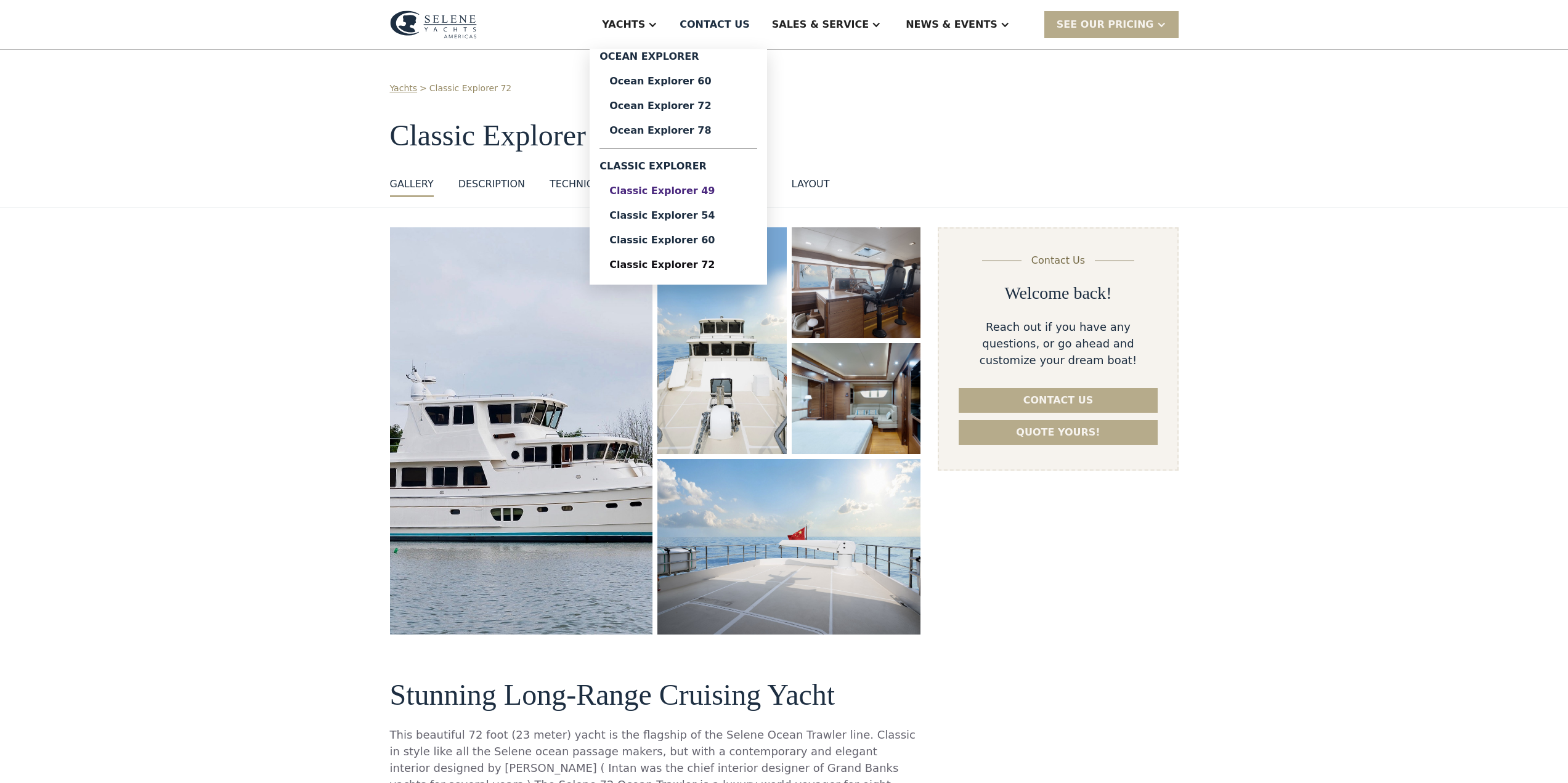
click at [713, 189] on div "Classic Explorer 49" at bounding box center [678, 191] width 138 height 10
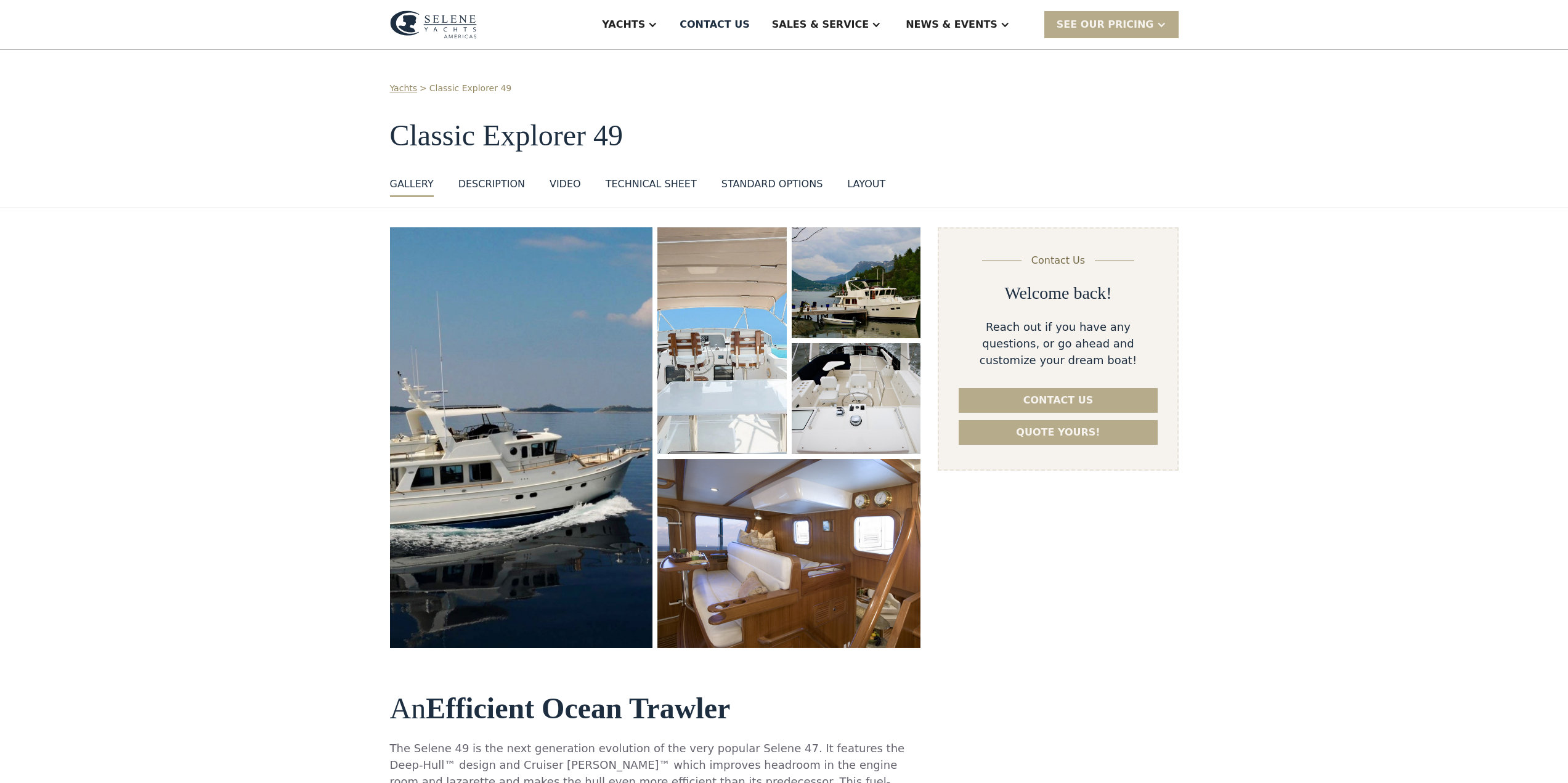
click at [547, 416] on img "open lightbox" at bounding box center [521, 438] width 276 height 443
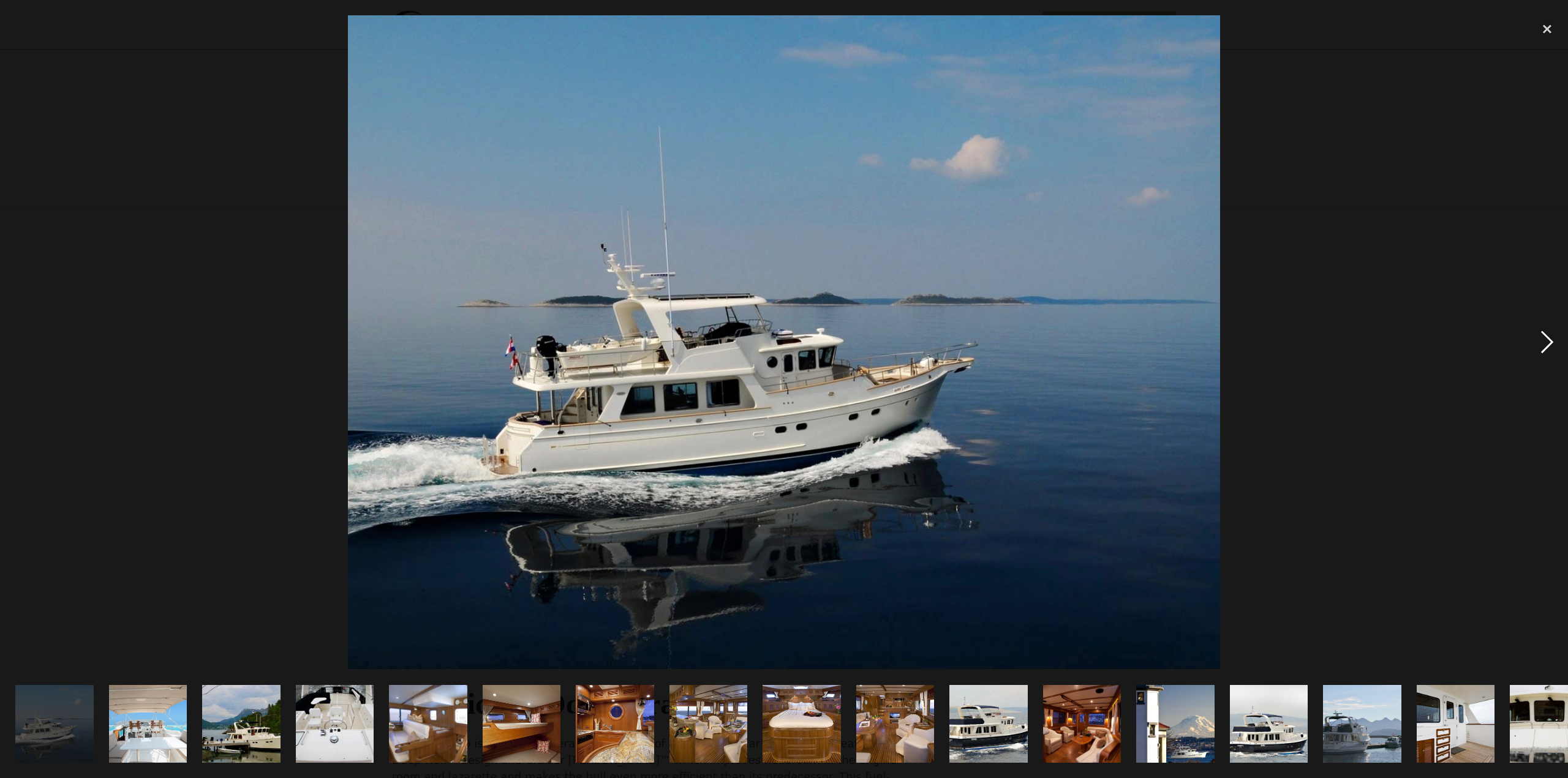
click at [1547, 344] on div "next image" at bounding box center [1548, 342] width 42 height 654
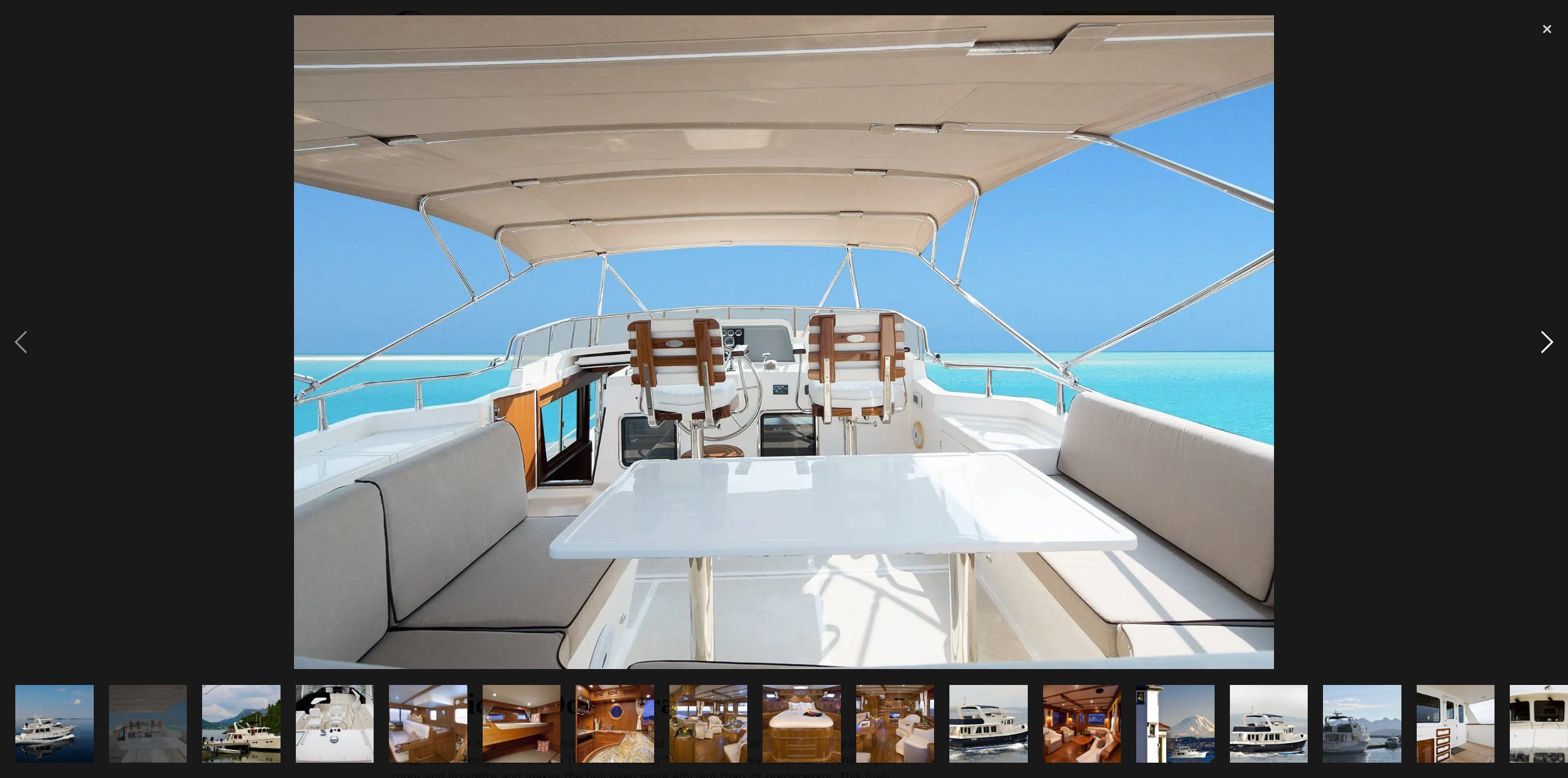
click at [1547, 344] on div "next image" at bounding box center [1548, 342] width 42 height 654
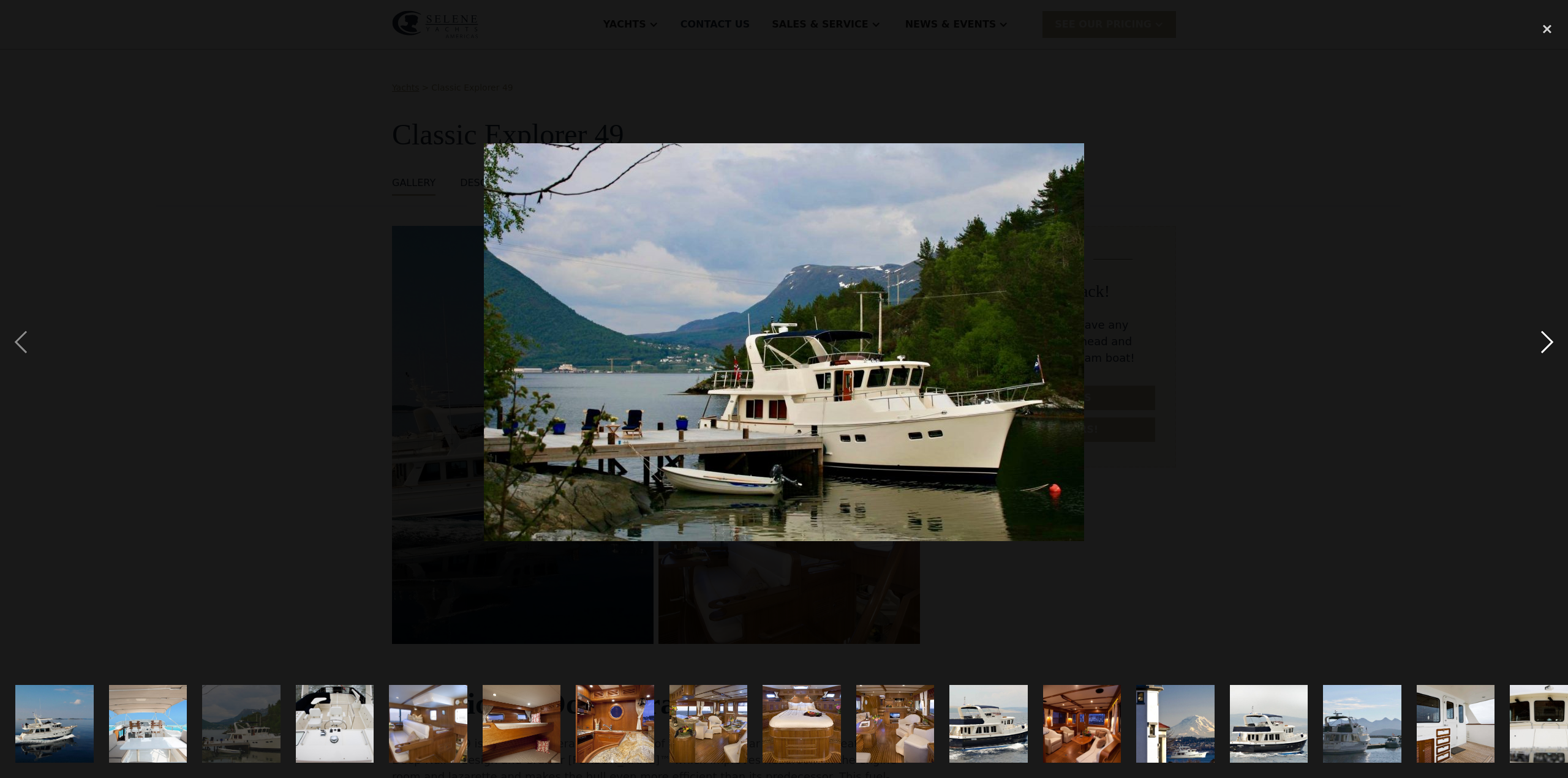
click at [1547, 344] on div "next image" at bounding box center [1548, 342] width 42 height 654
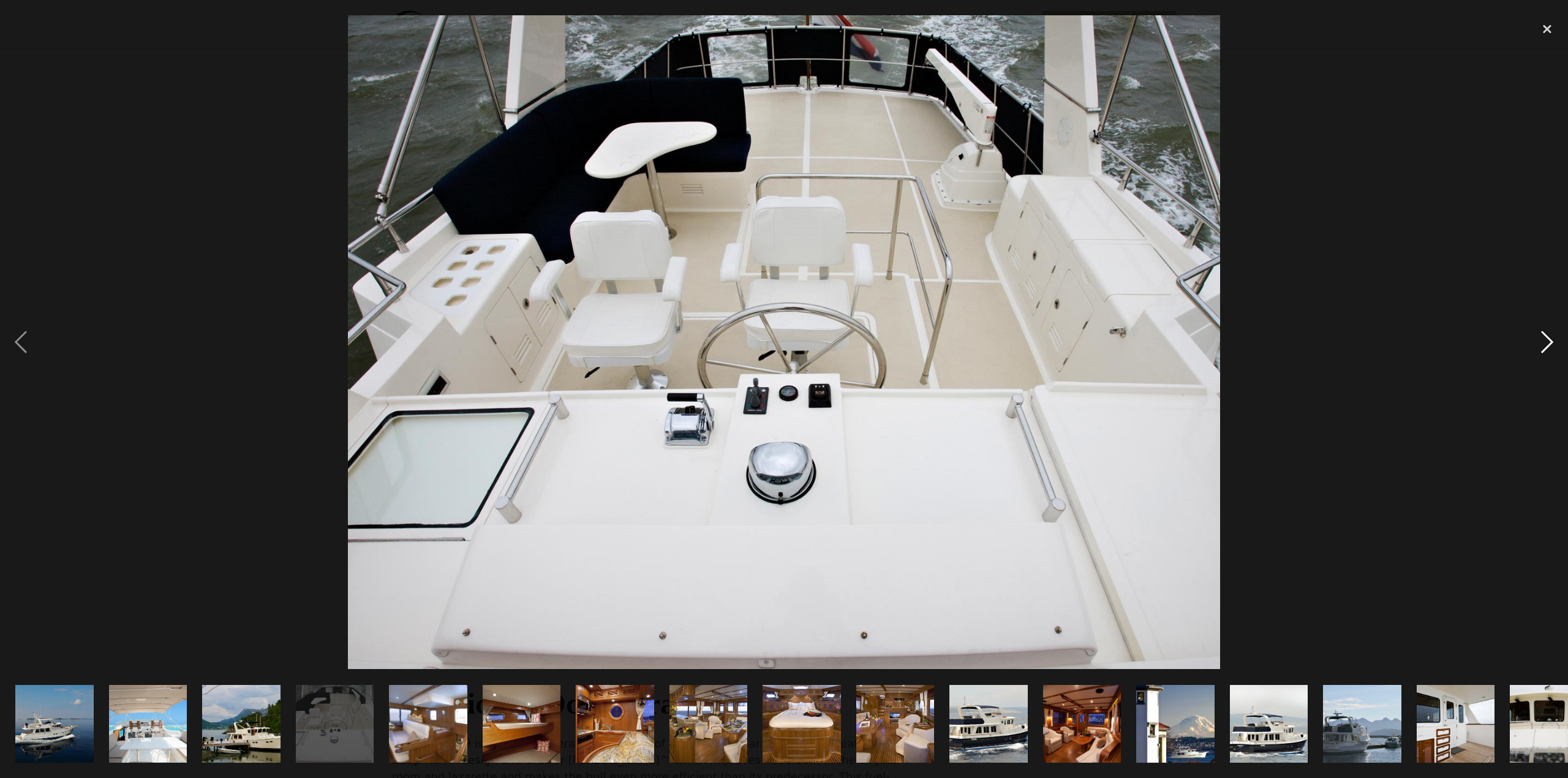
click at [1547, 344] on div "next image" at bounding box center [1548, 342] width 42 height 654
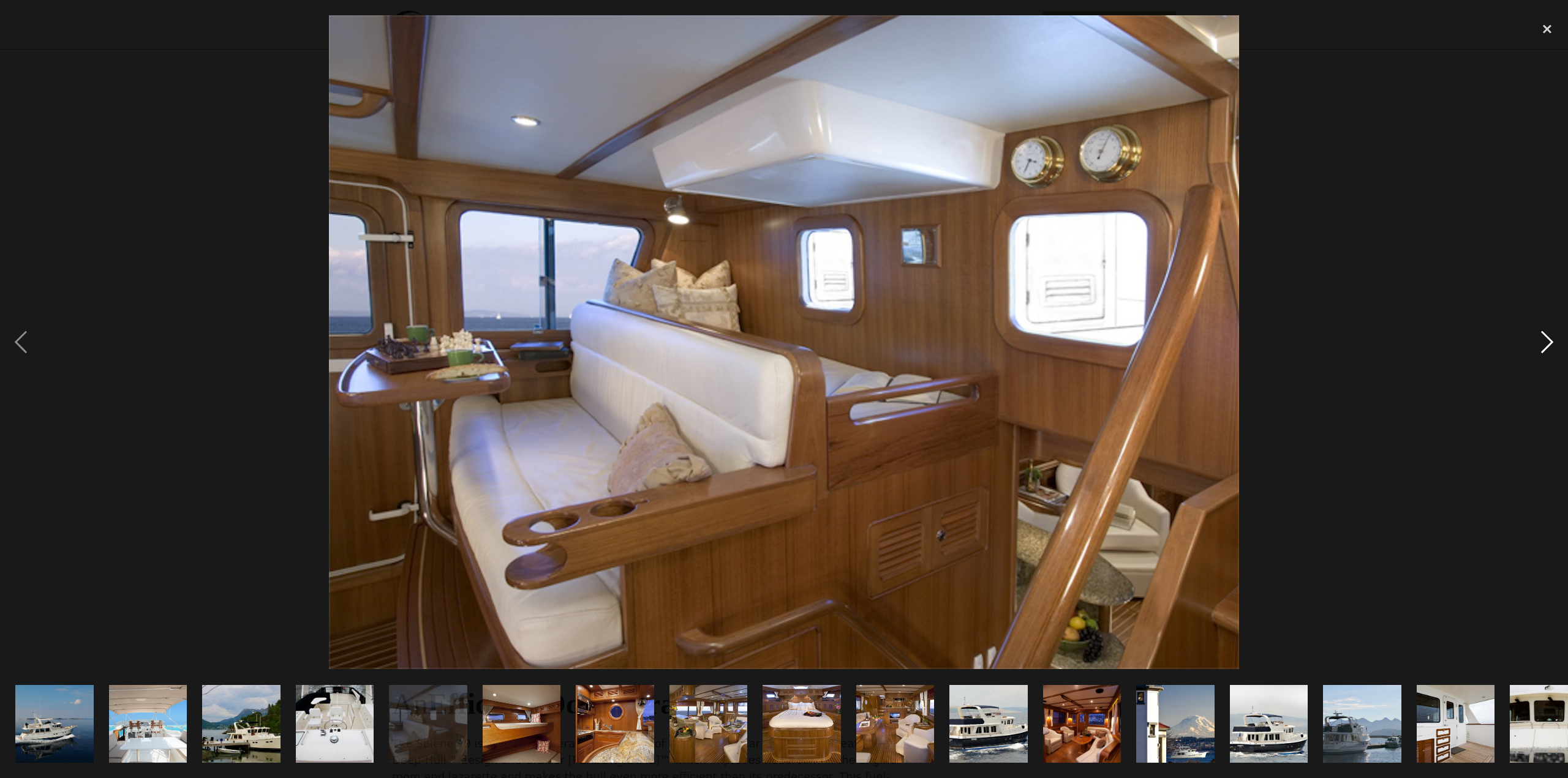
click at [1547, 344] on div "next image" at bounding box center [1548, 342] width 42 height 654
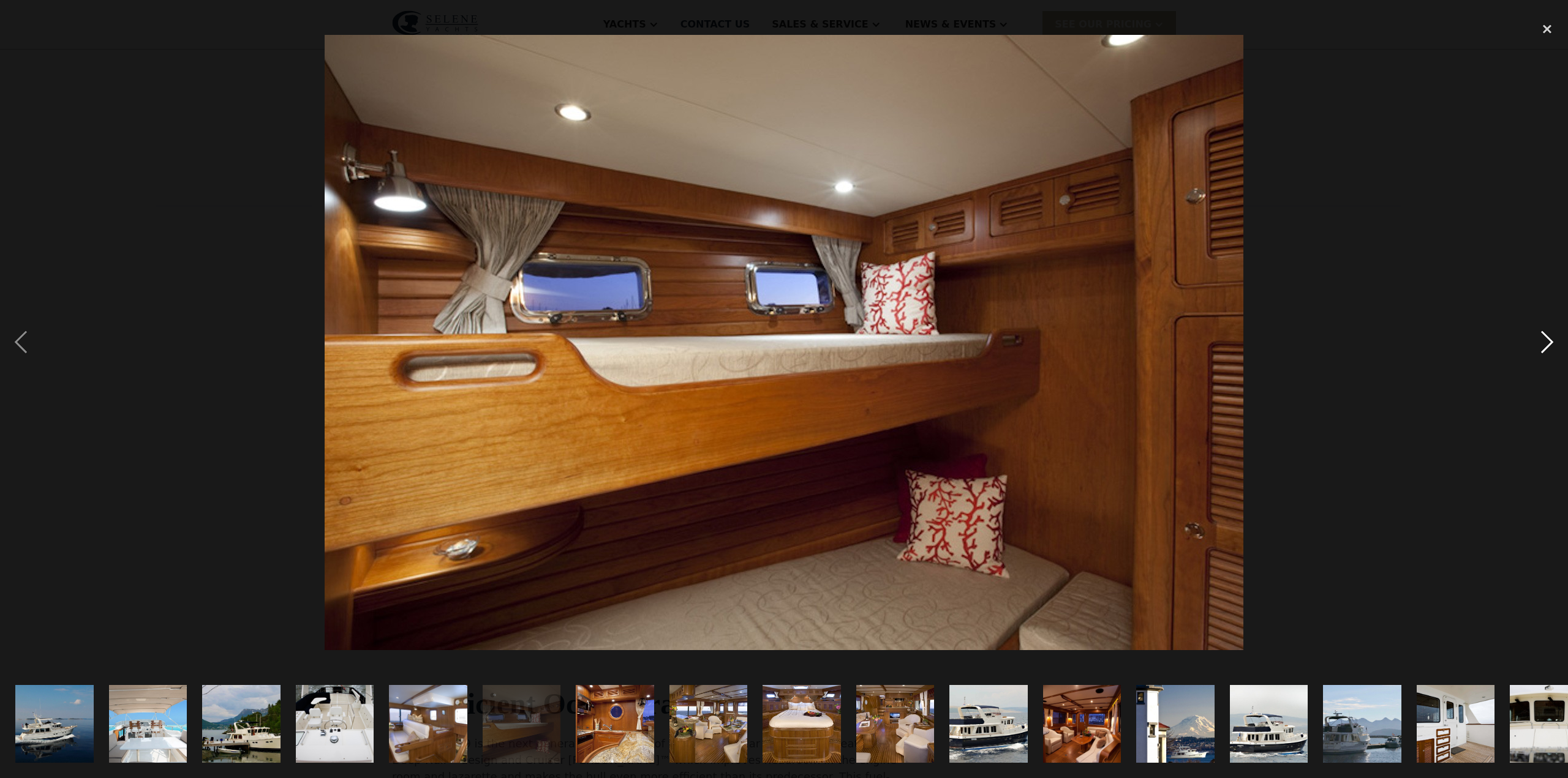
click at [1547, 344] on div "next image" at bounding box center [1548, 342] width 42 height 654
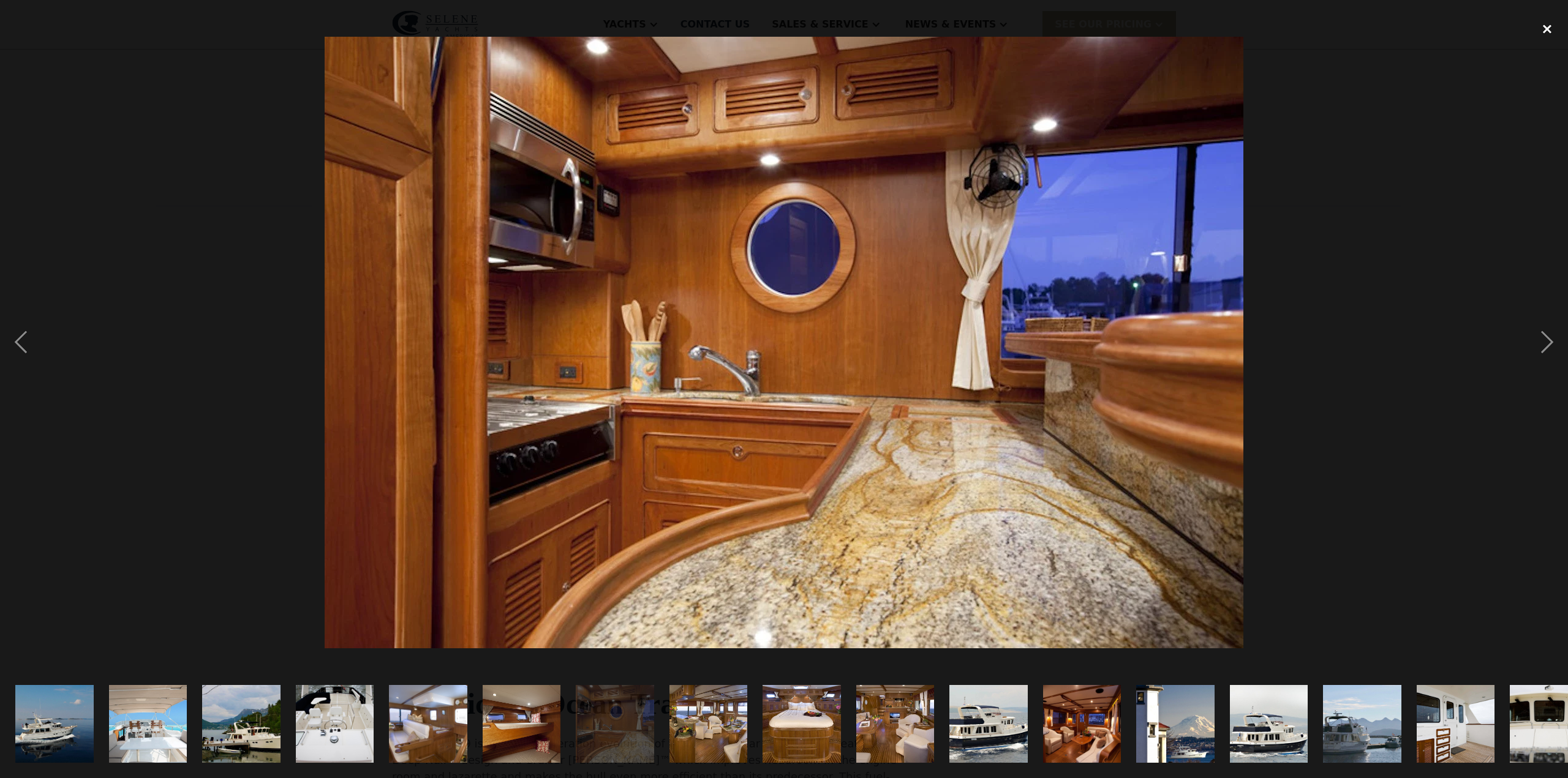
click at [1544, 27] on div "close lightbox" at bounding box center [1548, 28] width 42 height 27
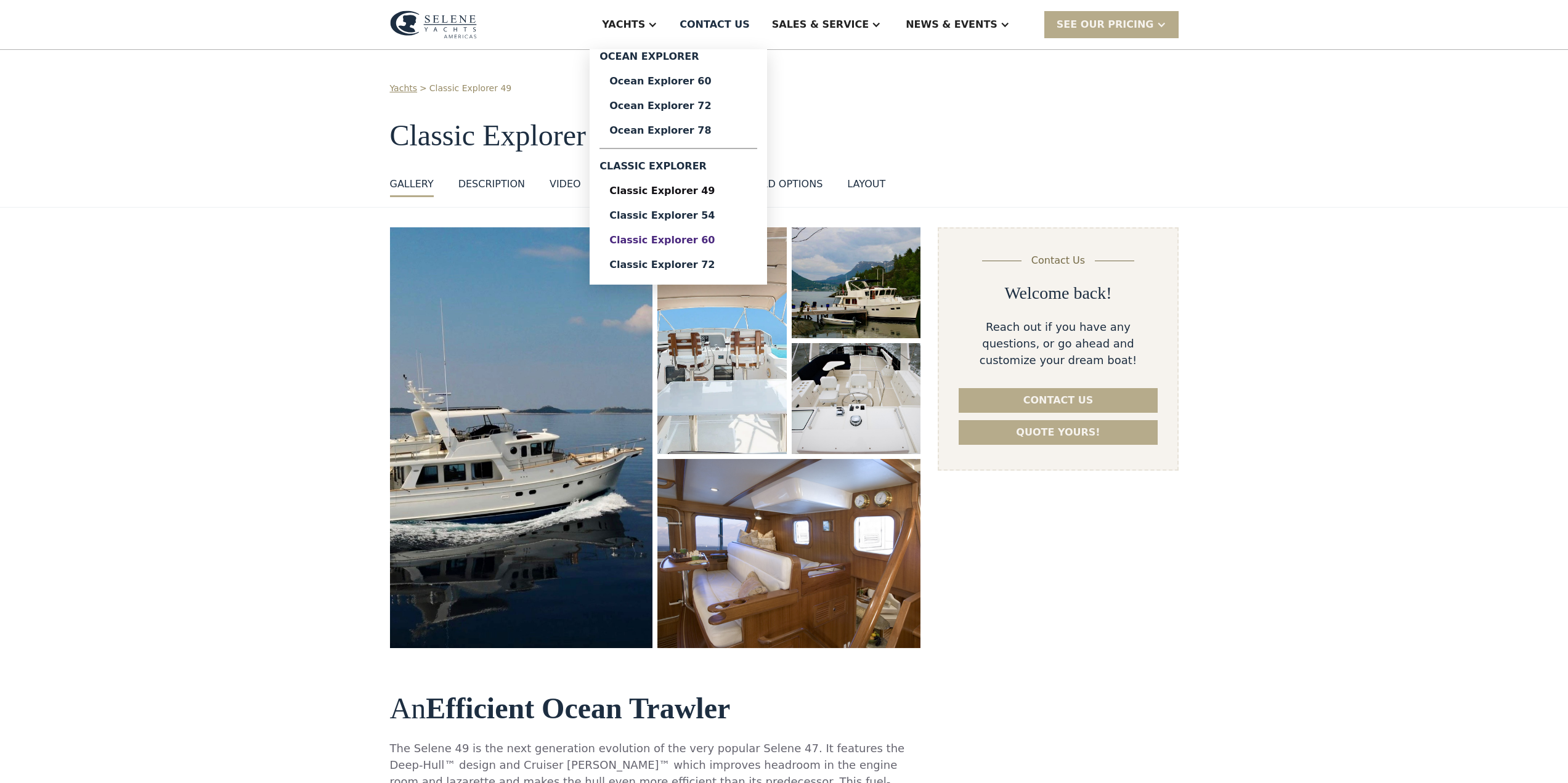
click at [732, 243] on div "Classic Explorer 60" at bounding box center [678, 240] width 138 height 10
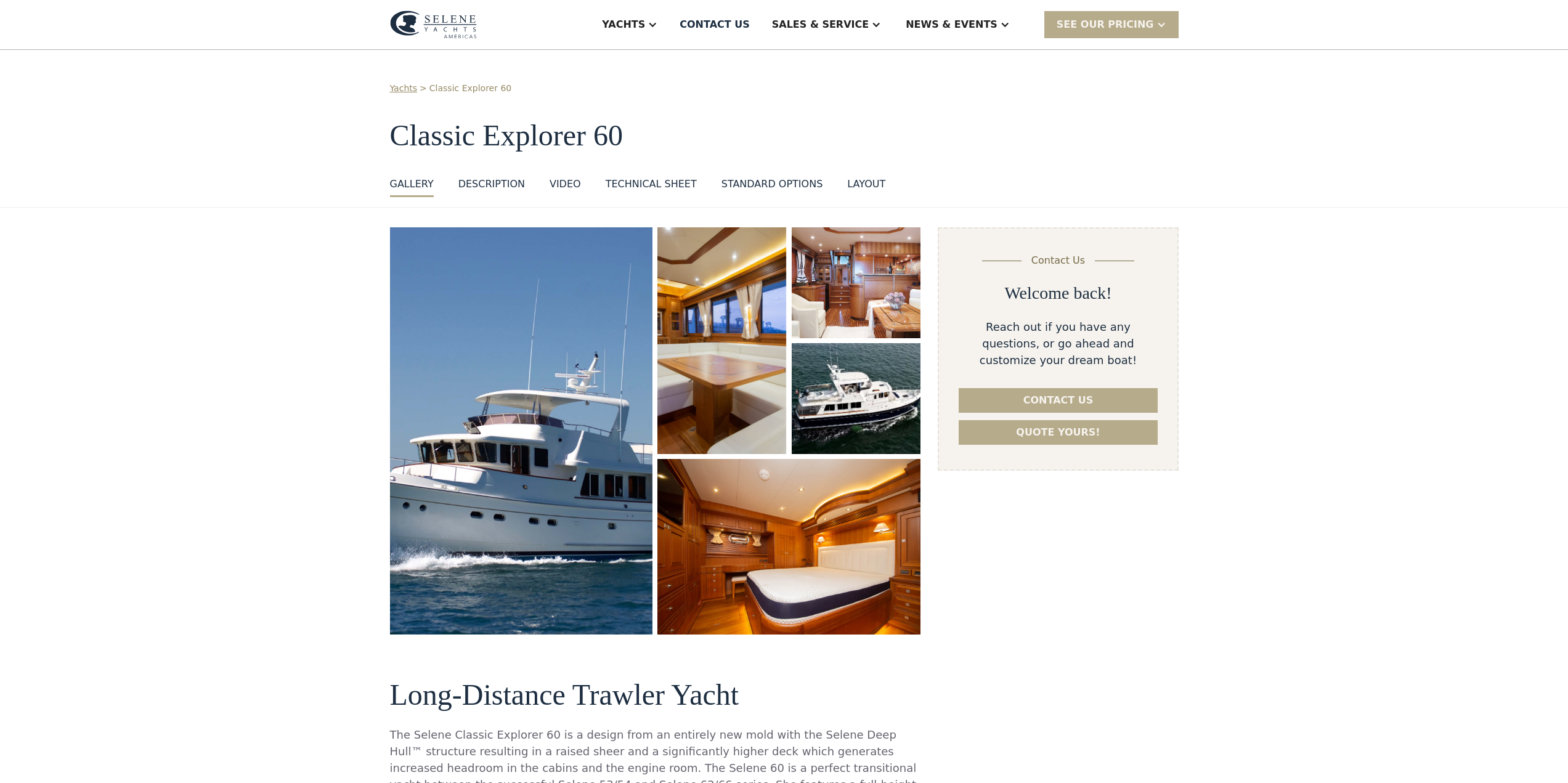
click at [871, 394] on img "open lightbox" at bounding box center [856, 399] width 137 height 118
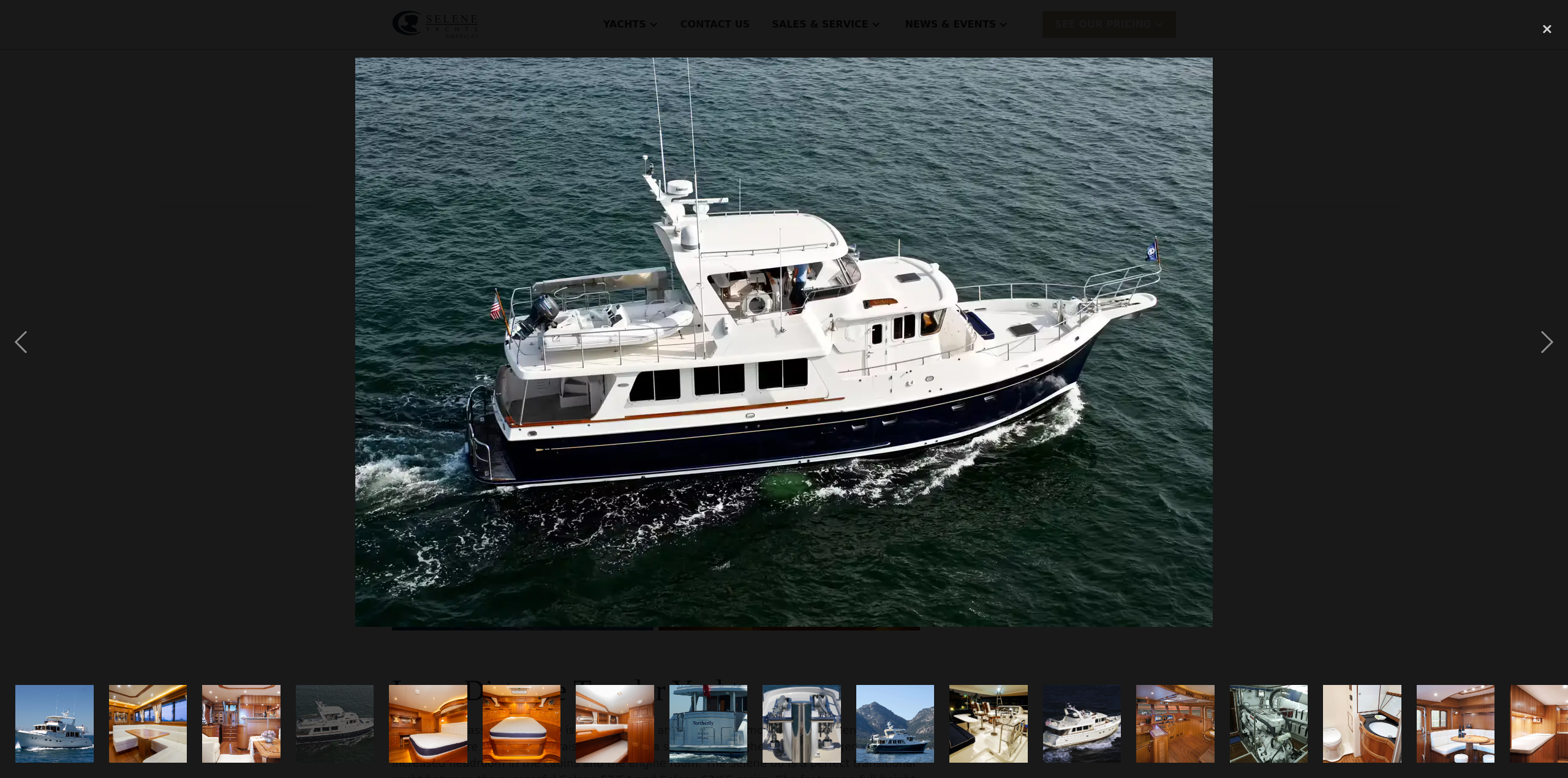
click at [1164, 708] on img "show item 13 of 19" at bounding box center [1176, 724] width 117 height 77
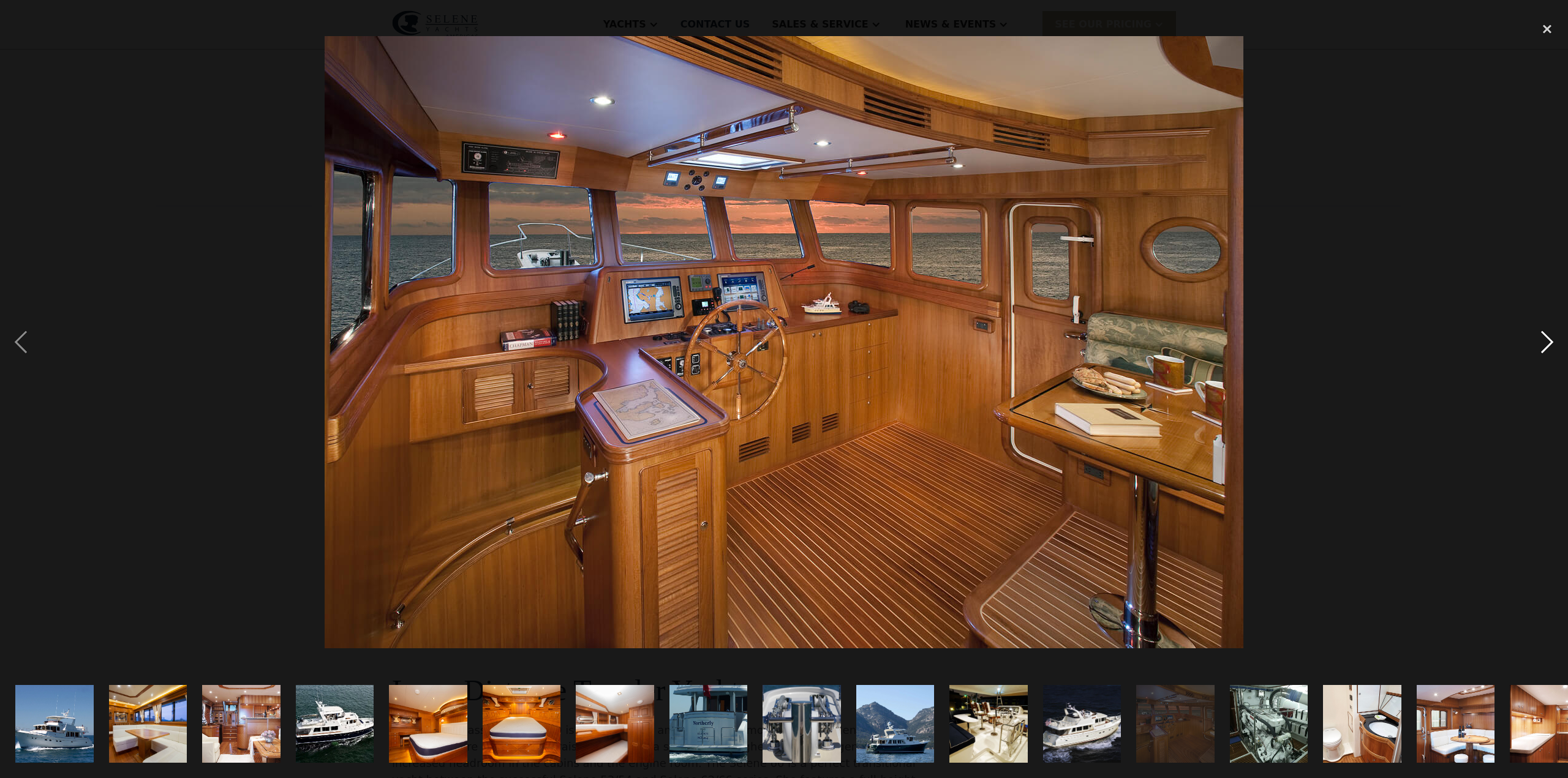
click at [1548, 345] on div "next image" at bounding box center [1548, 342] width 42 height 654
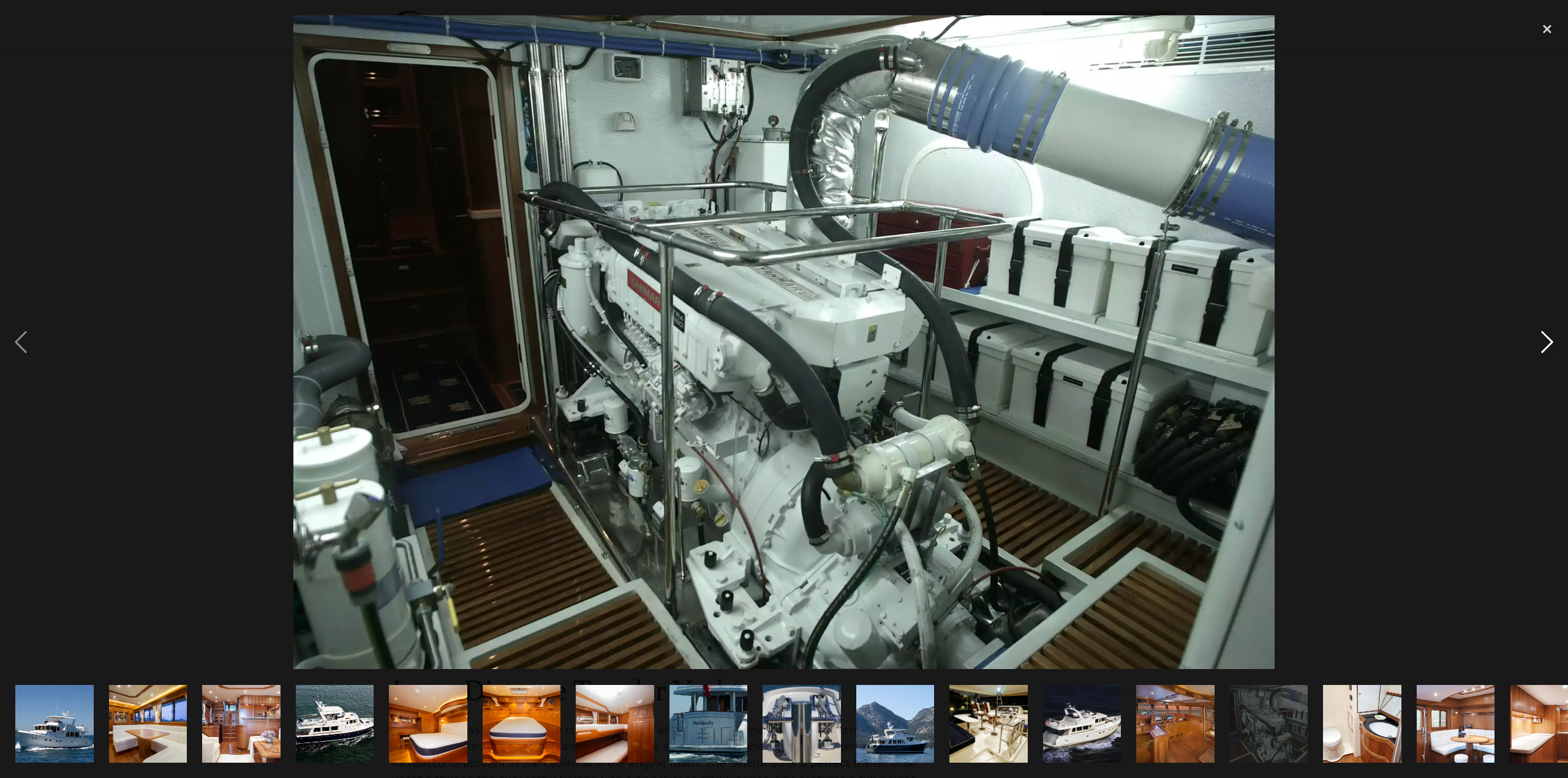
click at [1543, 348] on div "next image" at bounding box center [1548, 342] width 42 height 654
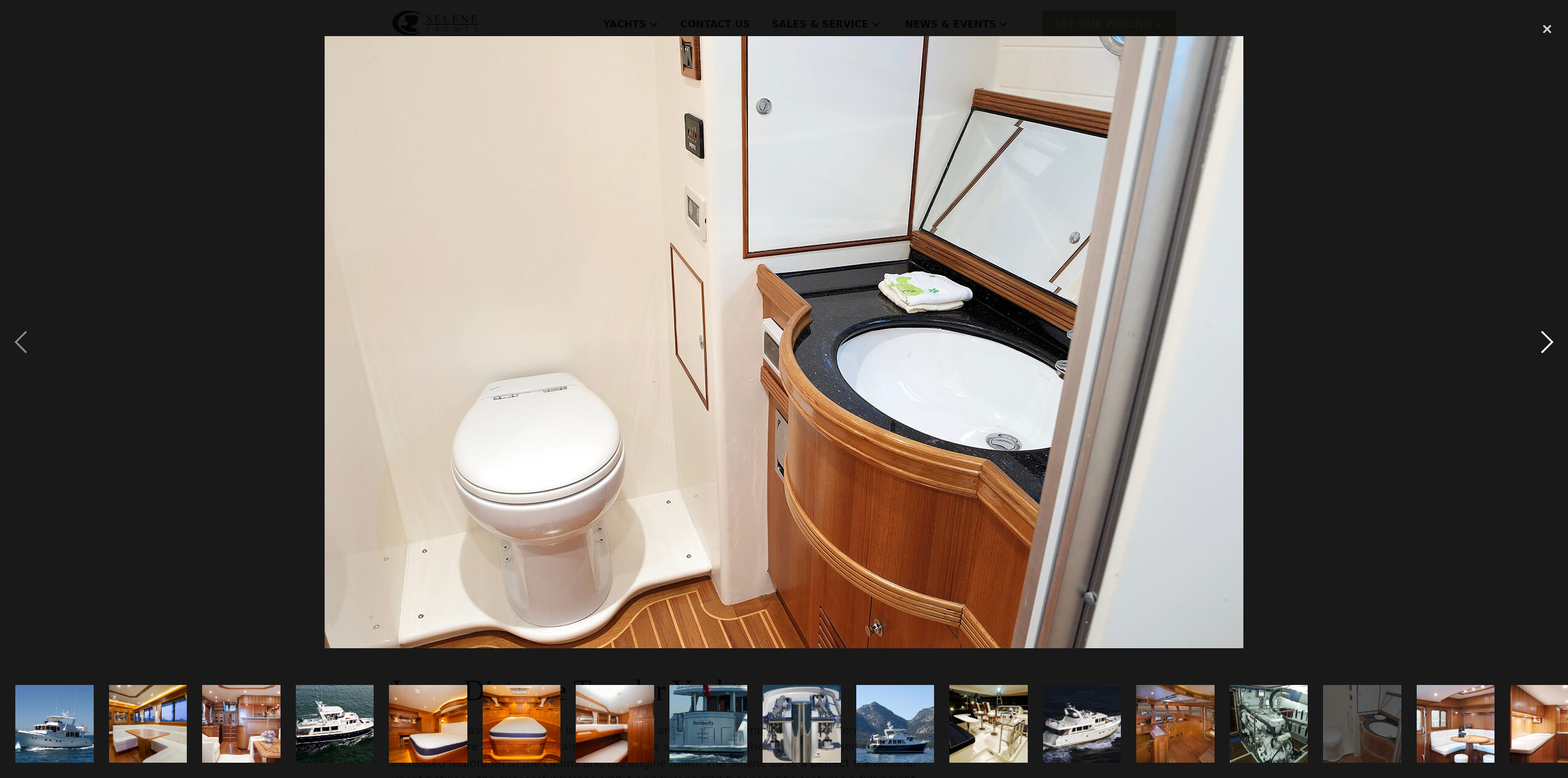
click at [1543, 348] on div "next image" at bounding box center [1548, 342] width 42 height 654
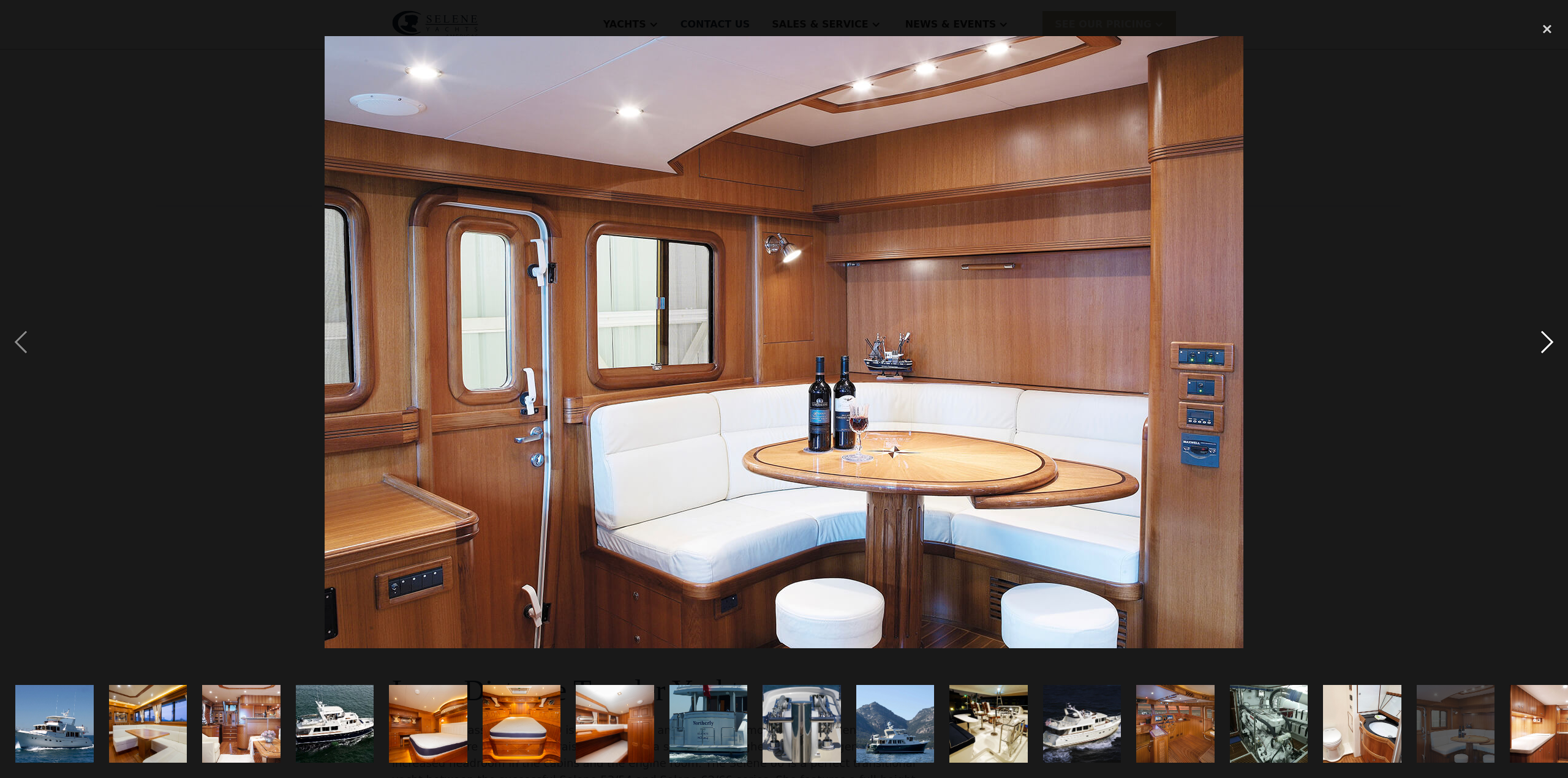
click at [1543, 348] on div "next image" at bounding box center [1548, 342] width 42 height 654
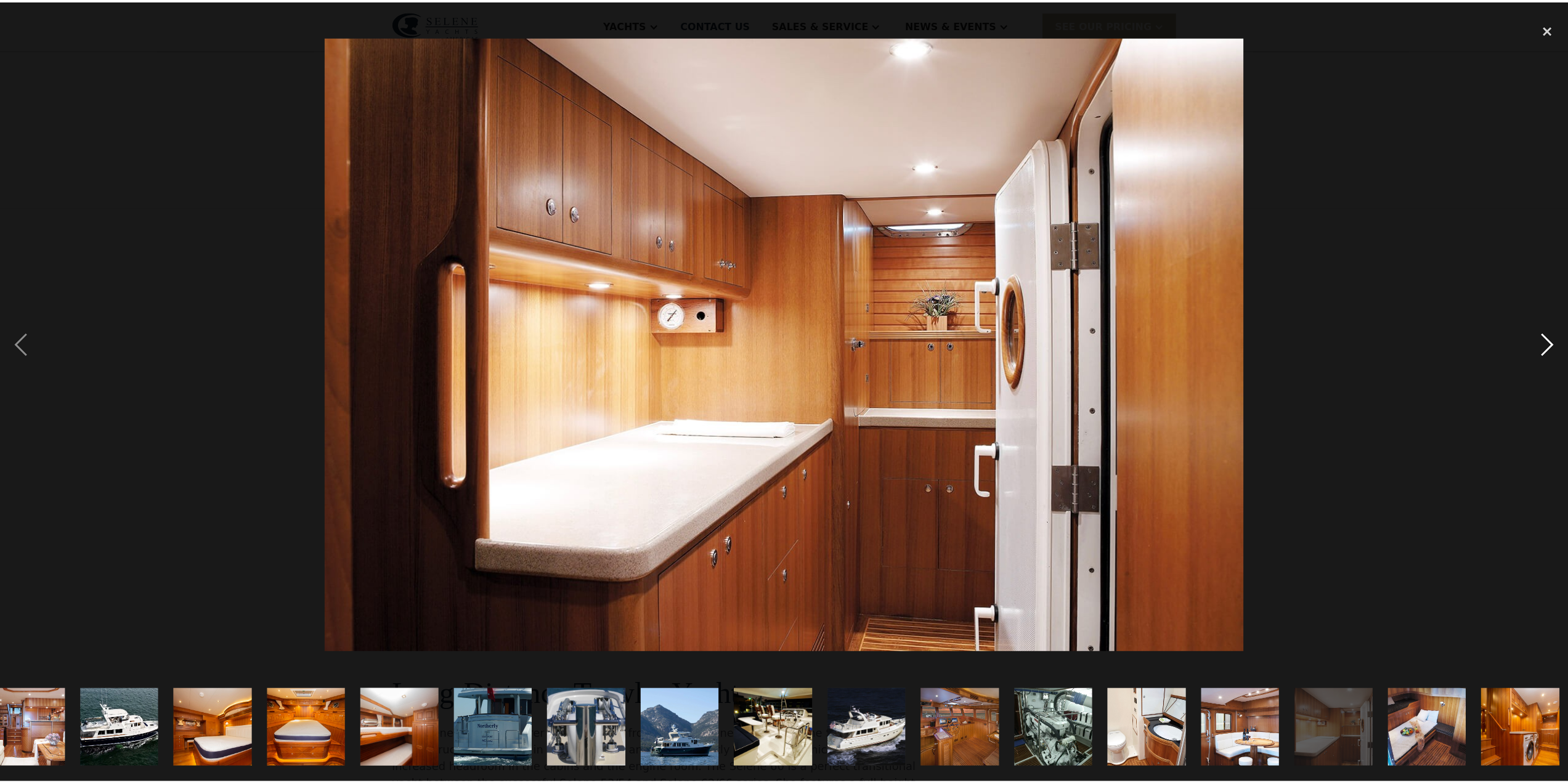
scroll to position [0, 224]
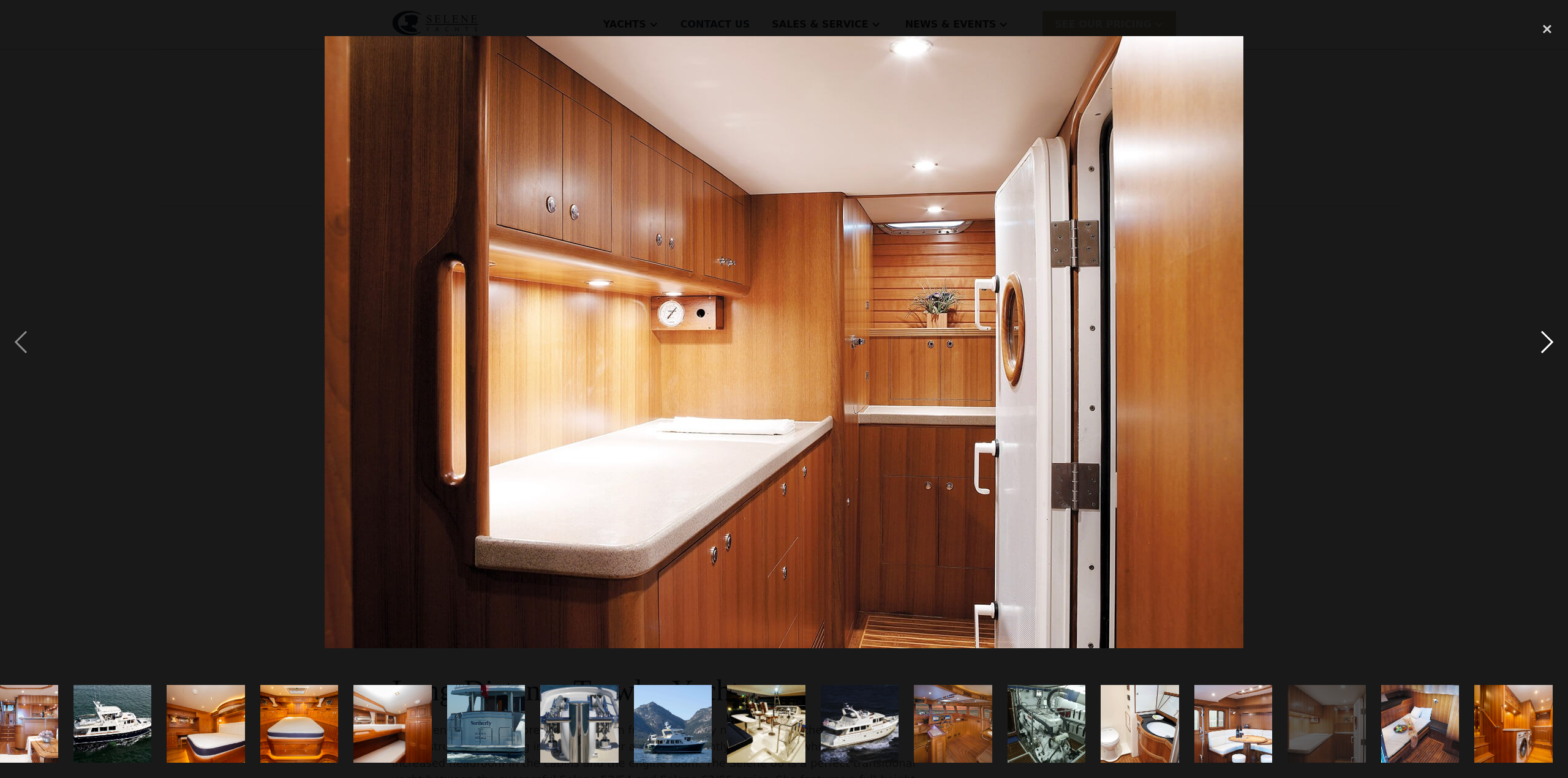
click at [1543, 348] on div "next image" at bounding box center [1548, 342] width 42 height 654
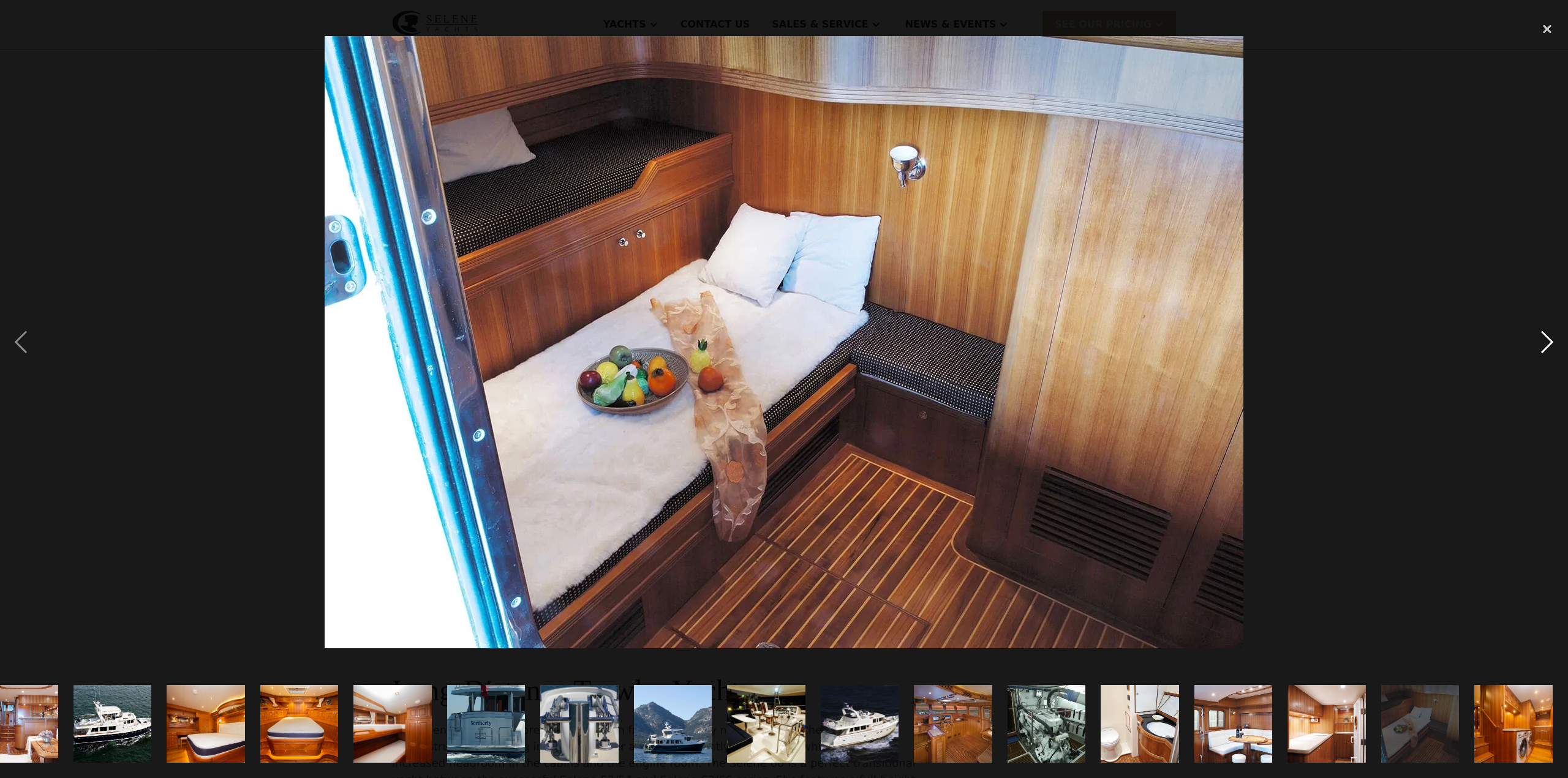
click at [1543, 348] on div "next image" at bounding box center [1548, 342] width 42 height 654
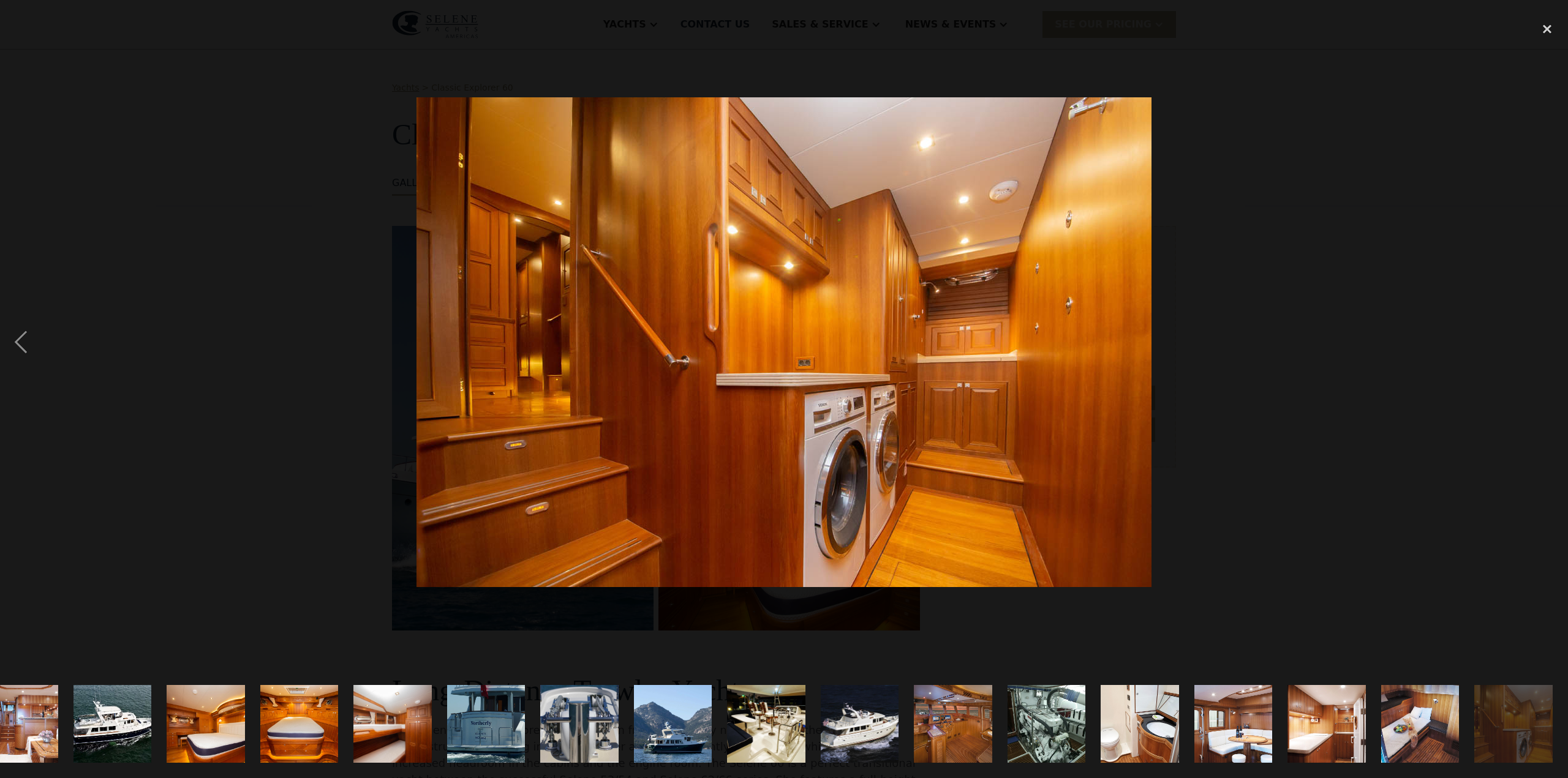
click at [1543, 348] on div "next image" at bounding box center [1548, 342] width 42 height 654
click at [1547, 30] on div "close lightbox" at bounding box center [1548, 28] width 42 height 27
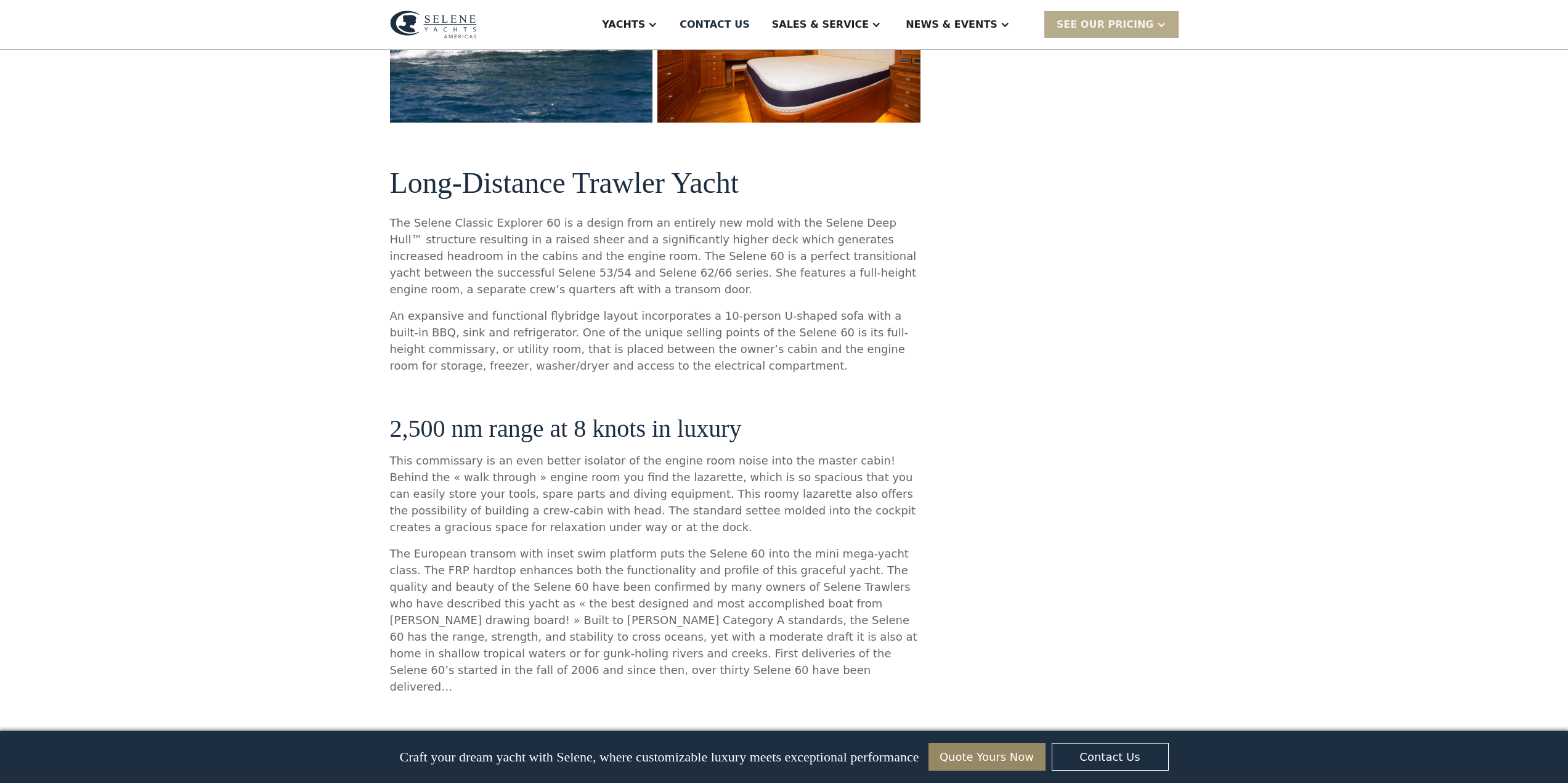
scroll to position [493, 0]
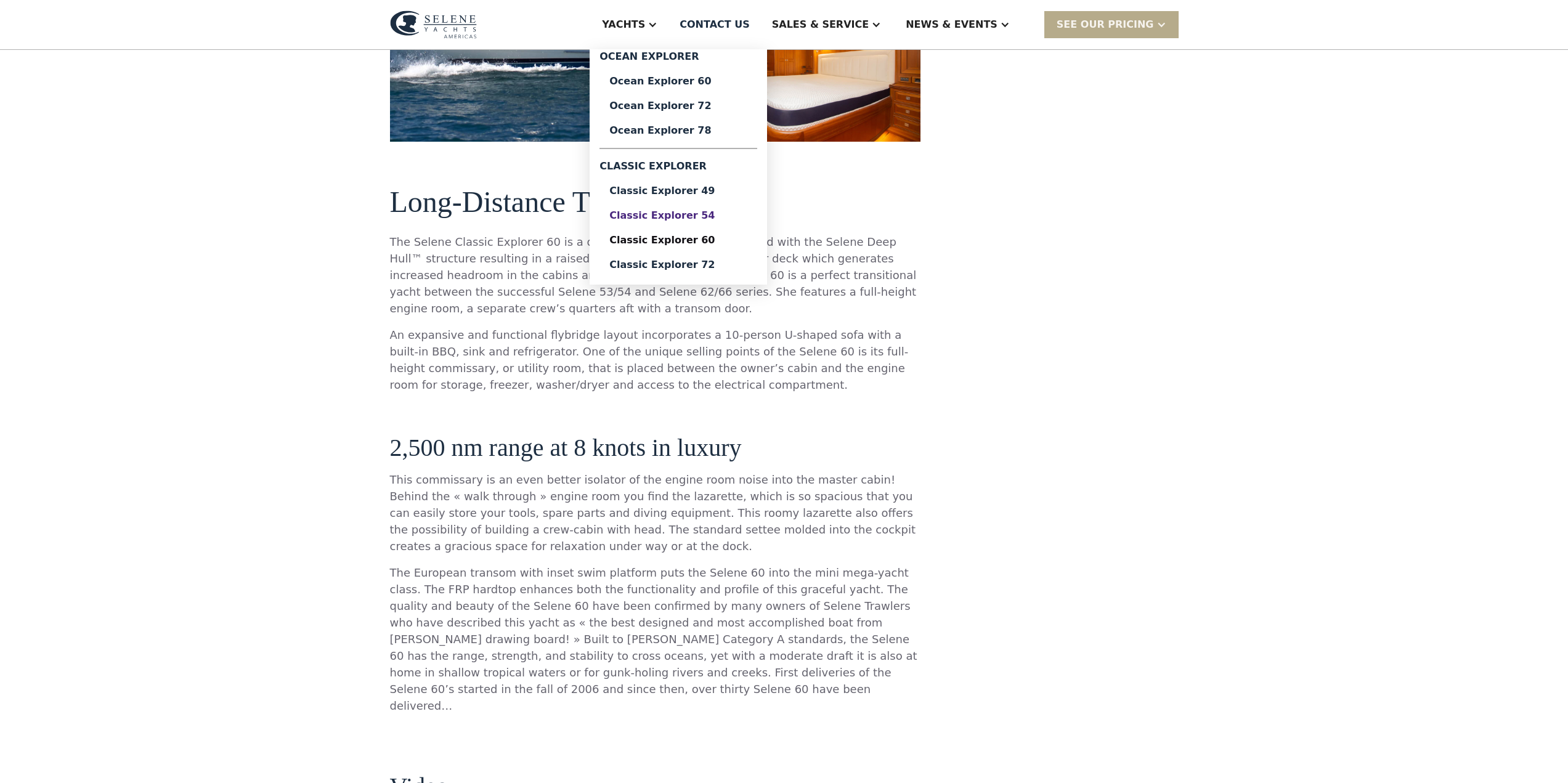
click at [710, 219] on div "Classic Explorer 54" at bounding box center [678, 216] width 138 height 10
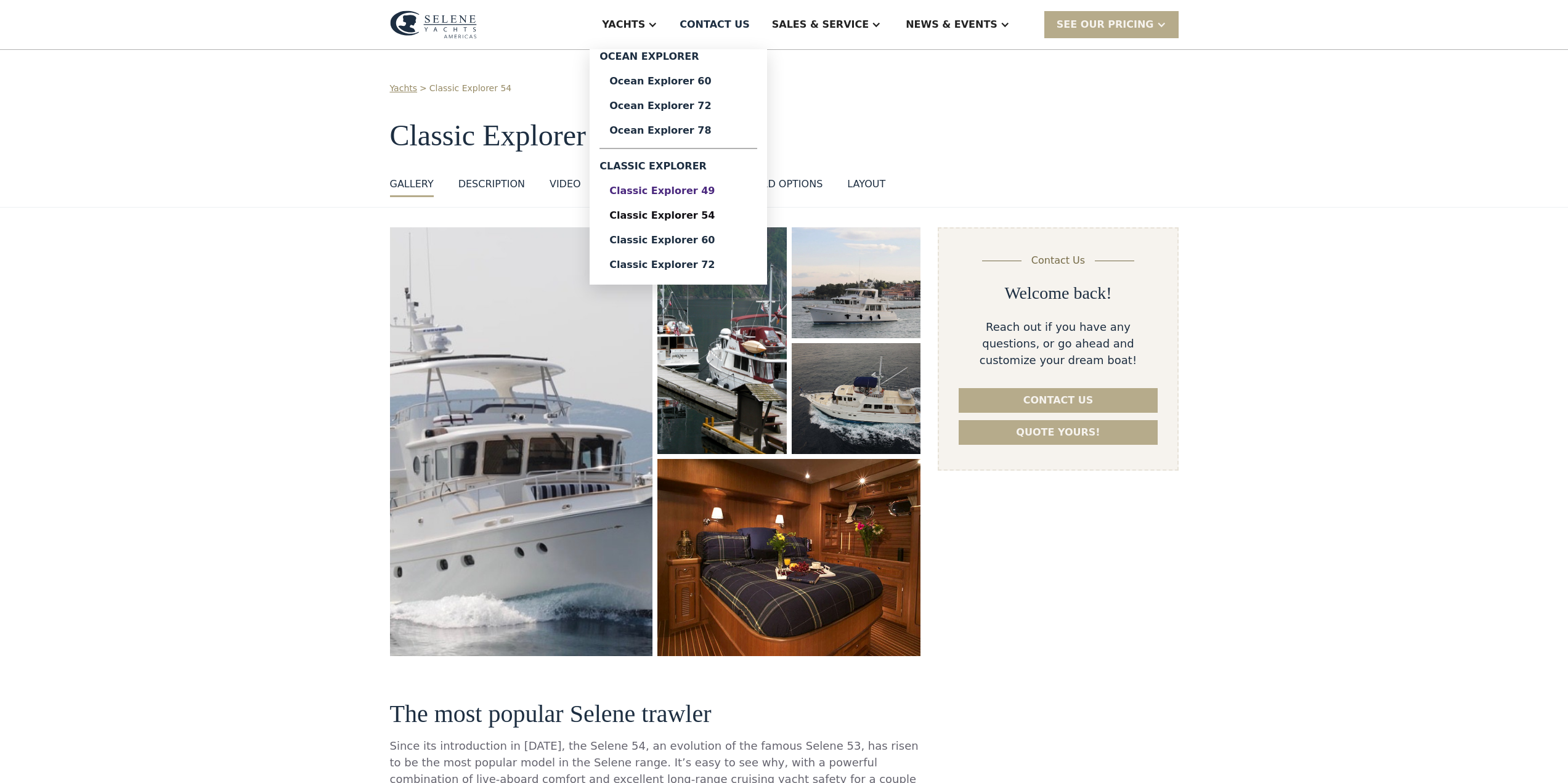
click at [725, 191] on div "Classic Explorer 49" at bounding box center [678, 191] width 138 height 10
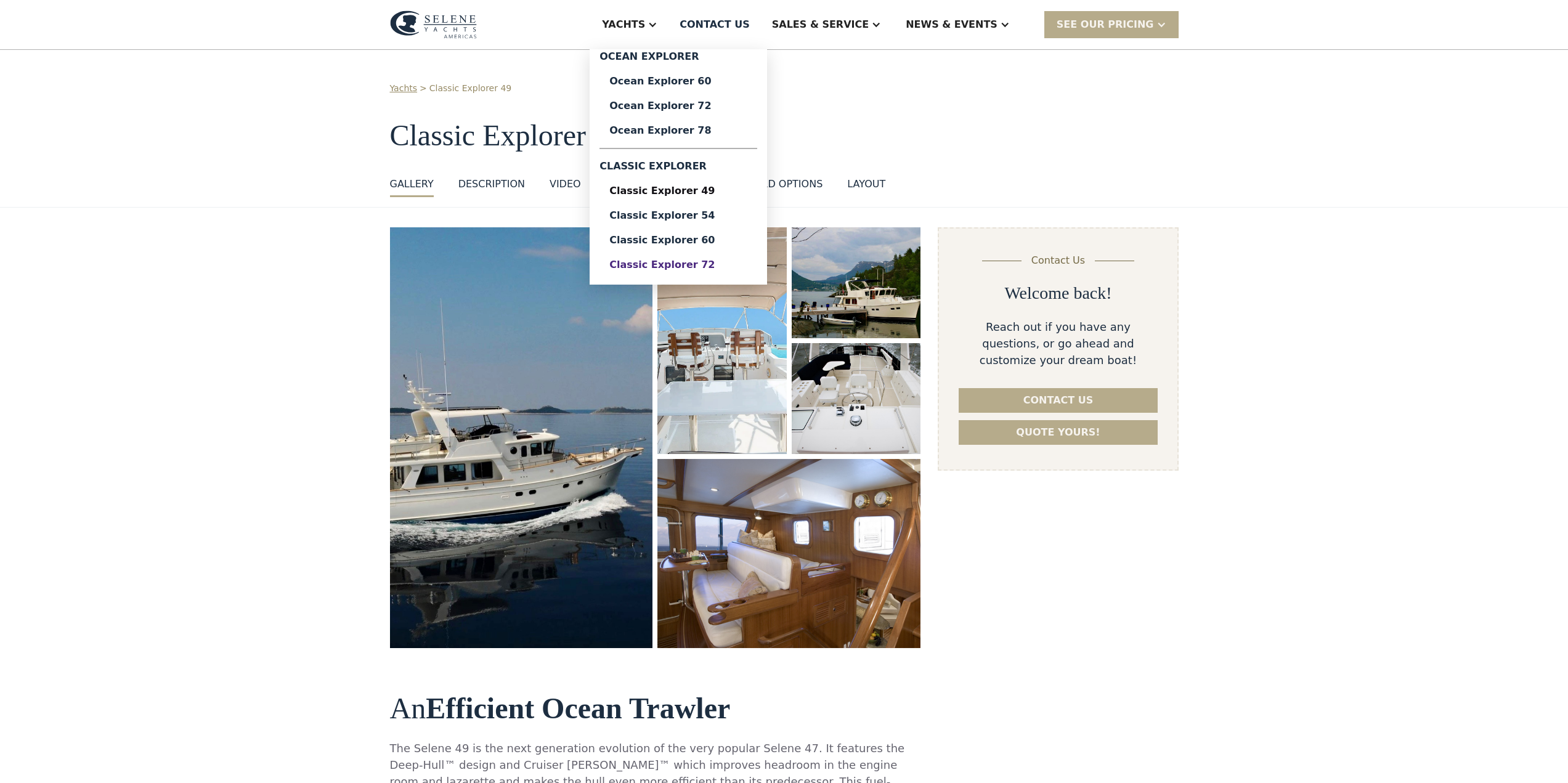
click at [719, 271] on link "Classic Explorer 72" at bounding box center [678, 265] width 157 height 25
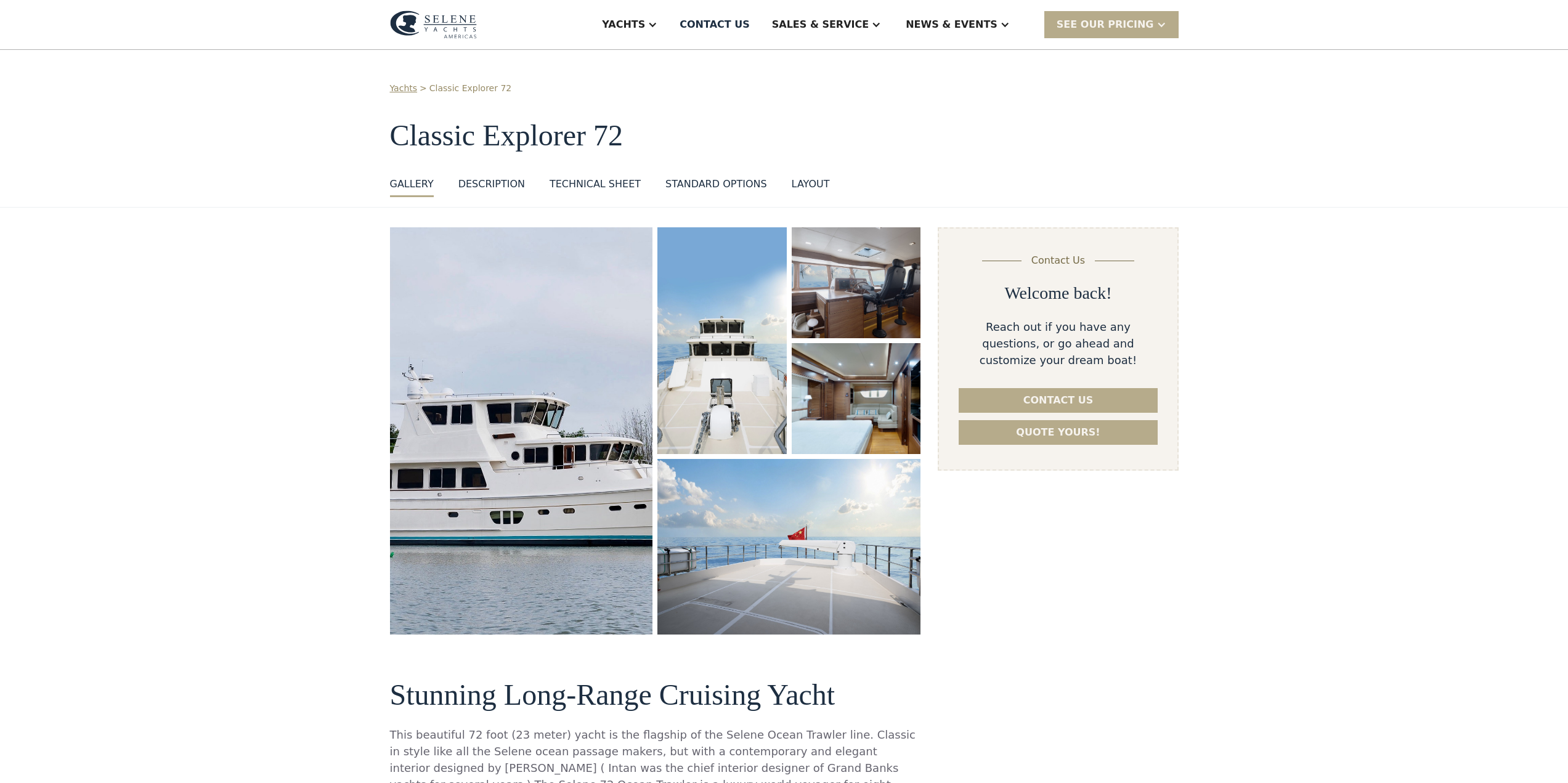
click at [474, 396] on img "open lightbox" at bounding box center [521, 431] width 272 height 421
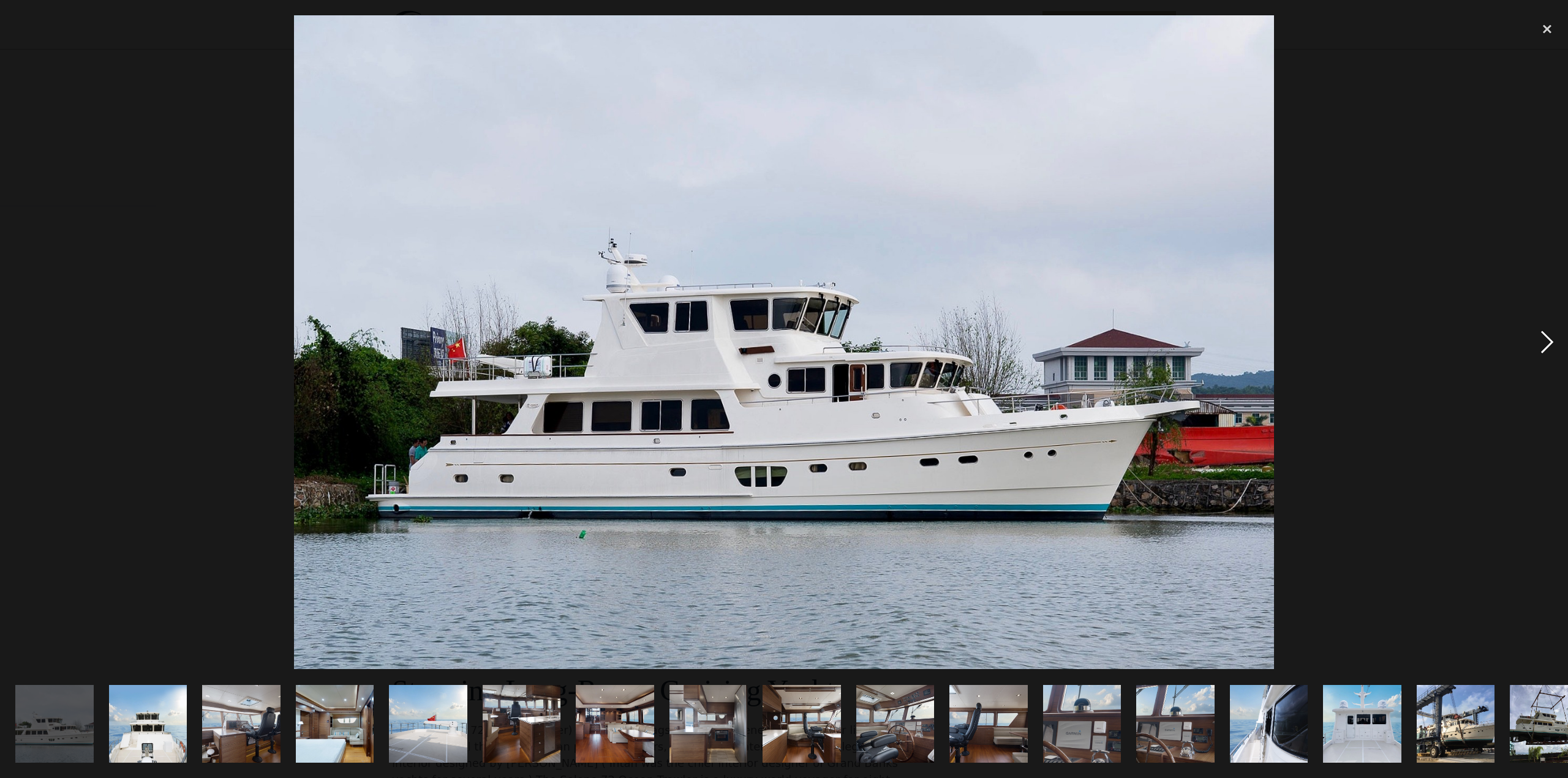
click at [1547, 345] on div "next image" at bounding box center [1548, 342] width 42 height 654
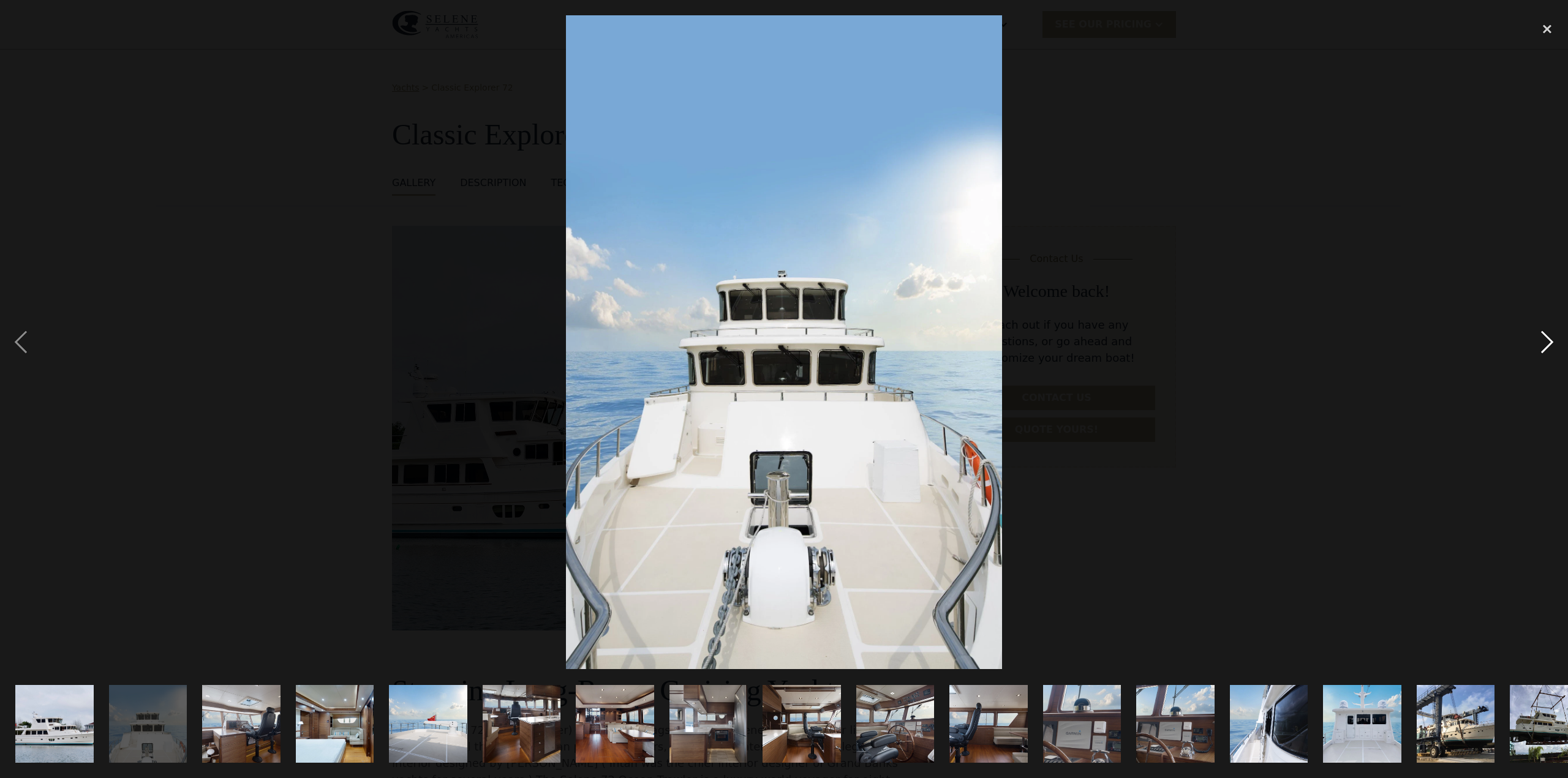
click at [1547, 343] on div "next image" at bounding box center [1548, 342] width 42 height 654
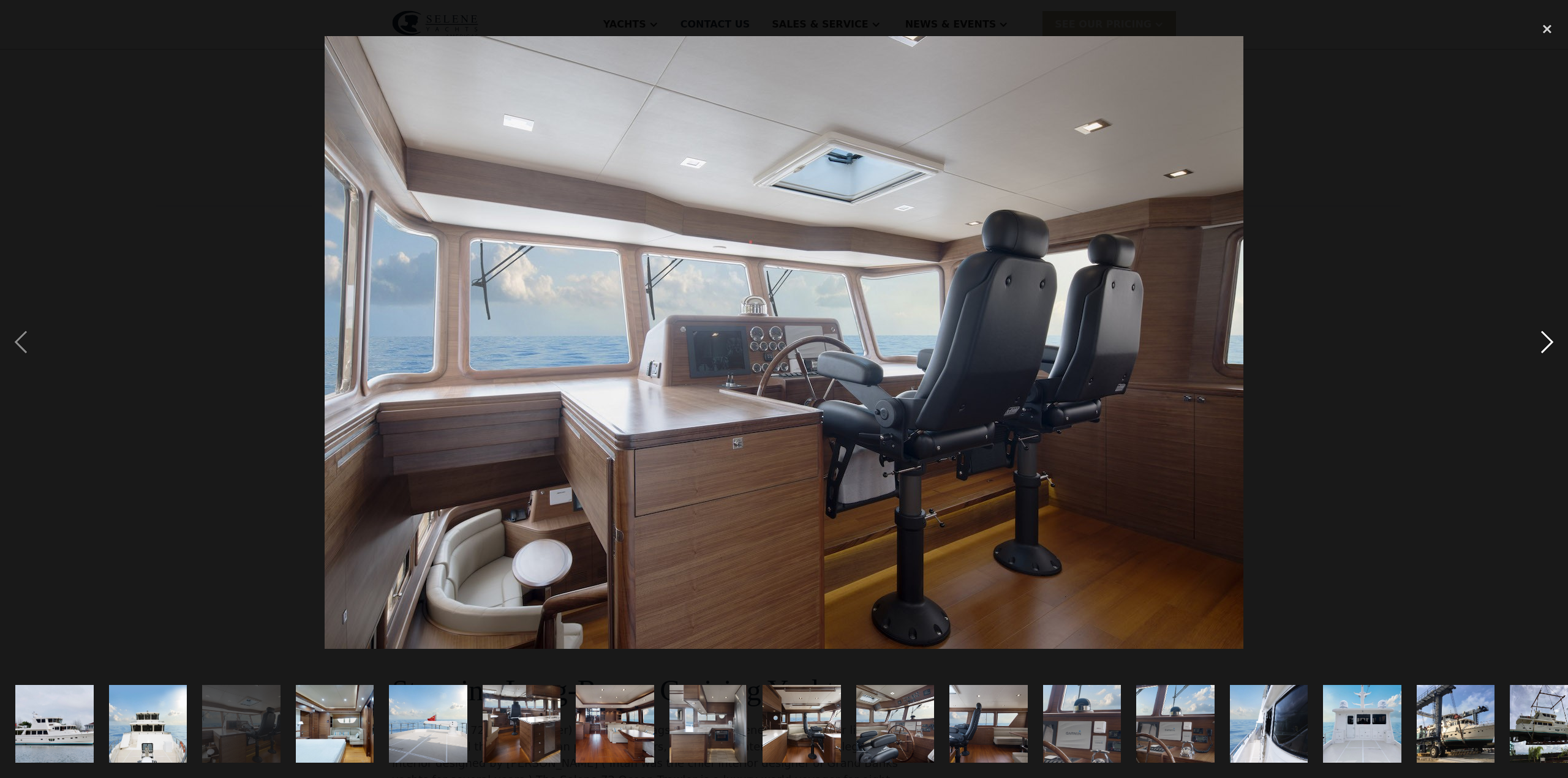
click at [1547, 343] on div "next image" at bounding box center [1548, 342] width 42 height 654
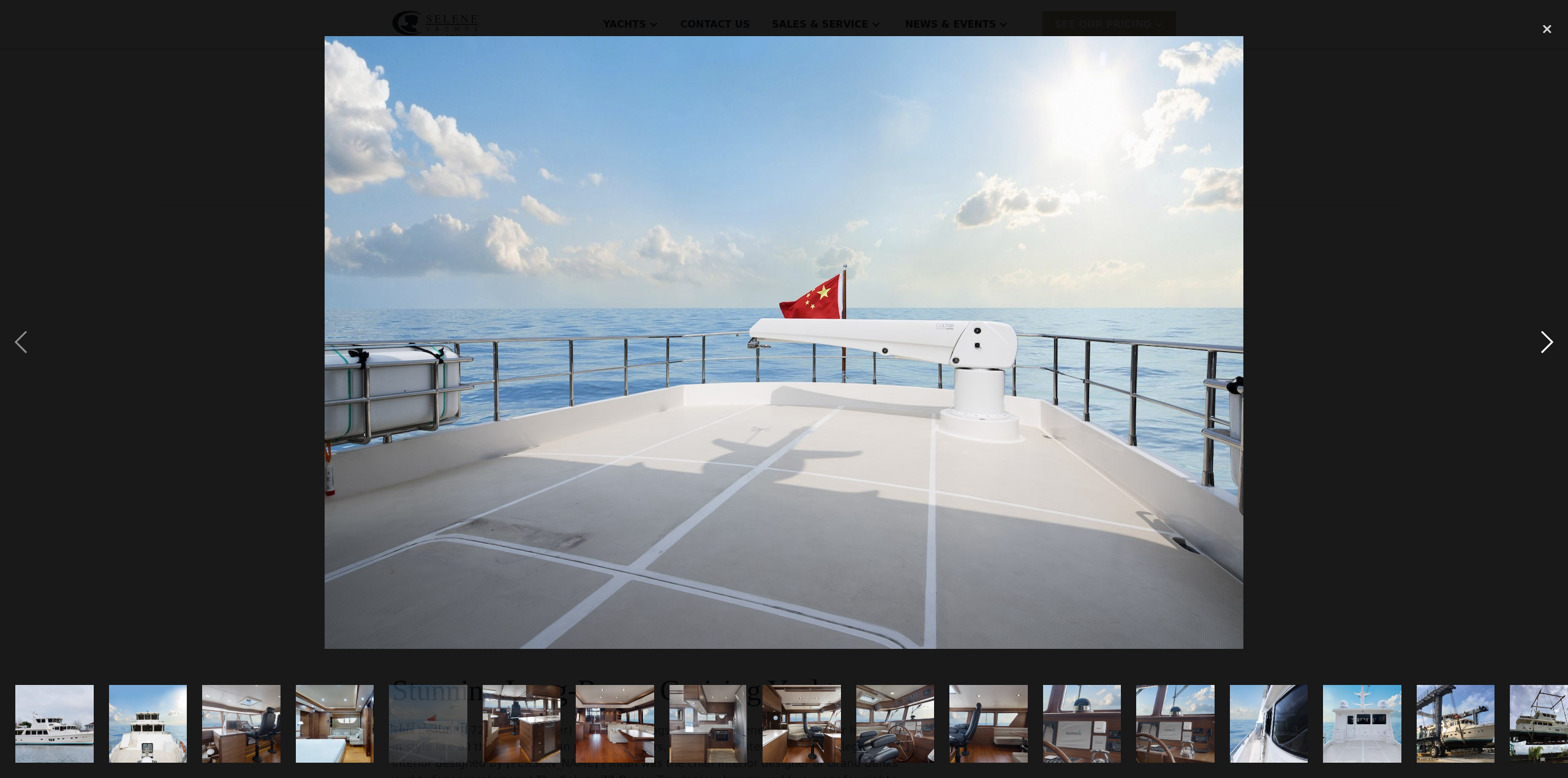
click at [1547, 343] on div "next image" at bounding box center [1548, 342] width 42 height 654
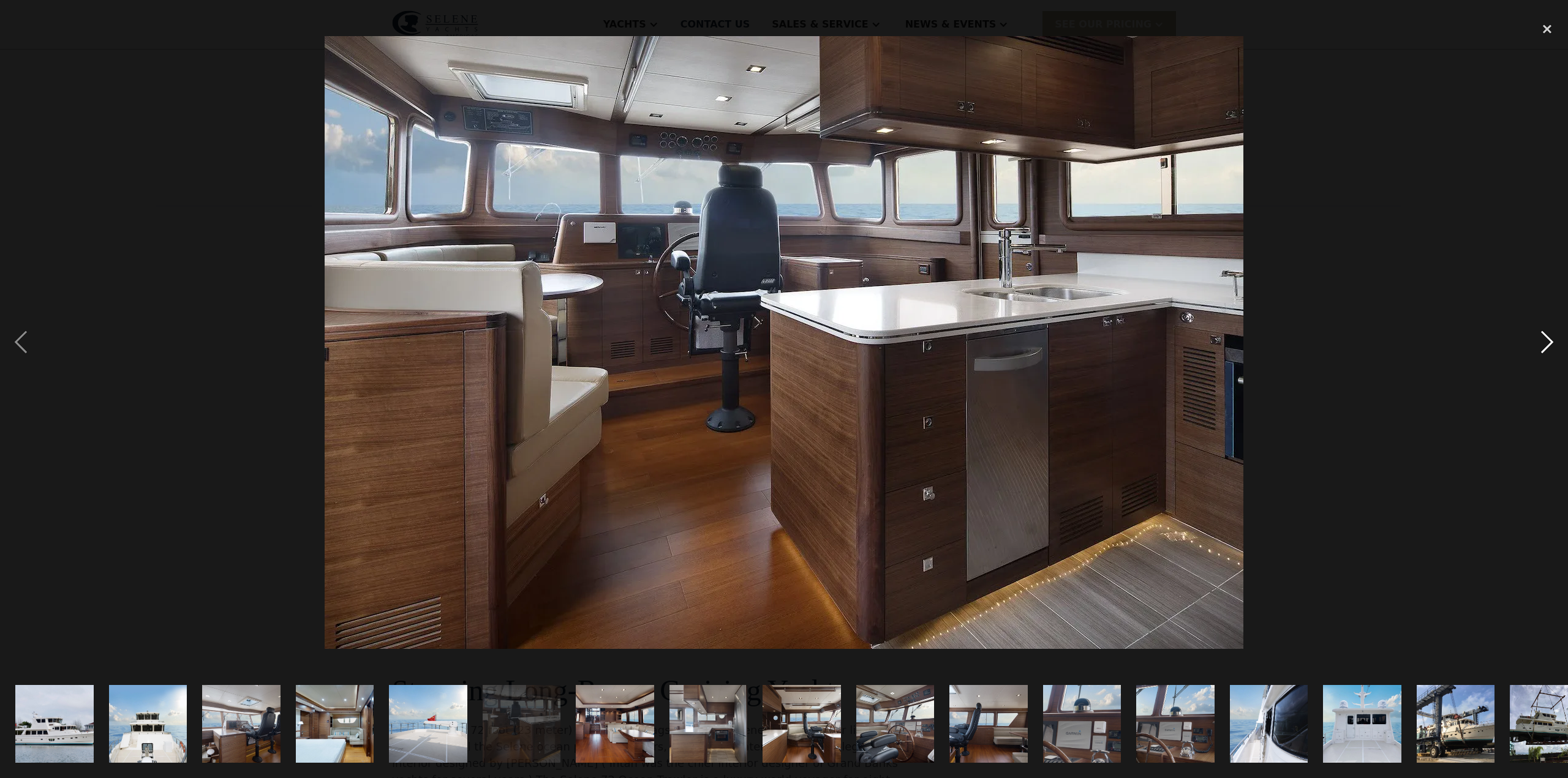
click at [1547, 343] on div "next image" at bounding box center [1548, 342] width 42 height 654
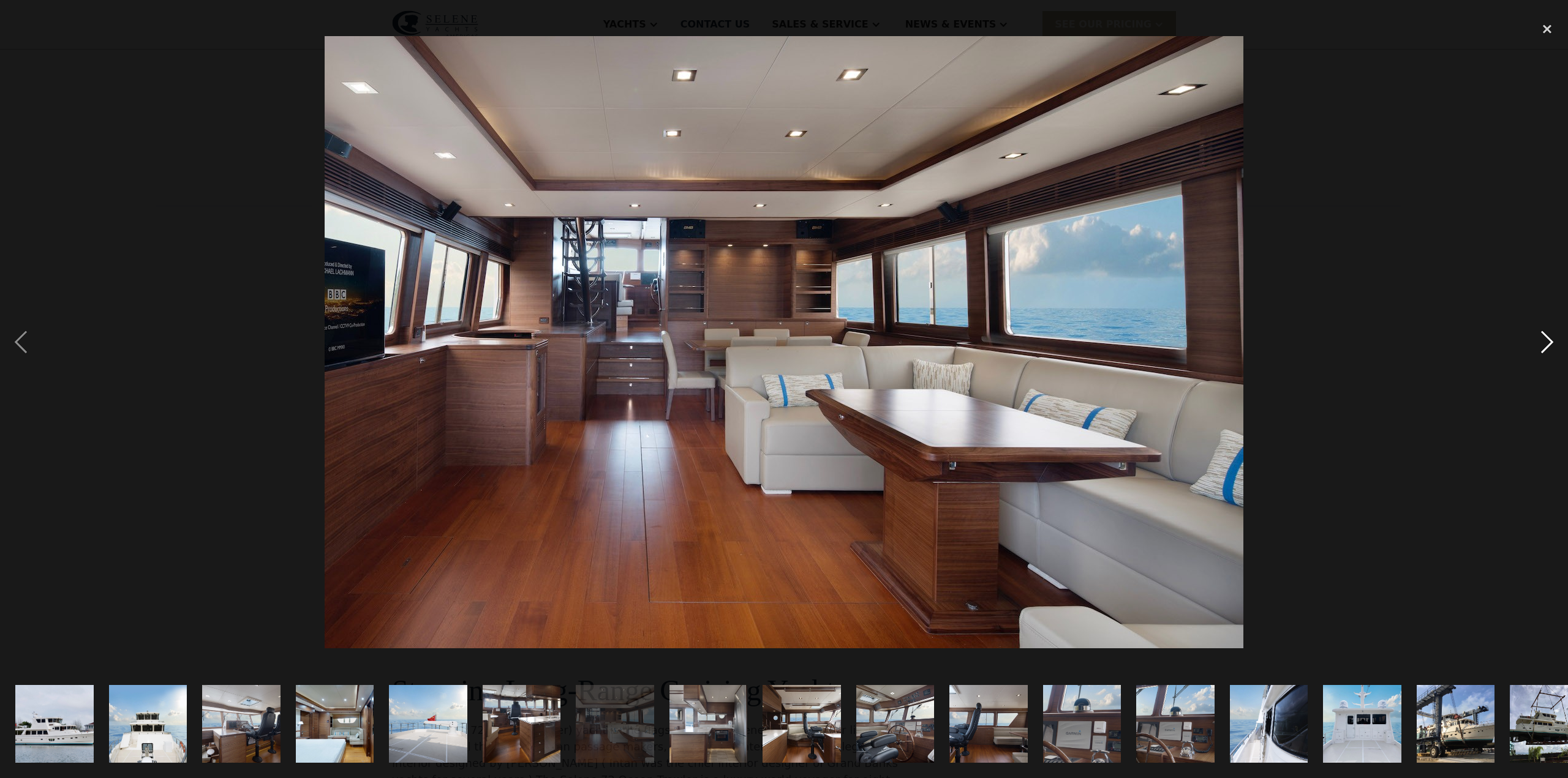
click at [1547, 343] on div "next image" at bounding box center [1548, 342] width 42 height 654
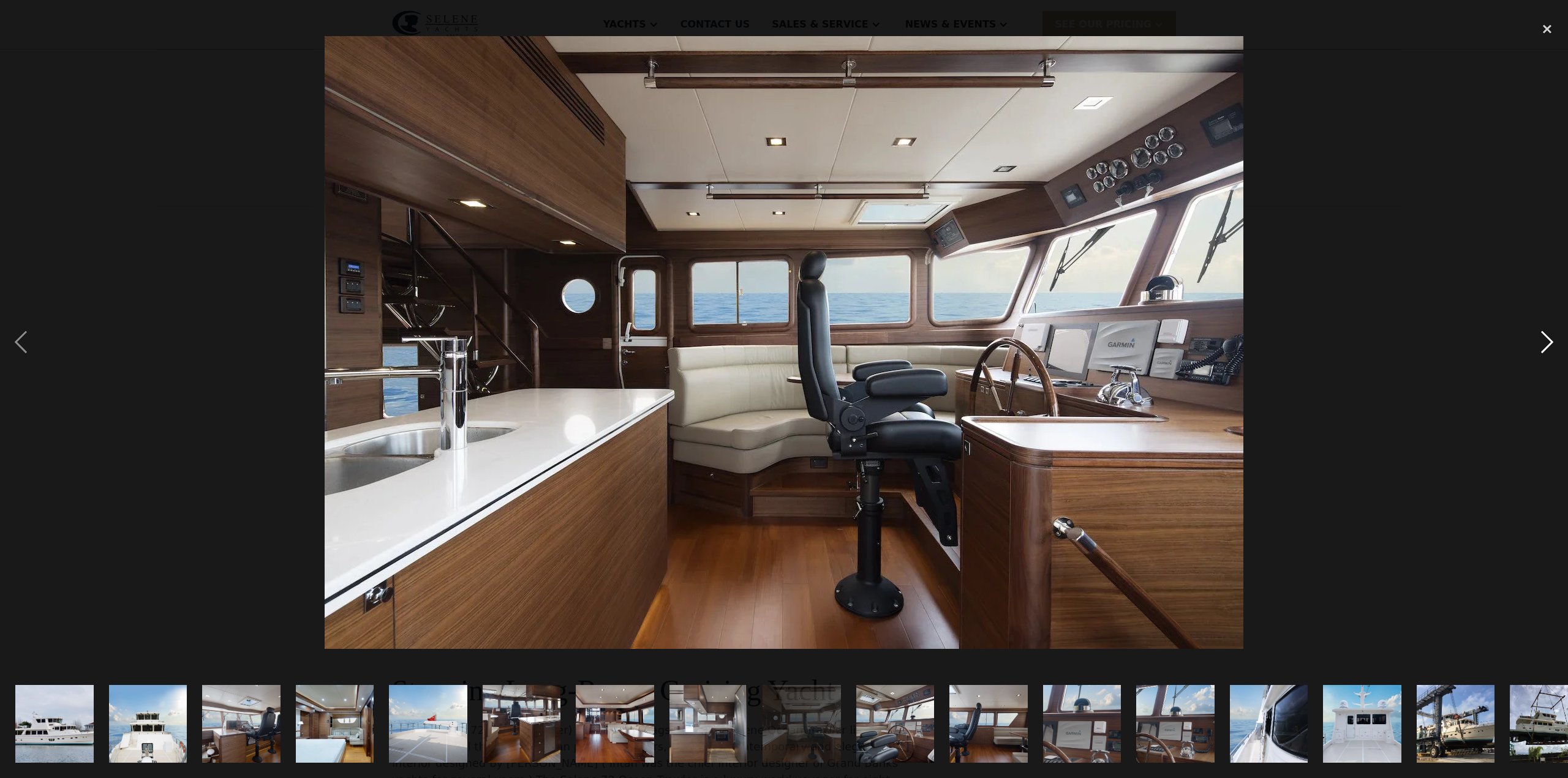
click at [1547, 343] on div "next image" at bounding box center [1548, 342] width 42 height 654
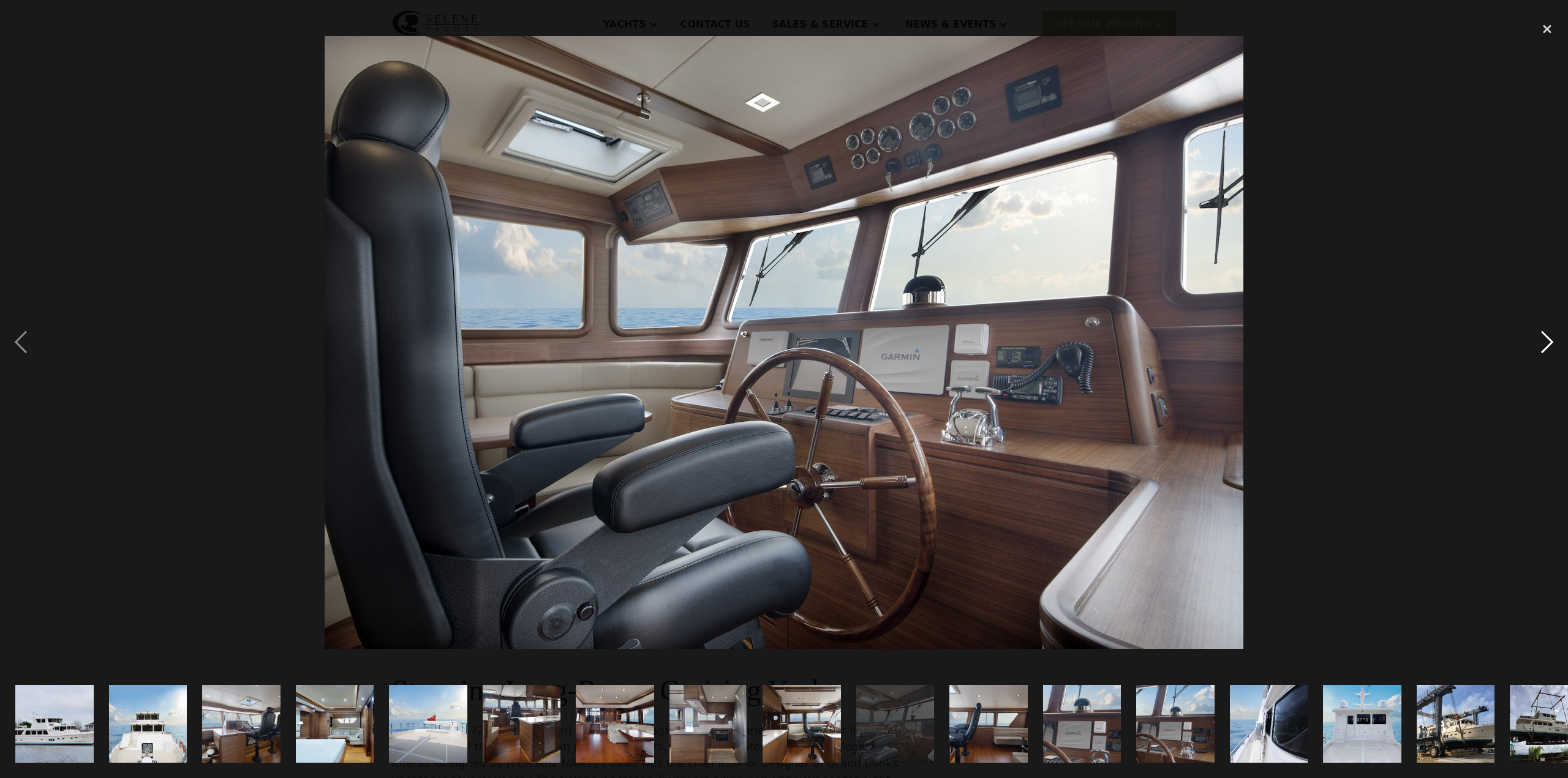
click at [1547, 343] on div "next image" at bounding box center [1548, 342] width 42 height 654
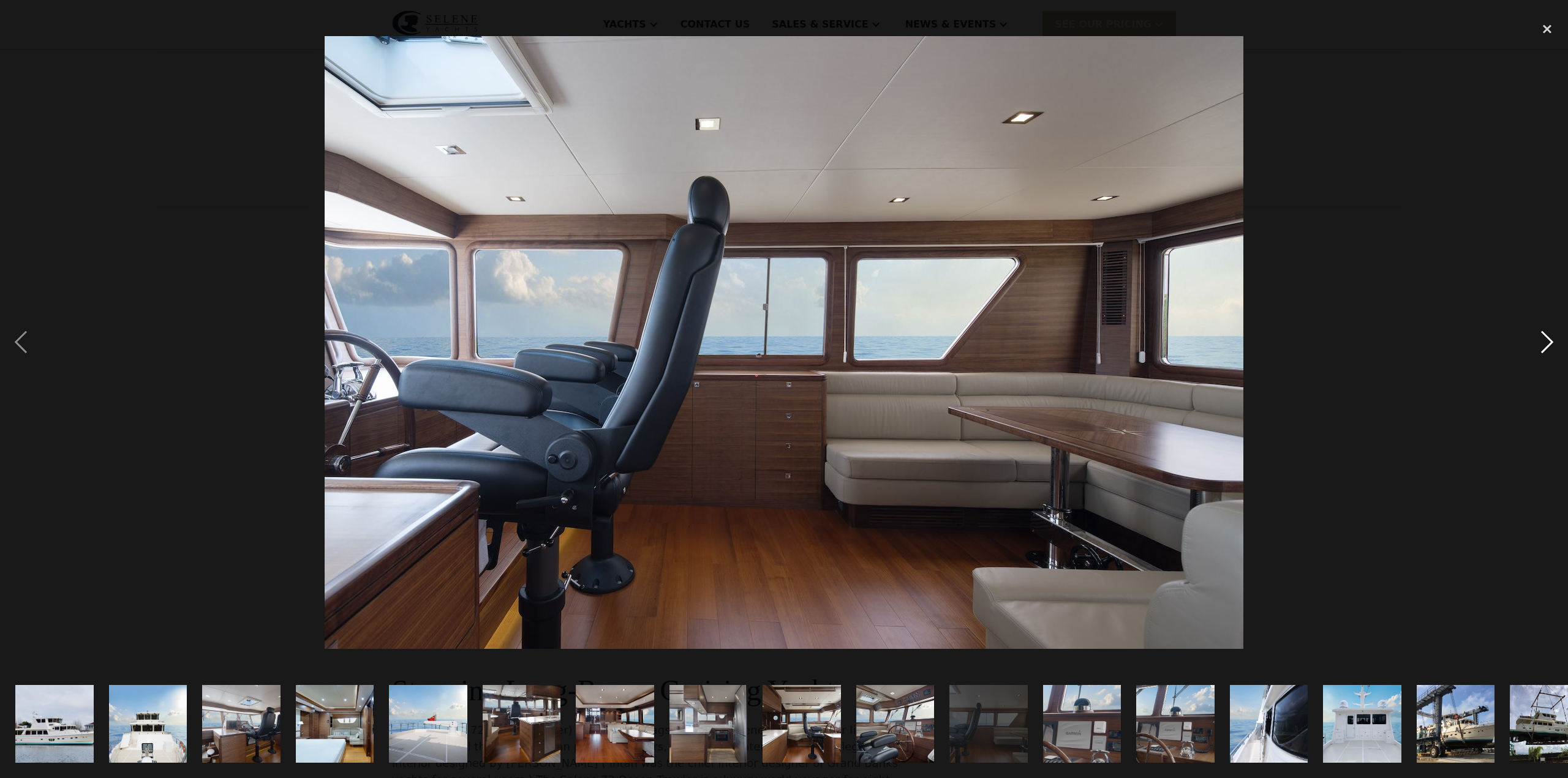
click at [1547, 343] on div "next image" at bounding box center [1548, 342] width 42 height 654
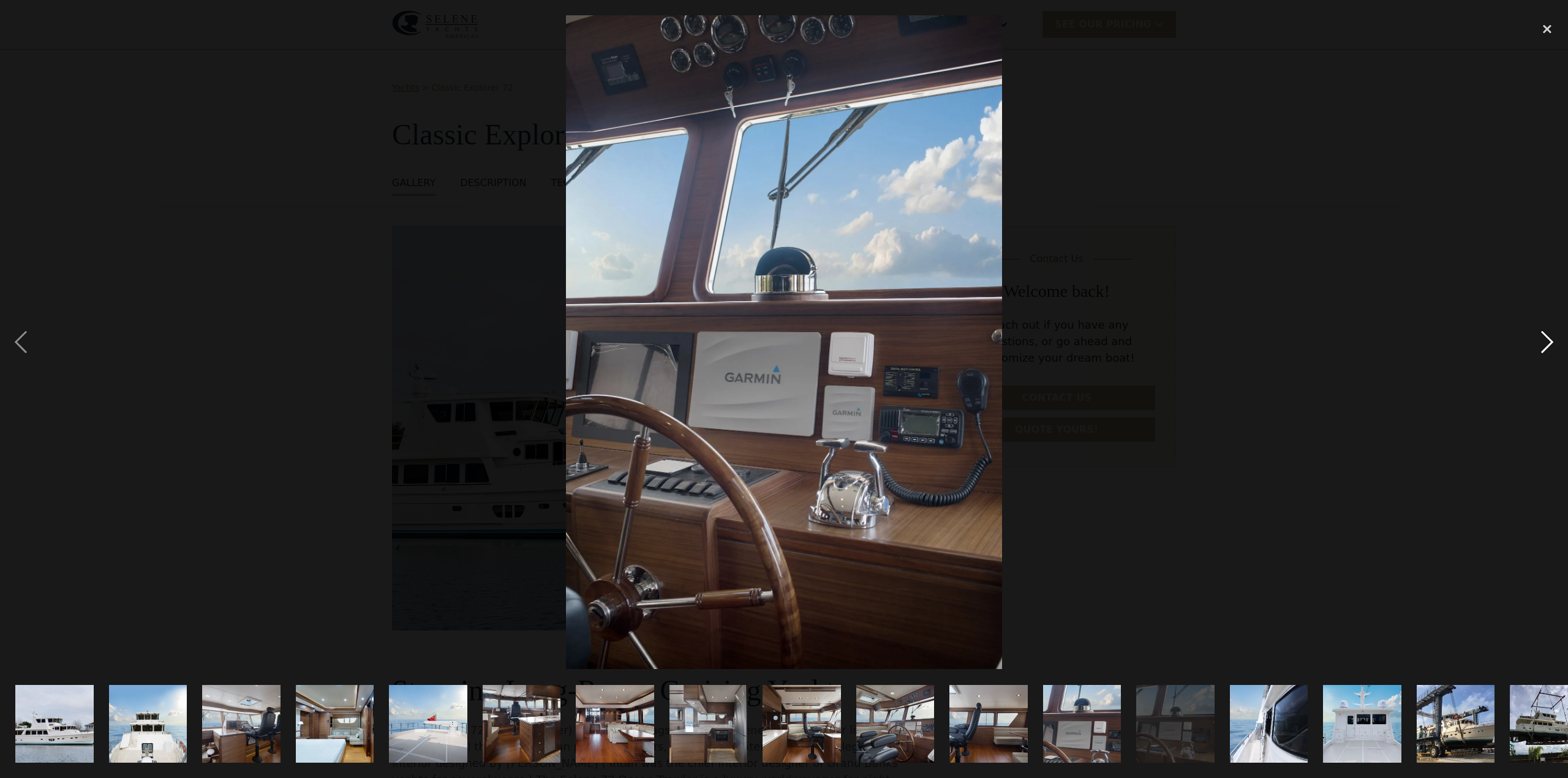
click at [1547, 343] on div "next image" at bounding box center [1548, 342] width 42 height 654
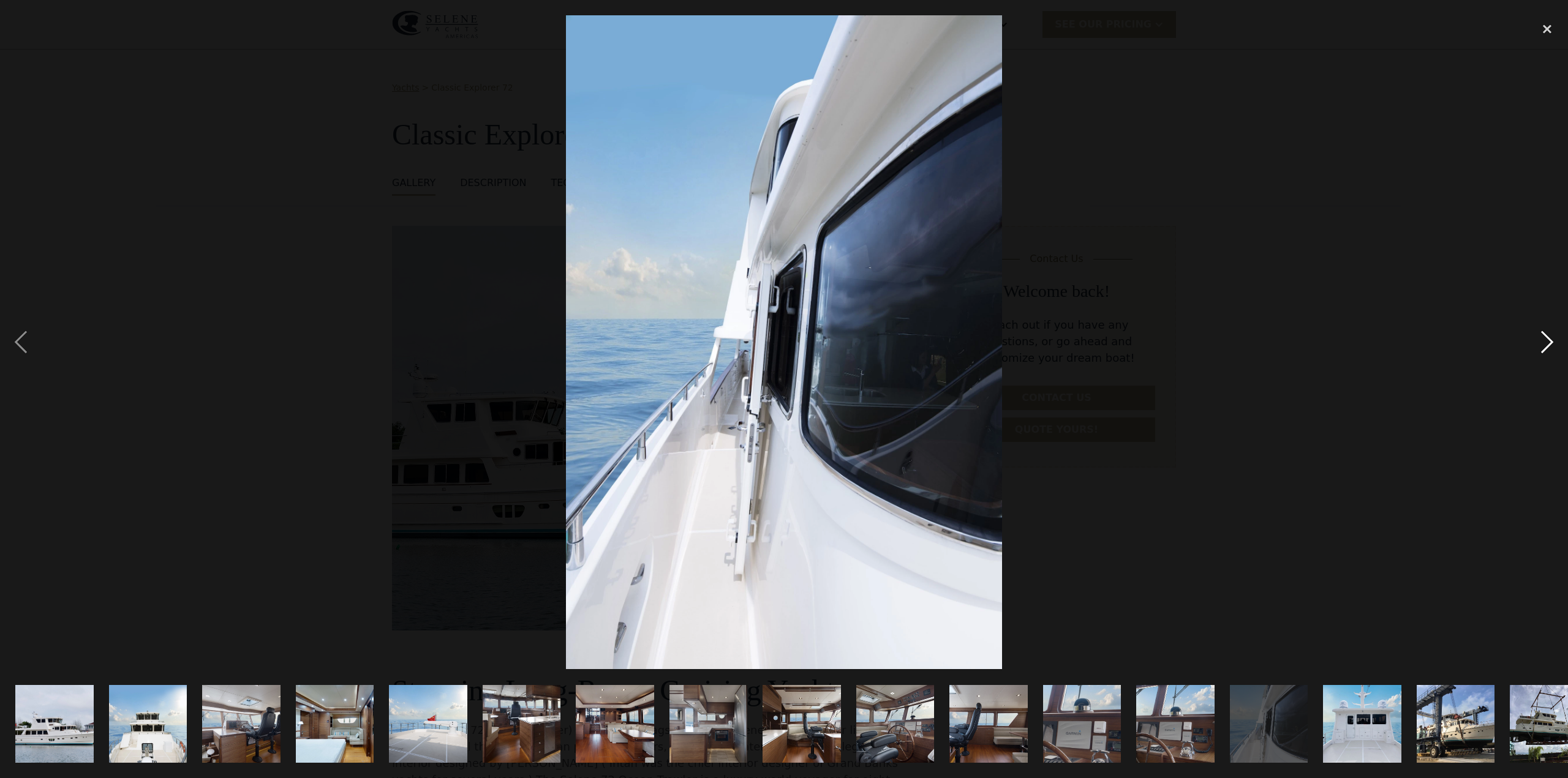
click at [1547, 343] on div "next image" at bounding box center [1548, 342] width 42 height 654
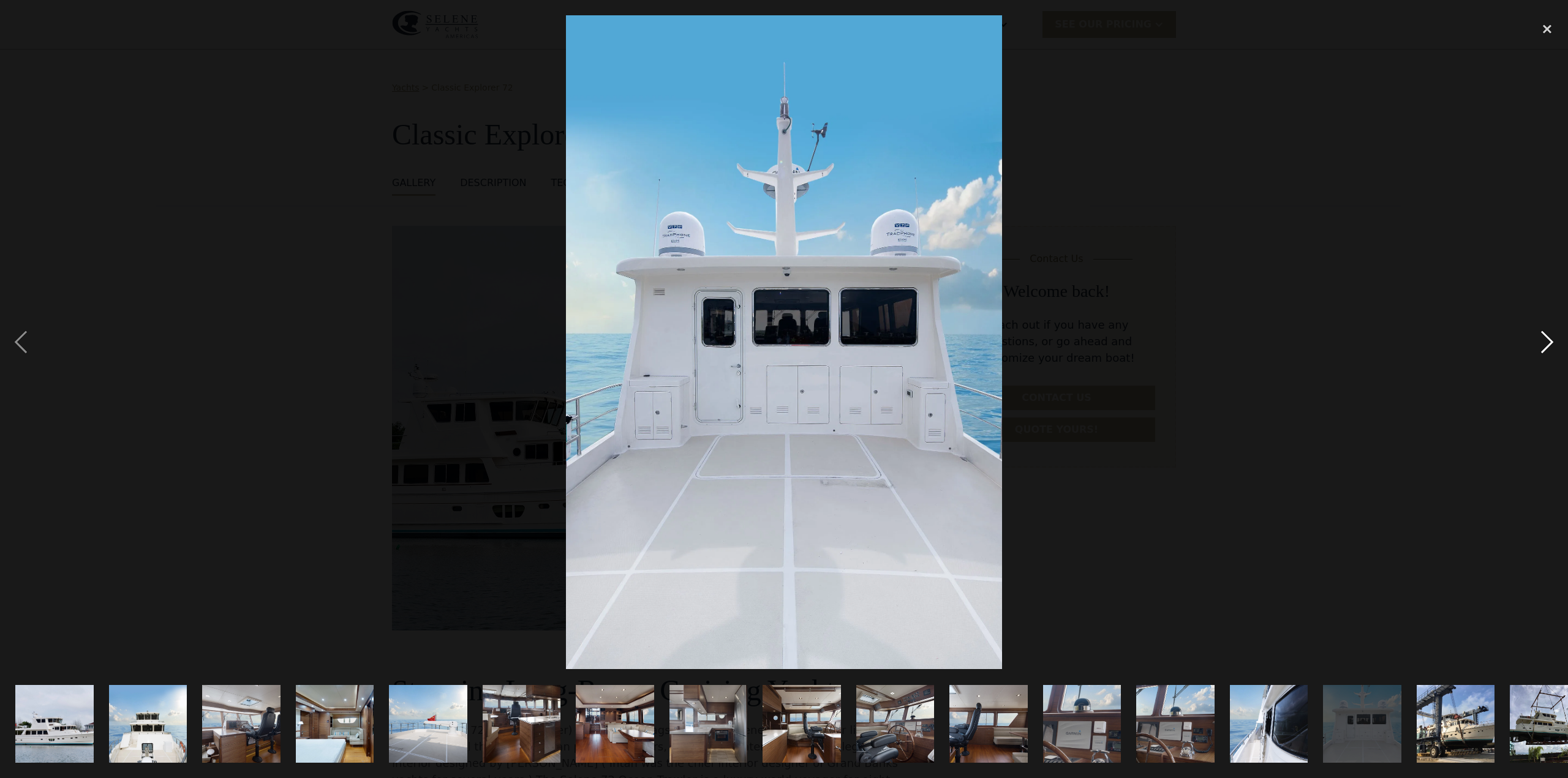
click at [1547, 343] on div "next image" at bounding box center [1548, 342] width 42 height 654
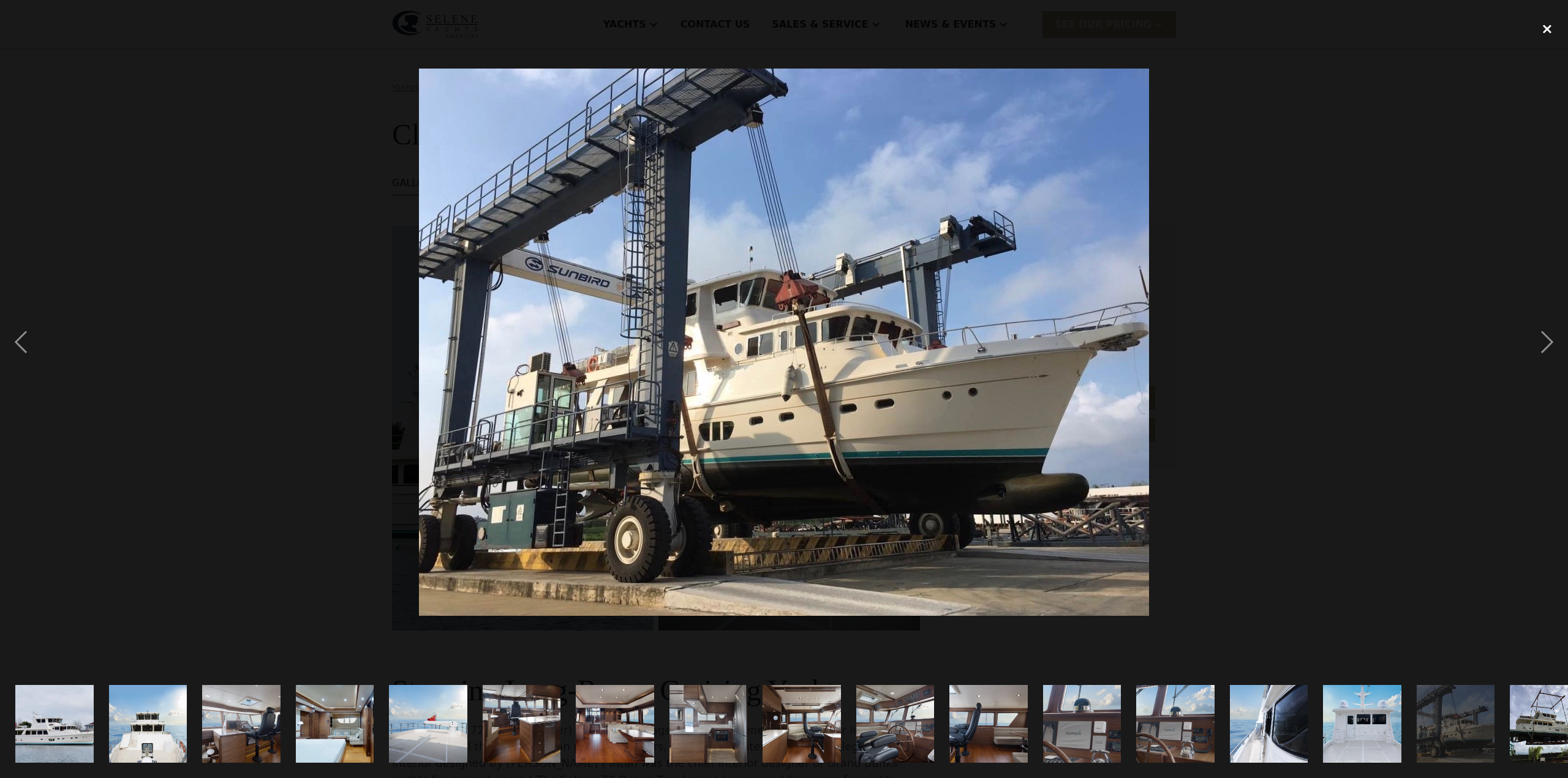
click at [1554, 28] on div "close lightbox" at bounding box center [1548, 28] width 42 height 27
